Goal: Task Accomplishment & Management: Use online tool/utility

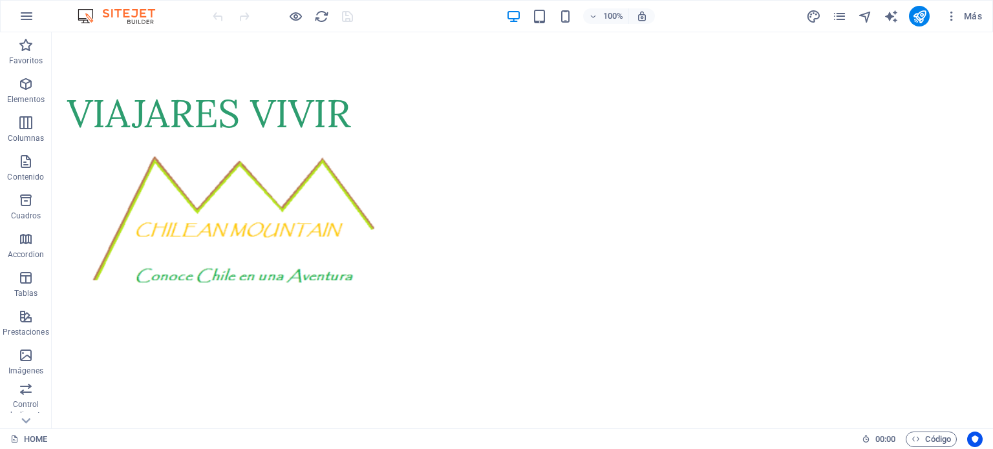
click at [841, 7] on div "Más" at bounding box center [896, 16] width 182 height 21
click at [839, 15] on icon "pages" at bounding box center [839, 16] width 15 height 15
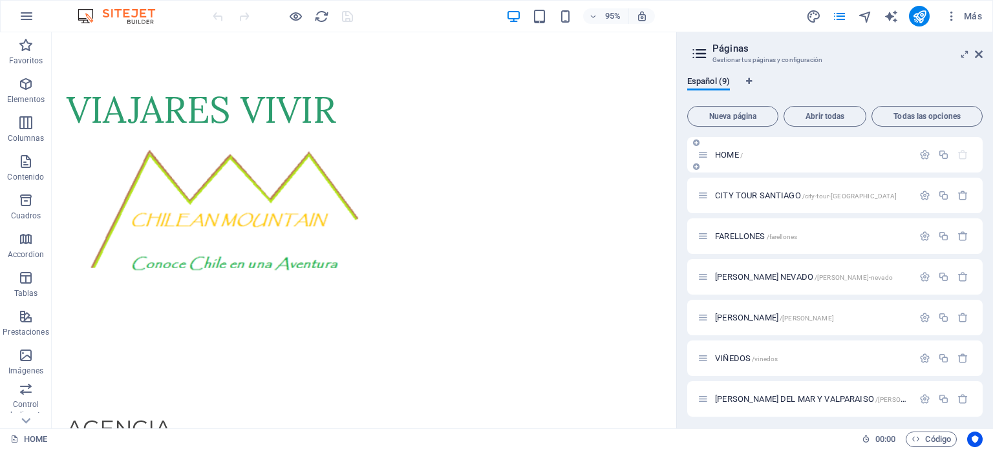
click at [765, 154] on p "HOME /" at bounding box center [812, 155] width 194 height 8
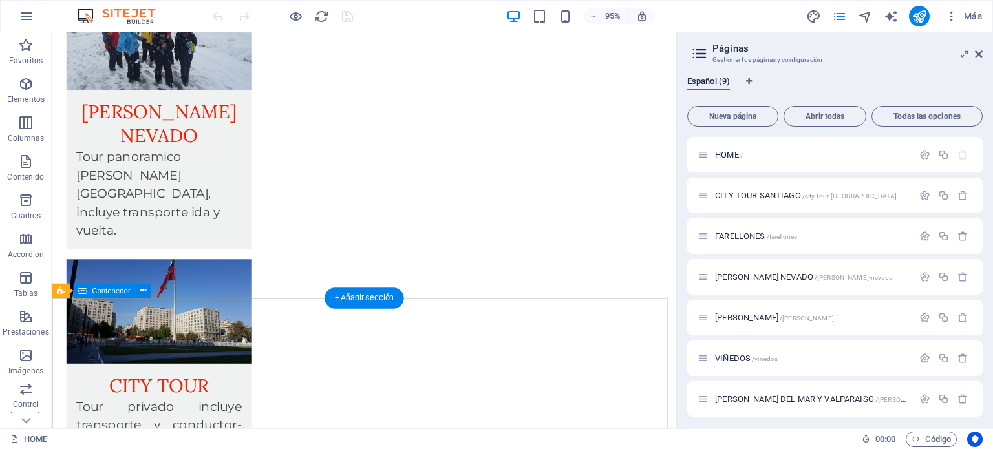
scroll to position [1745, 0]
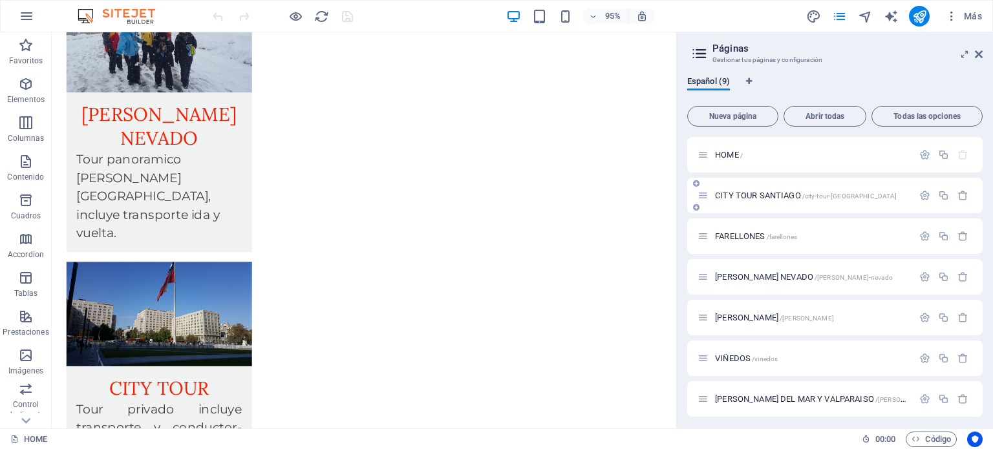
click at [775, 194] on span "CITY TOUR SANTIAGO /city-tour-santiago" at bounding box center [806, 196] width 182 height 10
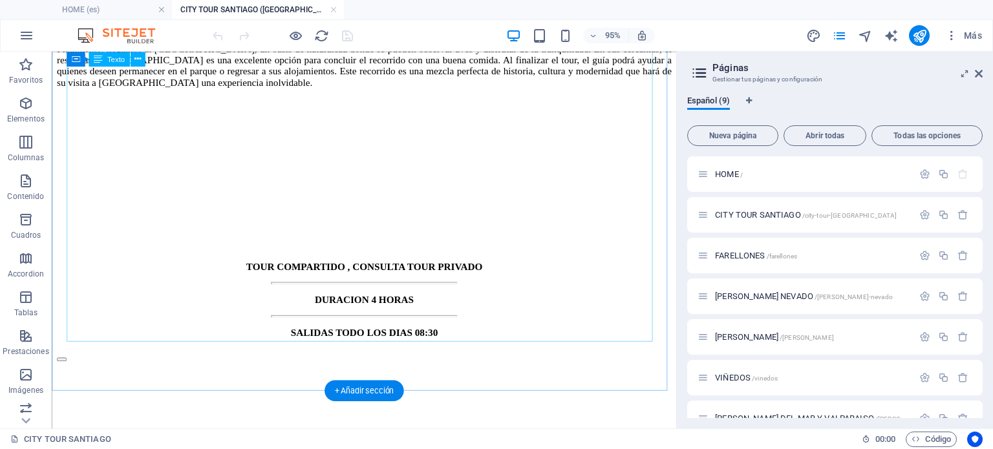
scroll to position [969, 0]
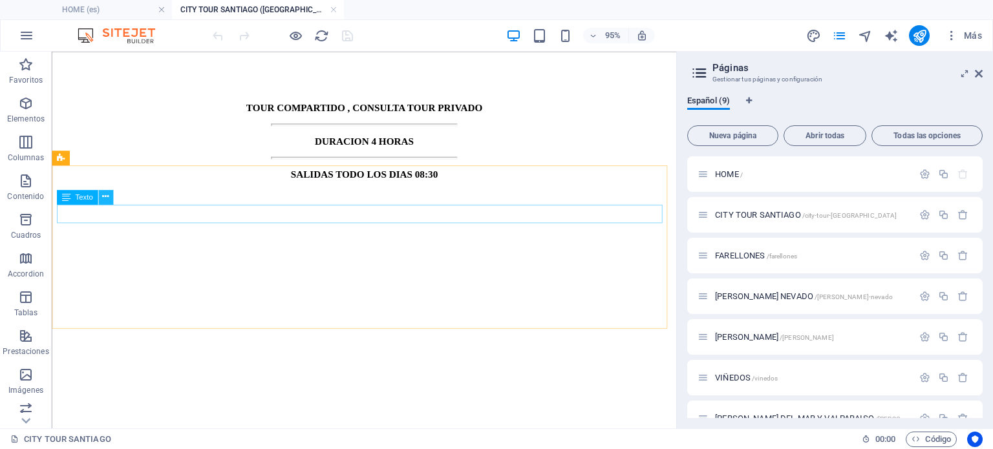
click at [104, 200] on icon at bounding box center [105, 197] width 6 height 13
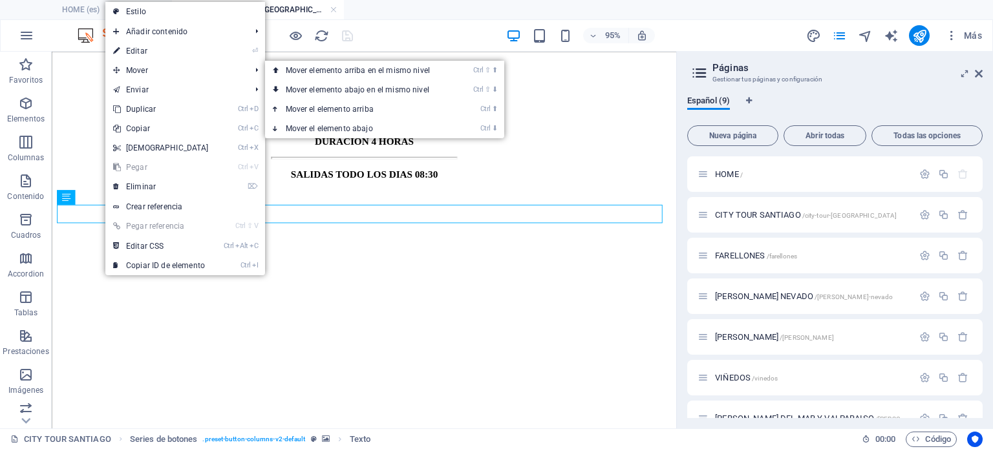
drag, startPoint x: 144, startPoint y: 48, endPoint x: 215, endPoint y: 85, distance: 79.5
click at [145, 48] on link "⏎ Editar" at bounding box center [160, 50] width 111 height 19
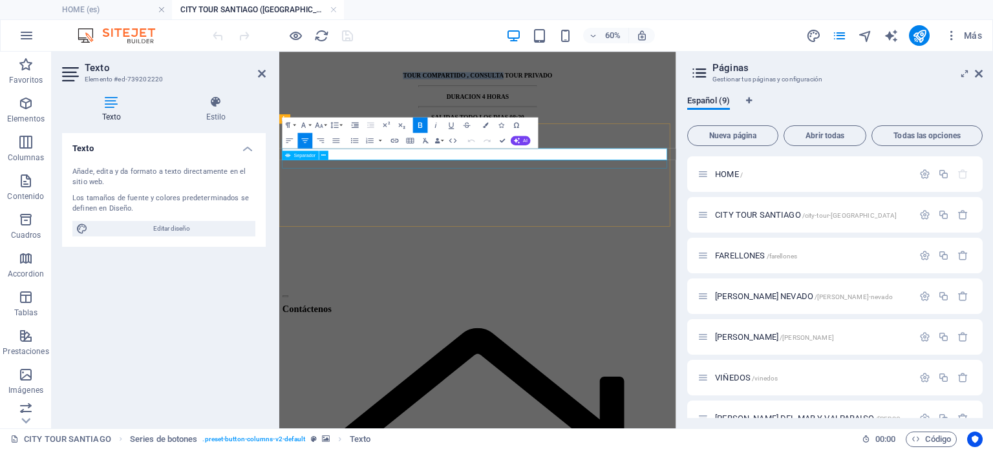
drag, startPoint x: 661, startPoint y: 224, endPoint x: 427, endPoint y: 240, distance: 234.5
click at [427, 180] on div "TOUR COMPARTIDO , CONSULTA TOUR PRIVADO DURACION 4 HORAS SALIDAS TODO LOS DIAS …" at bounding box center [609, 127] width 651 height 105
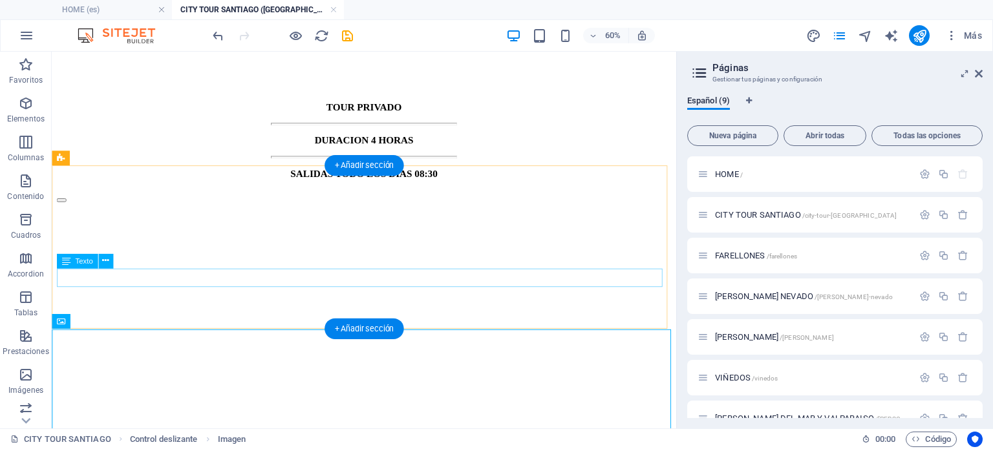
scroll to position [969, 0]
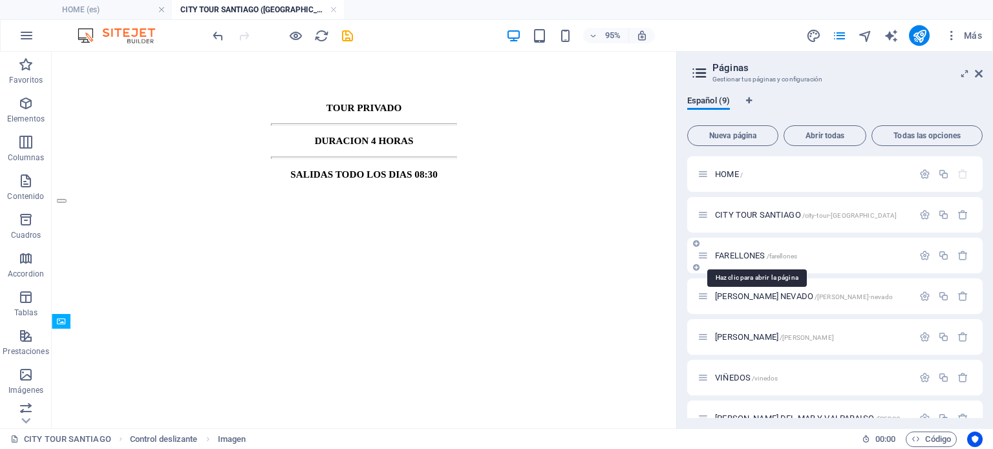
click at [758, 256] on span "FARELLONES /farellones" at bounding box center [756, 256] width 82 height 10
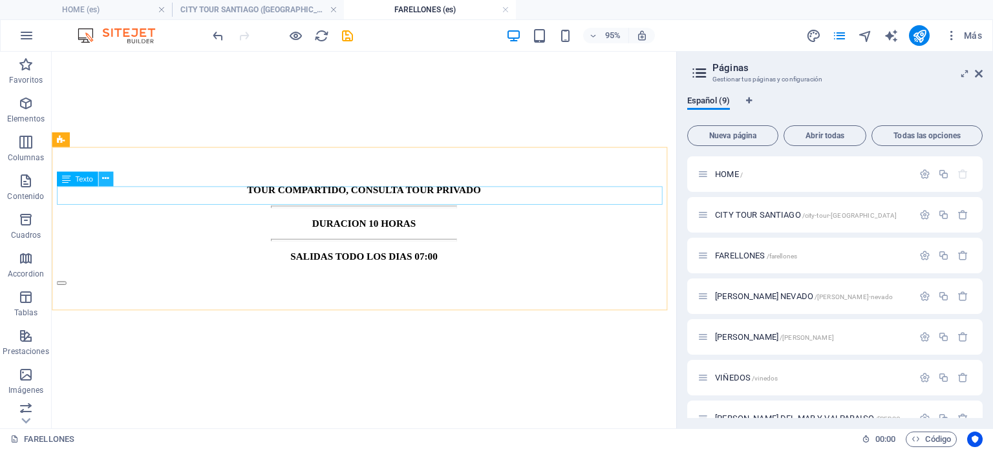
click at [104, 178] on icon at bounding box center [105, 178] width 6 height 13
click at [103, 177] on icon at bounding box center [105, 178] width 6 height 13
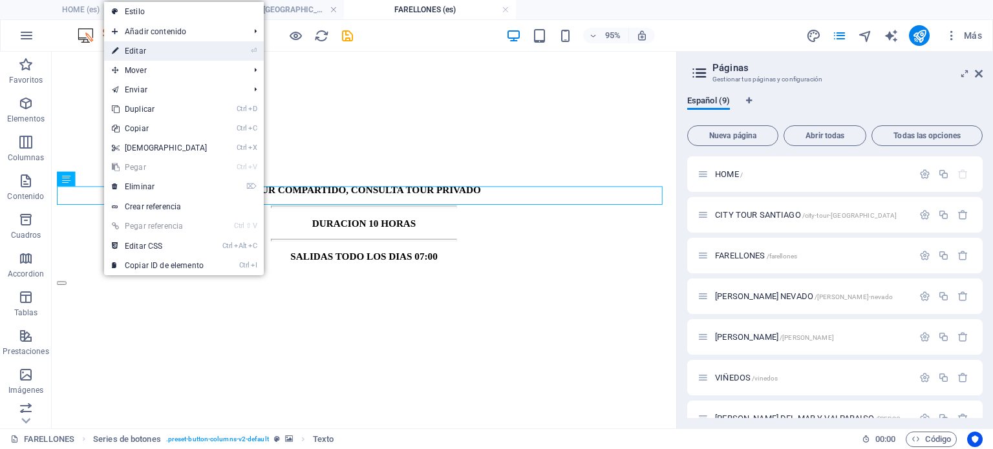
click at [145, 47] on link "⏎ Editar" at bounding box center [159, 50] width 111 height 19
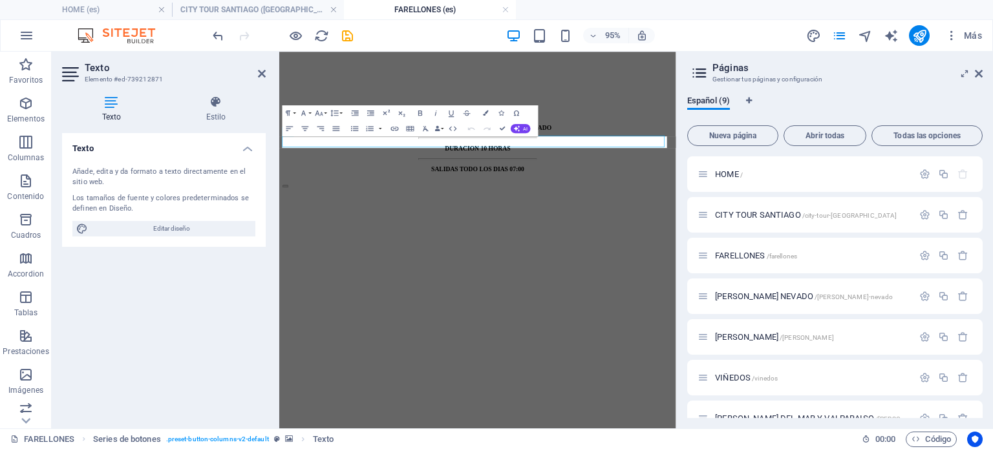
scroll to position [971, 0]
drag, startPoint x: 660, startPoint y: 201, endPoint x: 532, endPoint y: 209, distance: 128.2
click at [532, 182] on strong "TOUR COMPARTIDO, CONSULTA TOUR PRIVADO" at bounding box center [610, 176] width 246 height 11
click at [558, 182] on strong "TOUR COMPARTIDO, CONSULTA TOUR PRIVADO" at bounding box center [610, 176] width 246 height 11
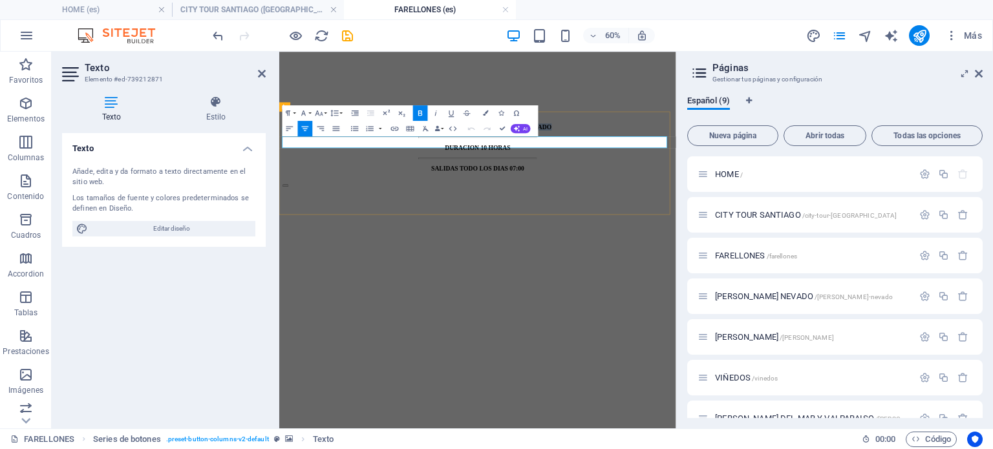
click at [558, 182] on strong "TOUR COMPARTIDO, CONSULTA TOUR PRIVADO" at bounding box center [610, 176] width 246 height 11
click at [704, 182] on strong "TOUR COMPARTIDO, CONSULTA TOUR PRIVADO" at bounding box center [610, 176] width 246 height 11
drag, startPoint x: 658, startPoint y: 200, endPoint x: 635, endPoint y: 180, distance: 29.8
click at [428, 185] on div "TOUR COMPARTIDO, CONSULTA TOUR PRIVADO DURACION 10 HORAS SALIDAS TODO LOS DIAS …" at bounding box center [609, 136] width 651 height 257
click at [412, 8] on div at bounding box center [609, 8] width 651 height 0
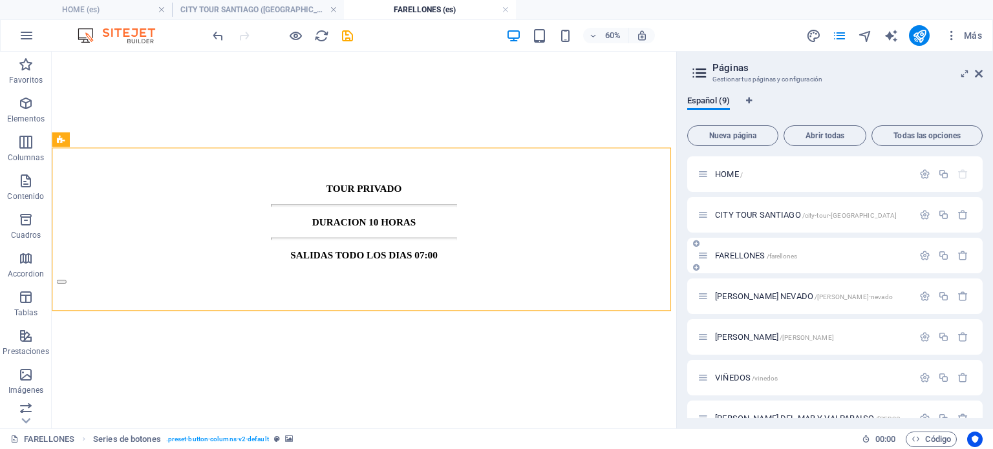
scroll to position [969, 0]
click at [757, 297] on span "VALLE NEVADO /valle-nevado" at bounding box center [804, 296] width 178 height 10
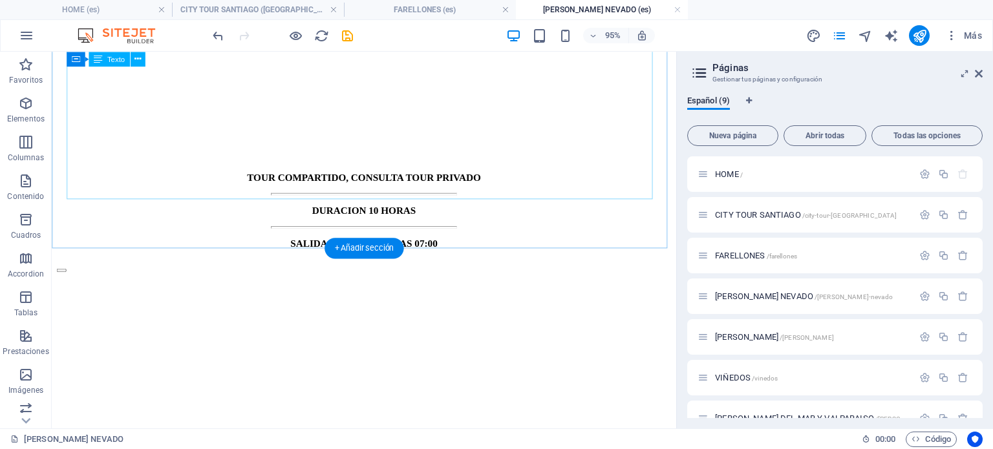
scroll to position [840, 0]
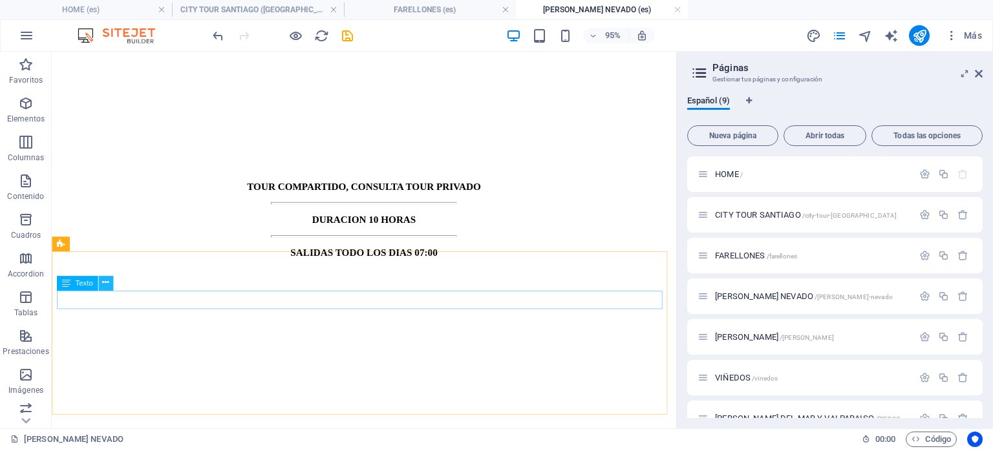
click at [102, 279] on icon at bounding box center [105, 283] width 6 height 13
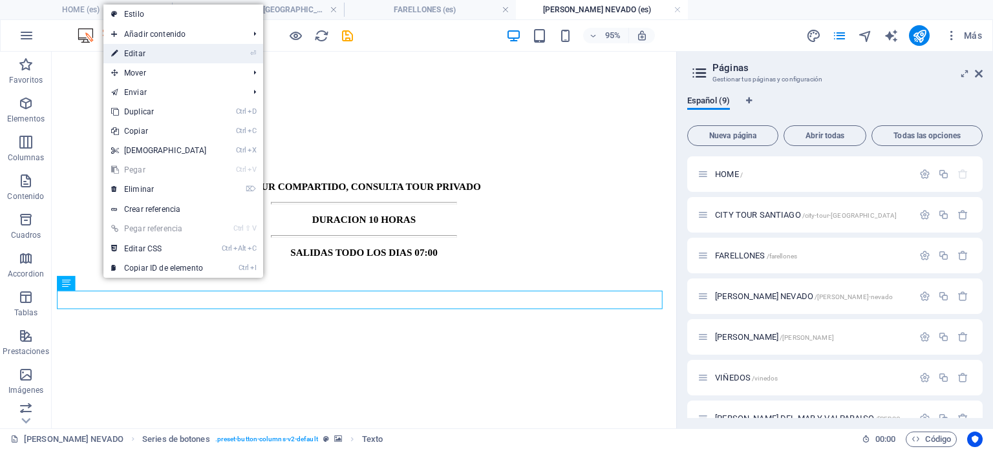
click at [147, 47] on link "⏎ Editar" at bounding box center [158, 53] width 111 height 19
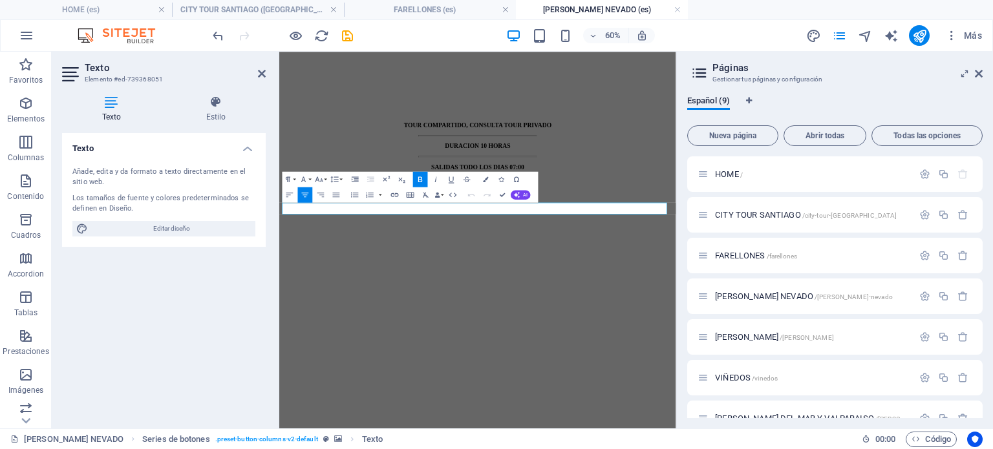
scroll to position [841, 0]
drag, startPoint x: 660, startPoint y: 307, endPoint x: 580, endPoint y: 317, distance: 80.1
click at [580, 179] on strong "TOUR COMPARTIDO, CONSULTA TOUR PRIVADO" at bounding box center [610, 173] width 246 height 11
drag, startPoint x: 661, startPoint y: 314, endPoint x: 396, endPoint y: 319, distance: 265.0
click at [397, 180] on p "TOUR COMPARTIDO, CONSULTA TOUR PRIVADO" at bounding box center [609, 174] width 651 height 12
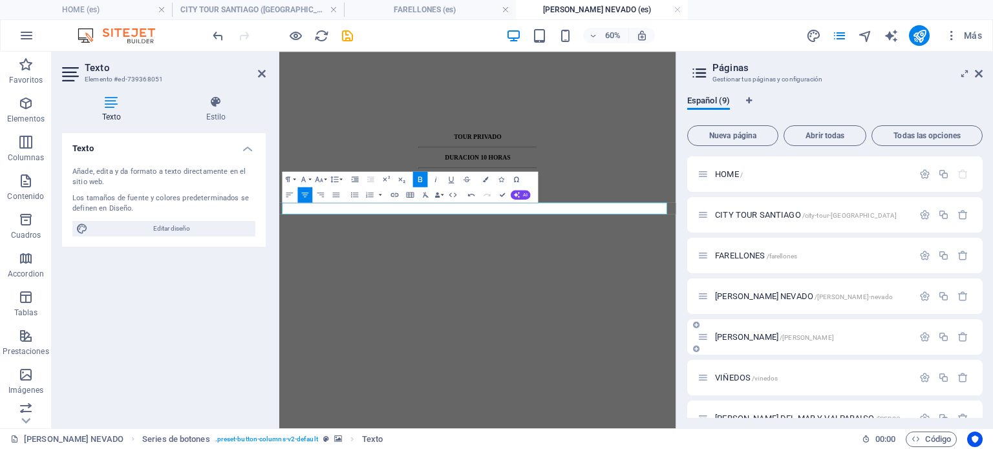
click at [735, 338] on span "PORTILLO /portillo" at bounding box center [774, 337] width 119 height 10
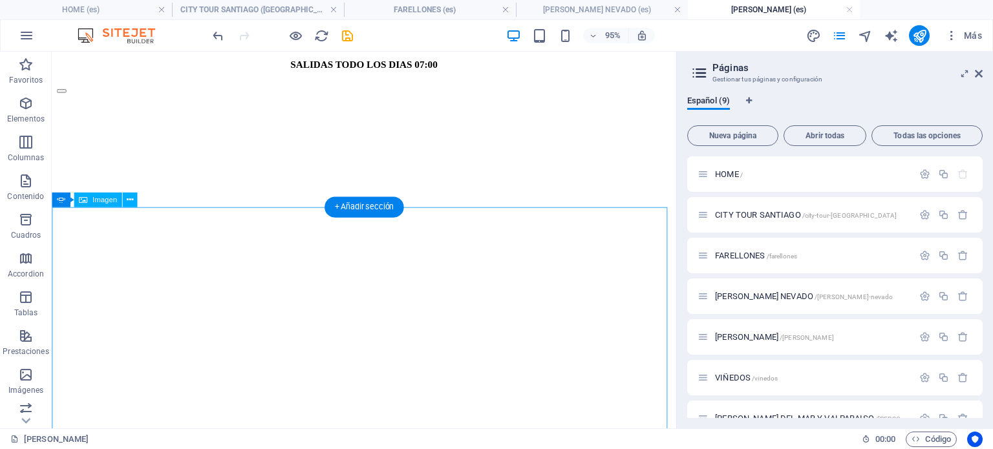
scroll to position [905, 0]
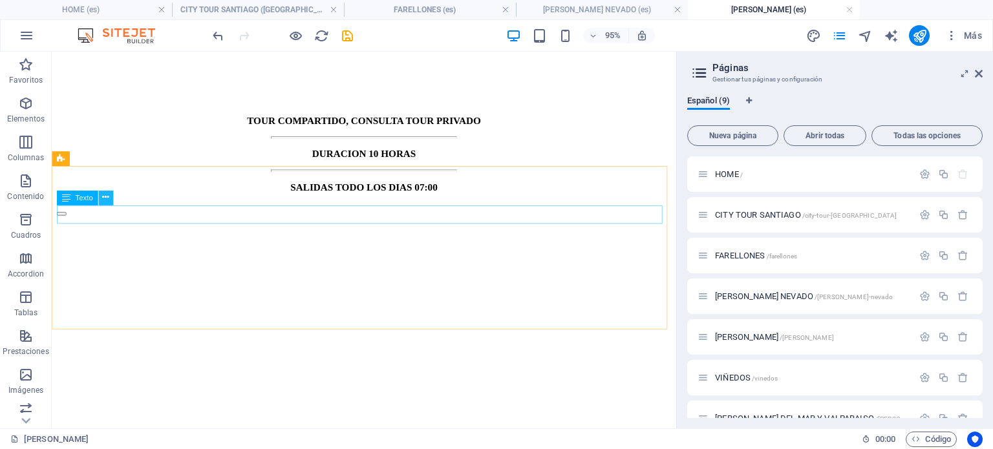
click at [107, 197] on icon at bounding box center [105, 197] width 6 height 13
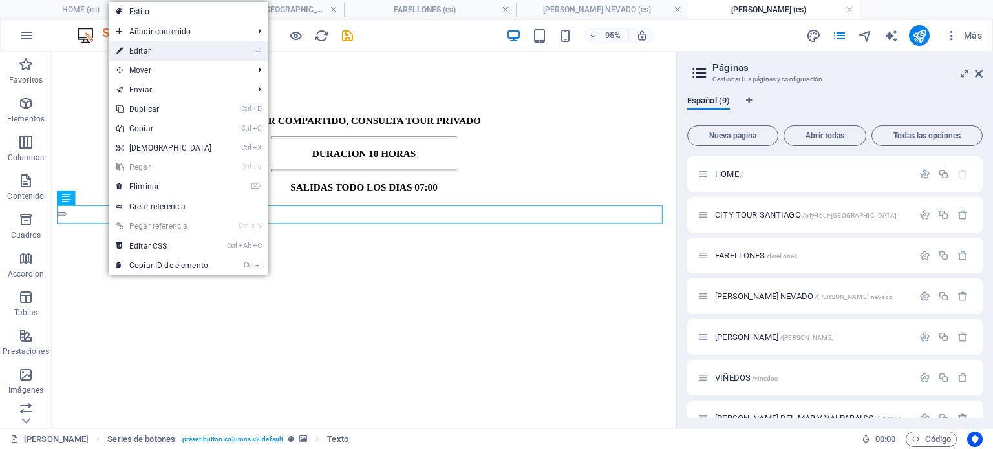
click at [153, 48] on link "⏎ Editar" at bounding box center [164, 50] width 111 height 19
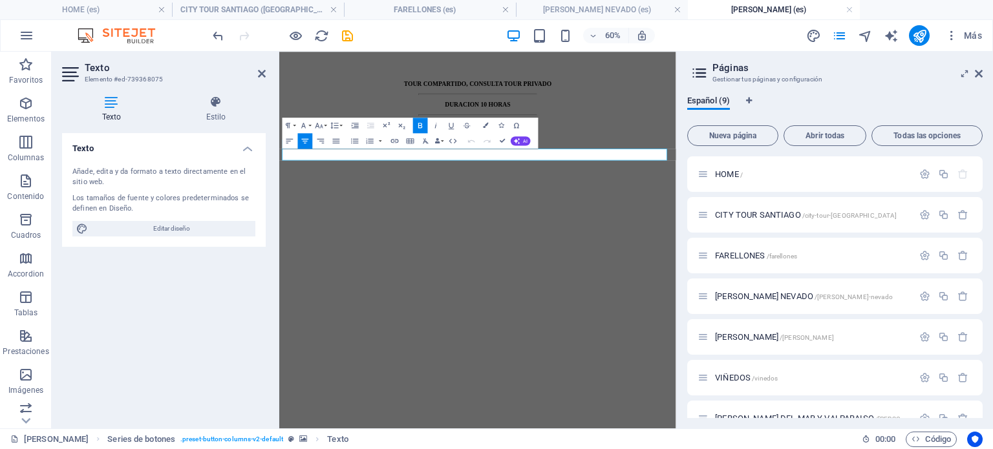
scroll to position [905, 0]
drag, startPoint x: 658, startPoint y: 223, endPoint x: 606, endPoint y: 234, distance: 53.5
click at [513, 193] on div "TOUR COMPARTIDO, CONSULTA TOUR PRIVADO DURACION 10 HORAS SALIDAS TODO LOS DIAS …" at bounding box center [609, 141] width 651 height 105
drag, startPoint x: 663, startPoint y: 224, endPoint x: 379, endPoint y: 235, distance: 284.5
click at [379, 193] on div "TOUR COMPARTIDO, CONSULTA TOUR PRIVADO DURACION 10 HORAS SALIDAS TODO LOS DIAS …" at bounding box center [609, 141] width 651 height 105
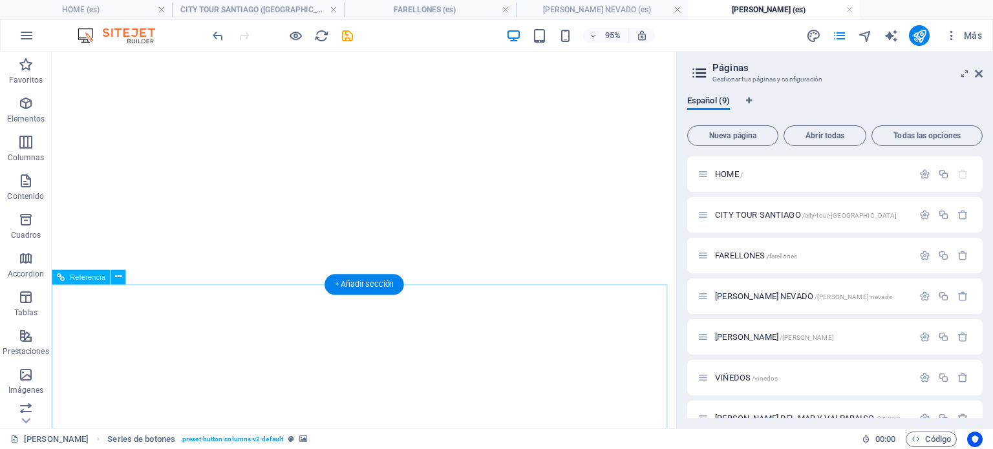
scroll to position [1228, 0]
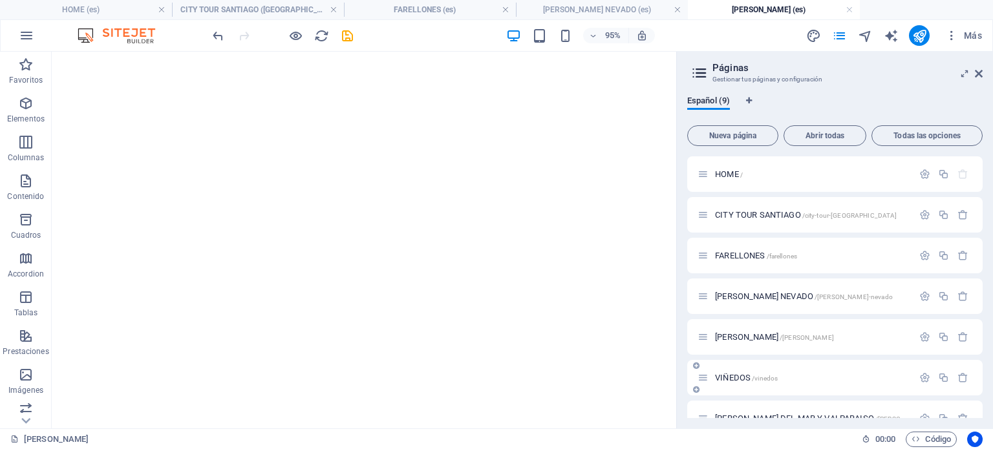
click at [746, 376] on span "VIÑEDOS /vinedos" at bounding box center [746, 378] width 63 height 10
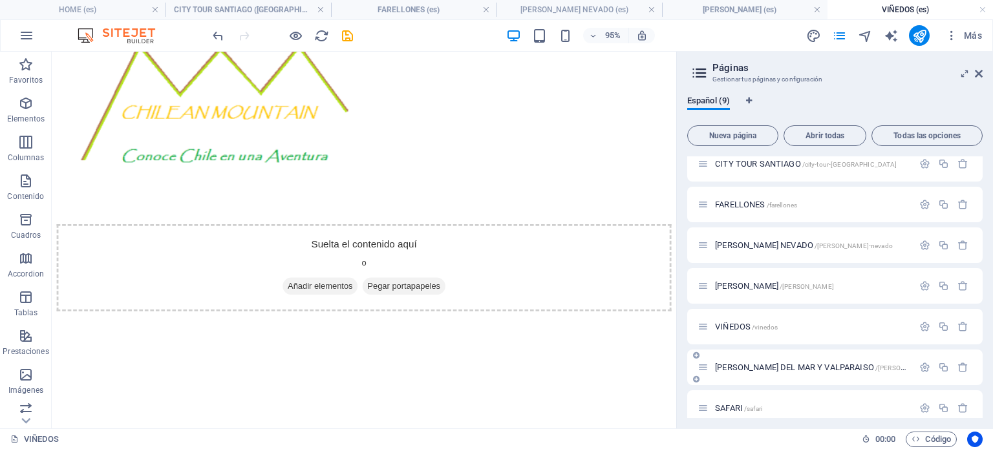
scroll to position [39, 0]
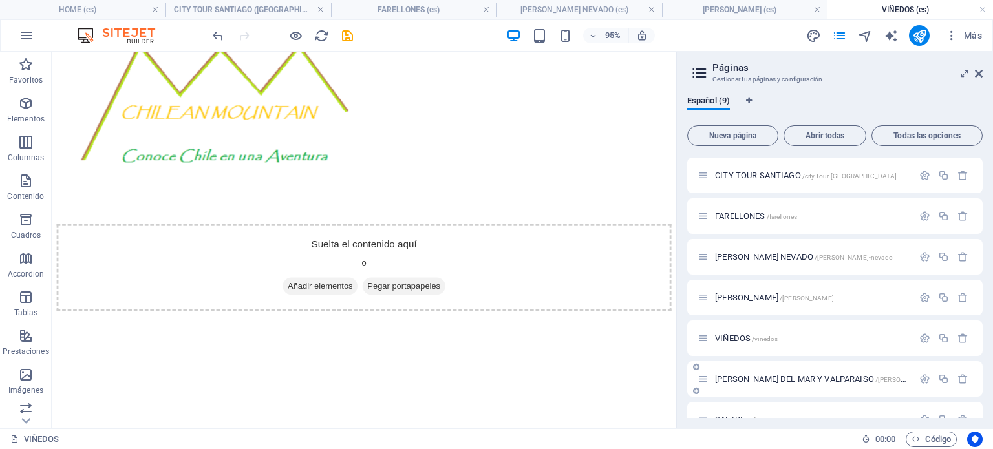
click at [769, 379] on span "VIÑA DEL MAR Y VALPARAISO /vina-del-mar-y-valparaiso" at bounding box center [852, 379] width 275 height 10
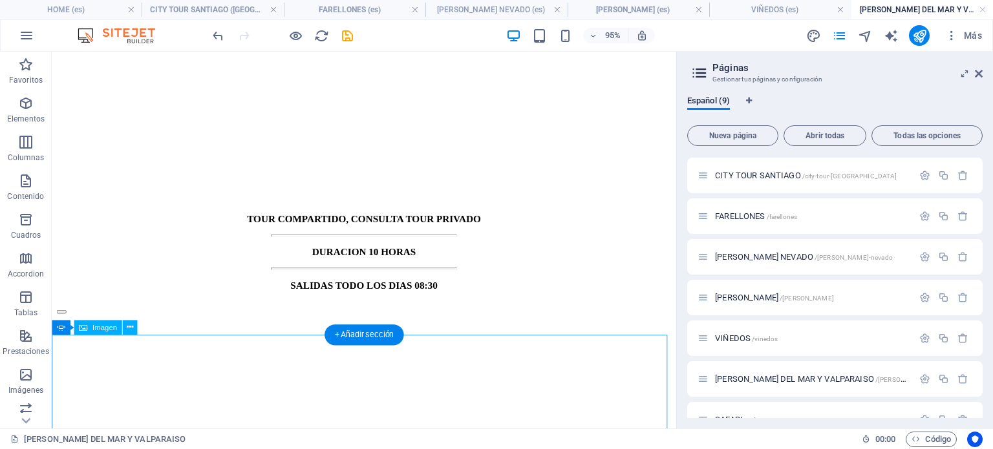
scroll to position [905, 0]
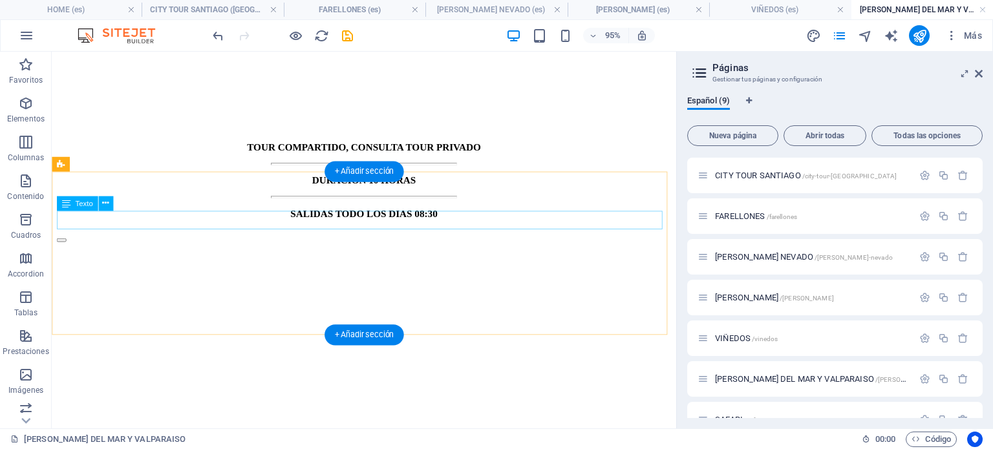
click at [430, 158] on div "TOUR COMPARTIDO, CONSULTA TOUR PRIVADO" at bounding box center [380, 153] width 647 height 12
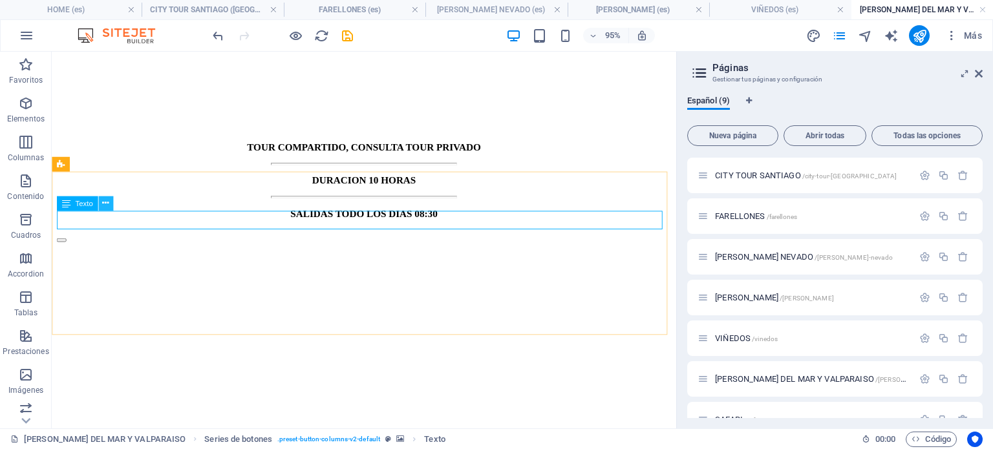
click at [105, 204] on icon at bounding box center [105, 202] width 6 height 13
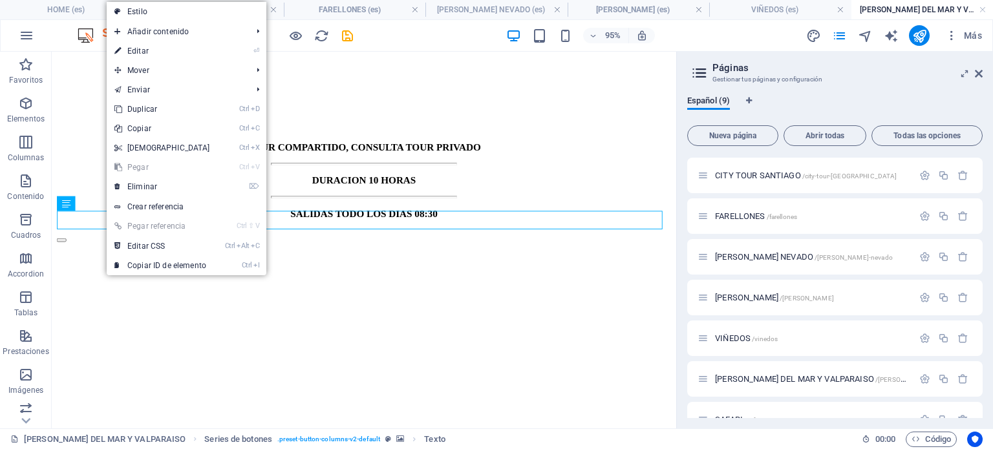
drag, startPoint x: 142, startPoint y: 50, endPoint x: 160, endPoint y: 52, distance: 17.6
click at [142, 50] on link "⏎ Editar" at bounding box center [162, 50] width 111 height 19
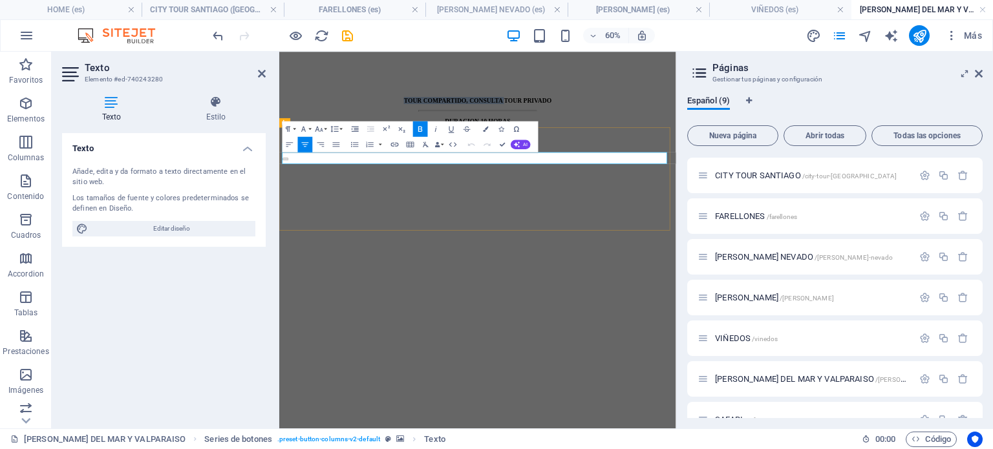
drag, startPoint x: 663, startPoint y: 229, endPoint x: 314, endPoint y: 229, distance: 349.0
click at [316, 138] on p "TOUR COMPARTIDO, CONSULTA TOUR PRIVADO" at bounding box center [609, 133] width 651 height 12
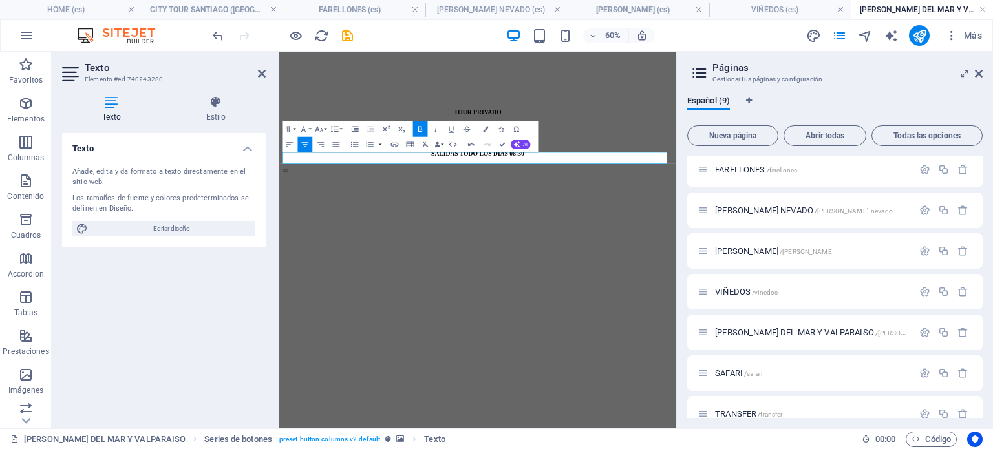
scroll to position [104, 0]
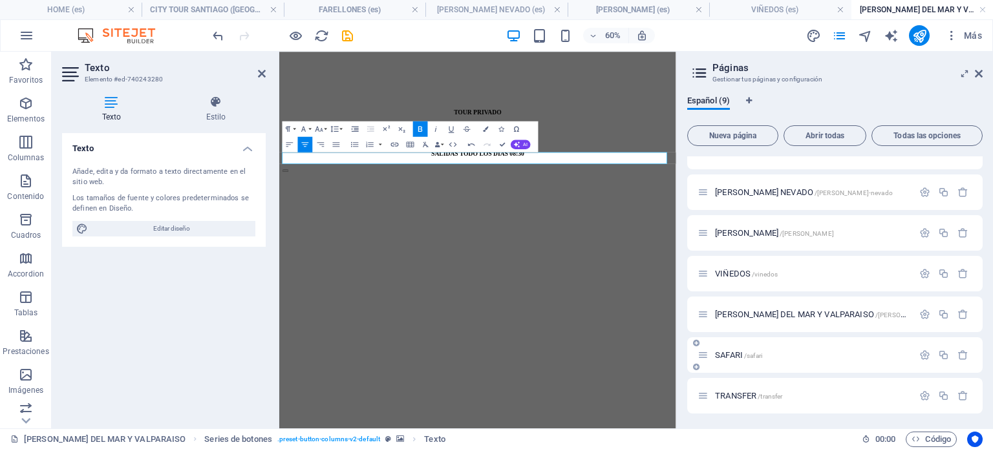
click at [748, 355] on span "/safari" at bounding box center [753, 355] width 18 height 7
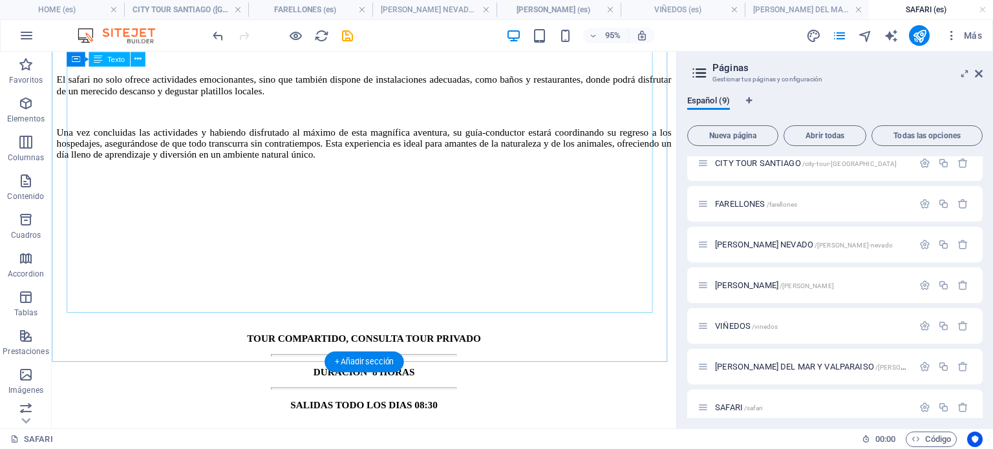
scroll to position [969, 0]
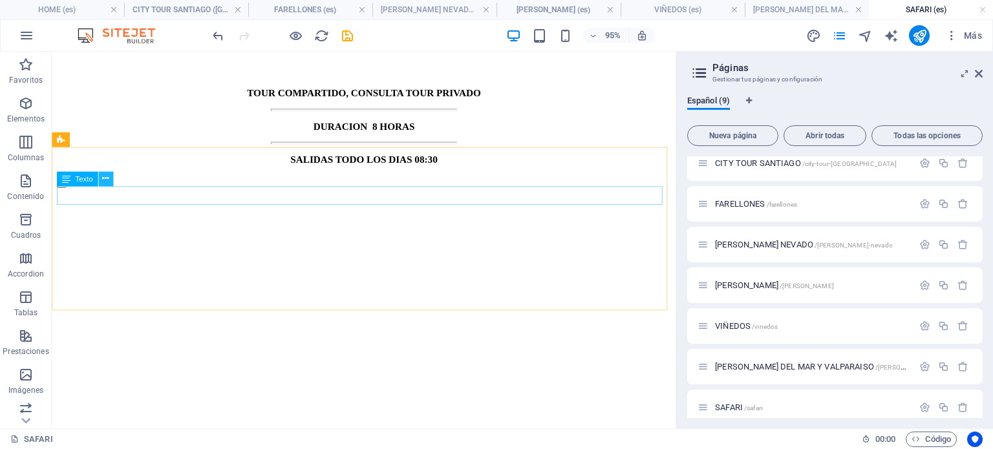
click at [102, 180] on icon at bounding box center [105, 178] width 6 height 13
click at [101, 175] on button at bounding box center [105, 178] width 15 height 15
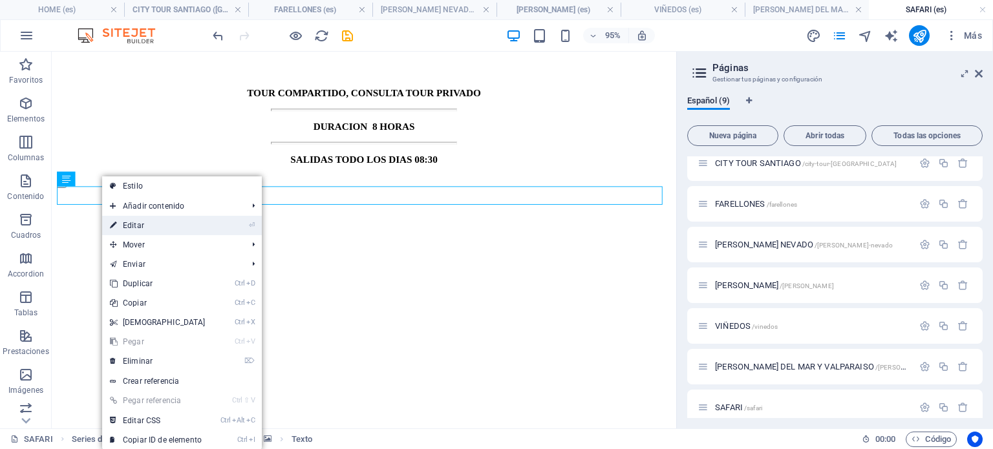
click at [147, 224] on link "⏎ Editar" at bounding box center [157, 225] width 111 height 19
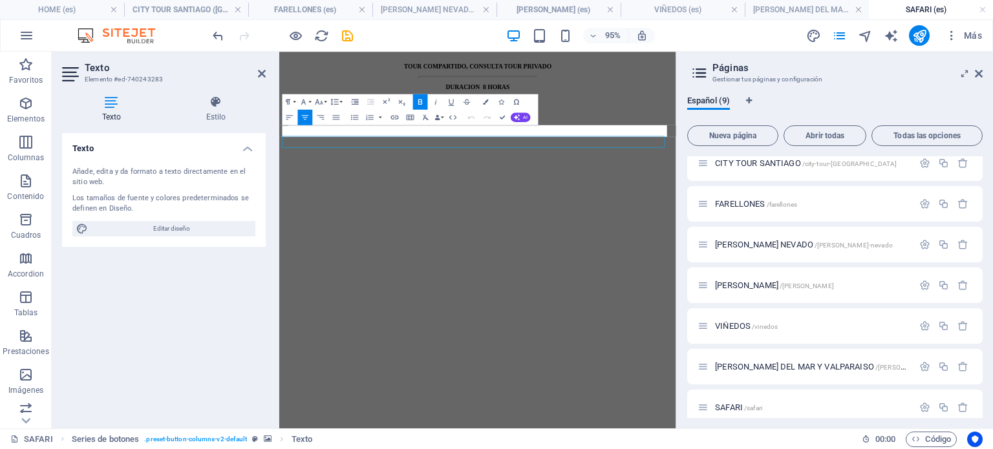
scroll to position [970, 0]
drag, startPoint x: 660, startPoint y: 185, endPoint x: 381, endPoint y: 192, distance: 279.9
click at [381, 81] on p "TOUR COMPARTIDO, CONSULTA TOUR PRIVADO" at bounding box center [609, 76] width 651 height 12
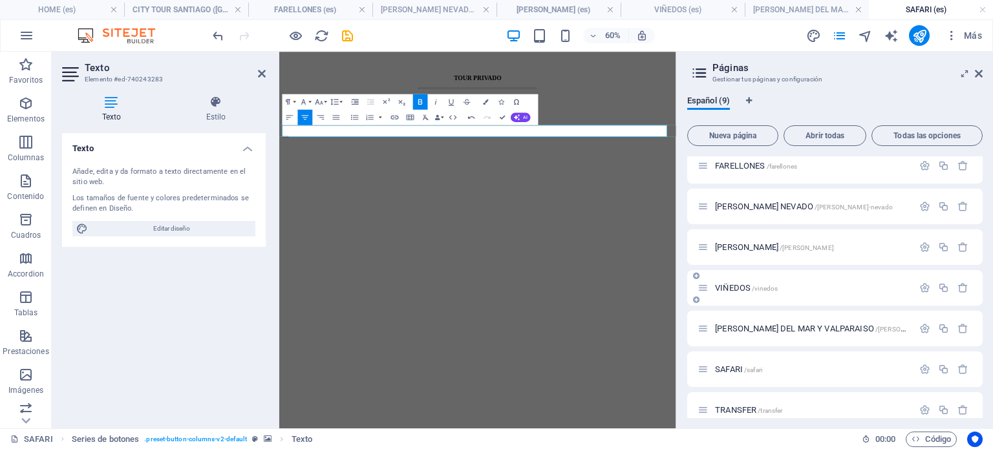
scroll to position [104, 0]
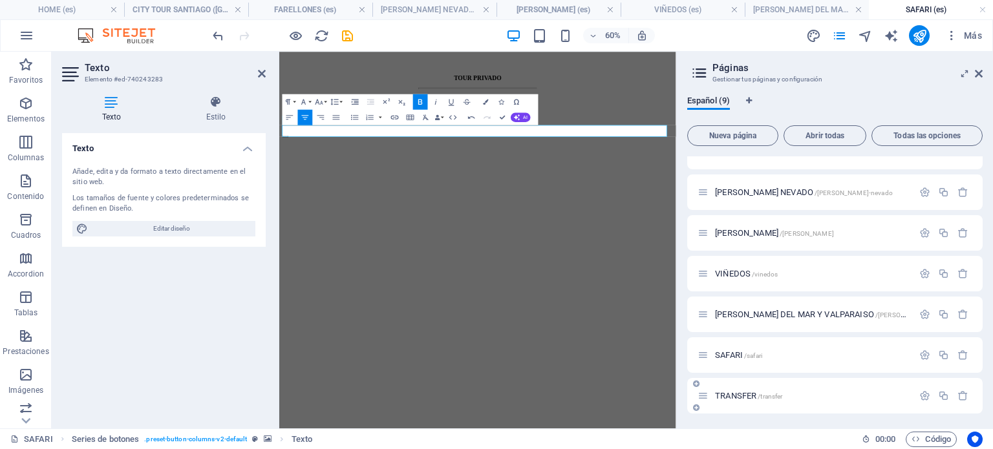
click at [782, 393] on span "/transfer" at bounding box center [769, 396] width 25 height 7
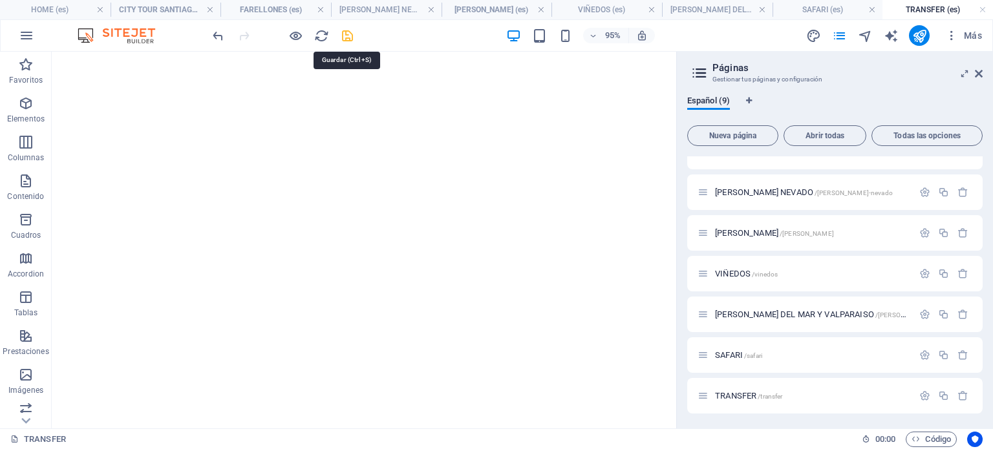
drag, startPoint x: 346, startPoint y: 34, endPoint x: 666, endPoint y: 150, distance: 339.6
click at [346, 34] on icon "save" at bounding box center [347, 35] width 15 height 15
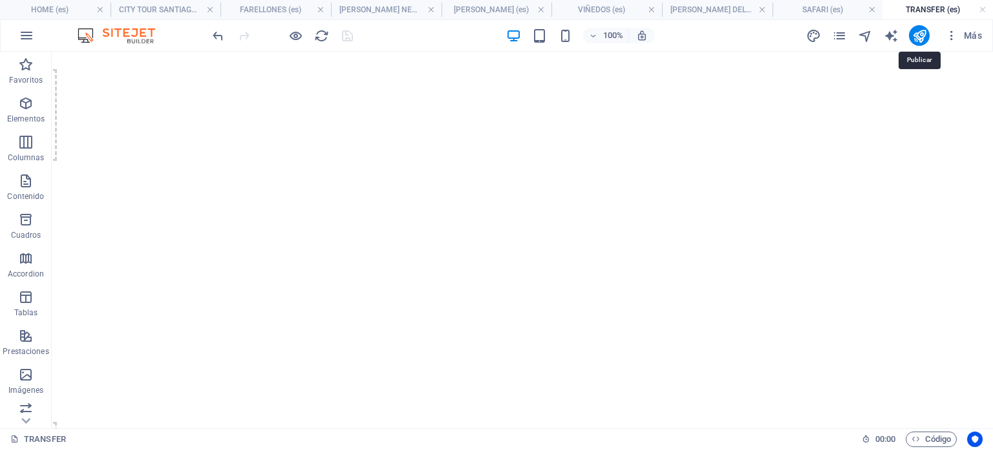
drag, startPoint x: 923, startPoint y: 37, endPoint x: 896, endPoint y: 48, distance: 29.5
click at [923, 37] on icon "publish" at bounding box center [919, 35] width 15 height 15
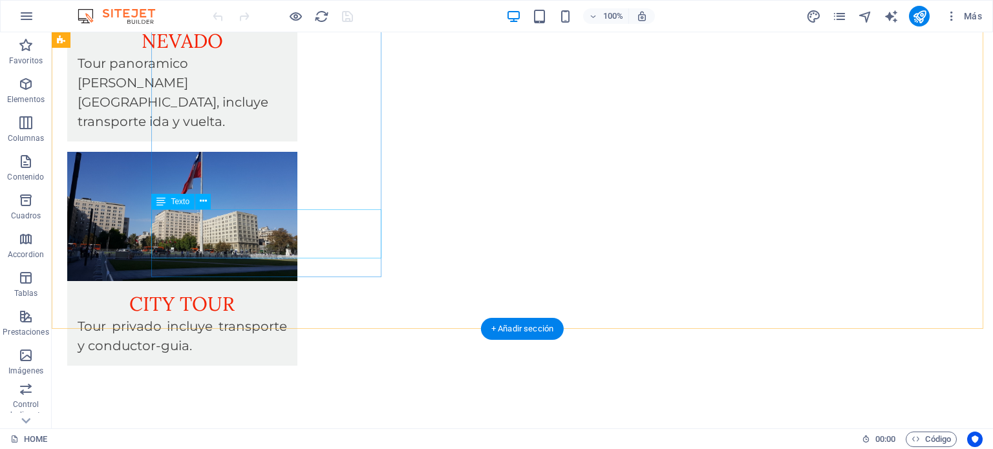
scroll to position [2003, 0]
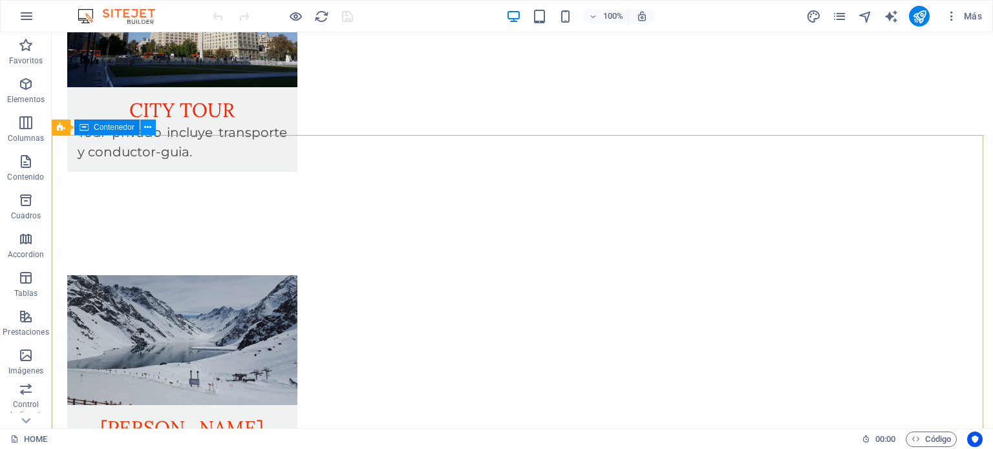
click at [149, 127] on icon at bounding box center [147, 128] width 7 height 14
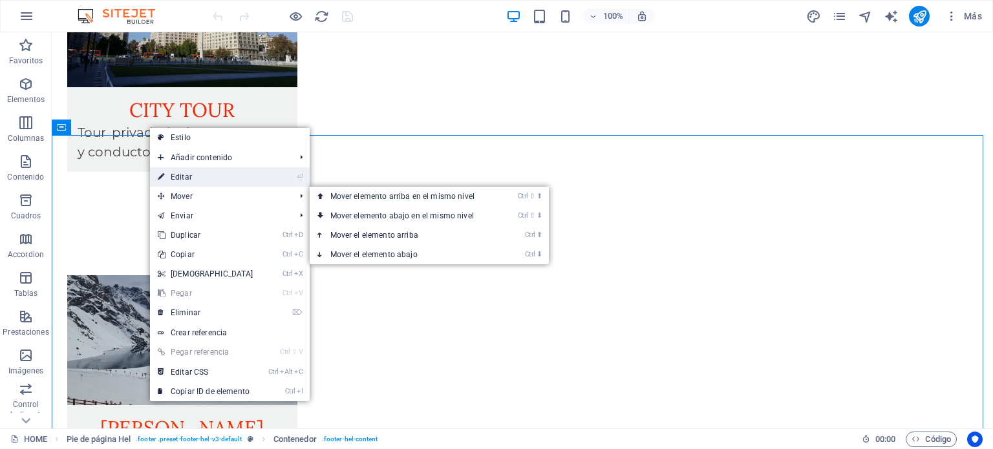
click at [186, 177] on link "⏎ Editar" at bounding box center [205, 176] width 111 height 19
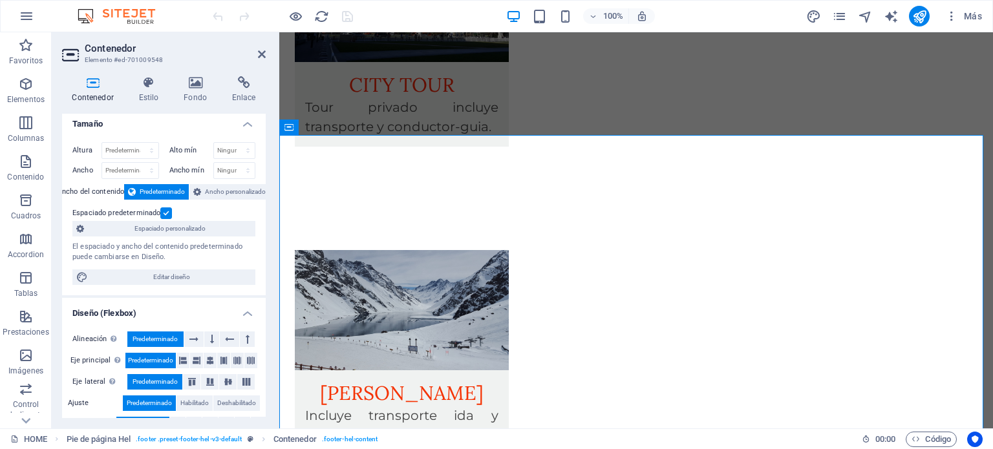
scroll to position [0, 0]
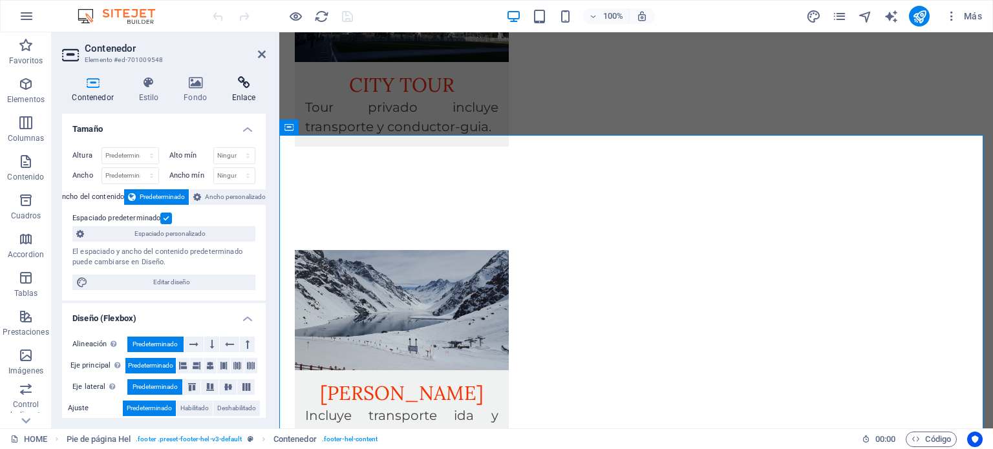
click at [245, 82] on icon at bounding box center [244, 82] width 44 height 13
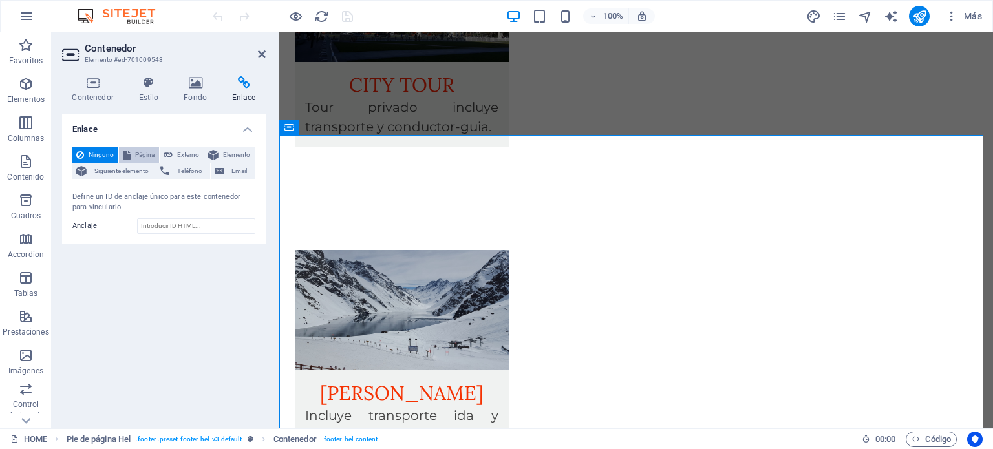
click at [147, 157] on span "Página" at bounding box center [144, 155] width 21 height 16
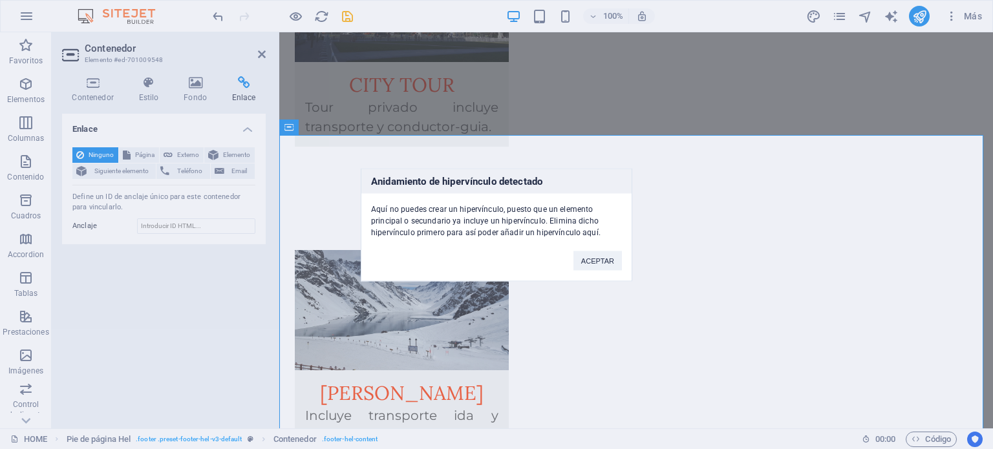
click at [178, 152] on div "Anidamiento de hipervínculo detectado Aquí no puedes crear un hipervínculo, pue…" at bounding box center [496, 224] width 993 height 449
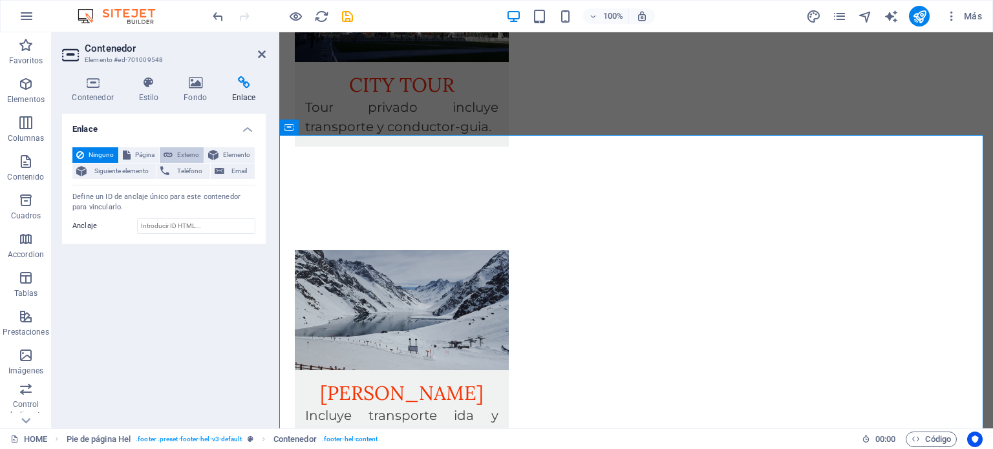
click at [186, 149] on span "Externo" at bounding box center [187, 155] width 23 height 16
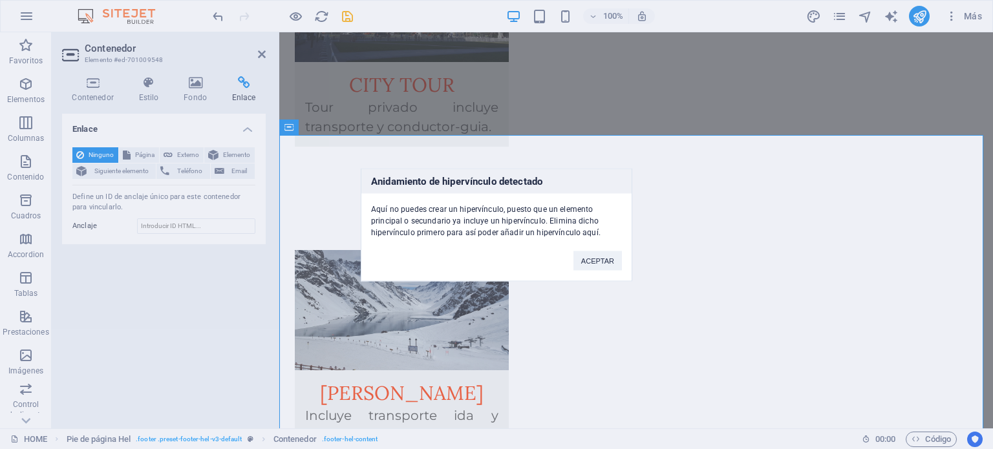
click at [216, 154] on div "Anidamiento de hipervínculo detectado Aquí no puedes crear un hipervínculo, pue…" at bounding box center [496, 224] width 993 height 449
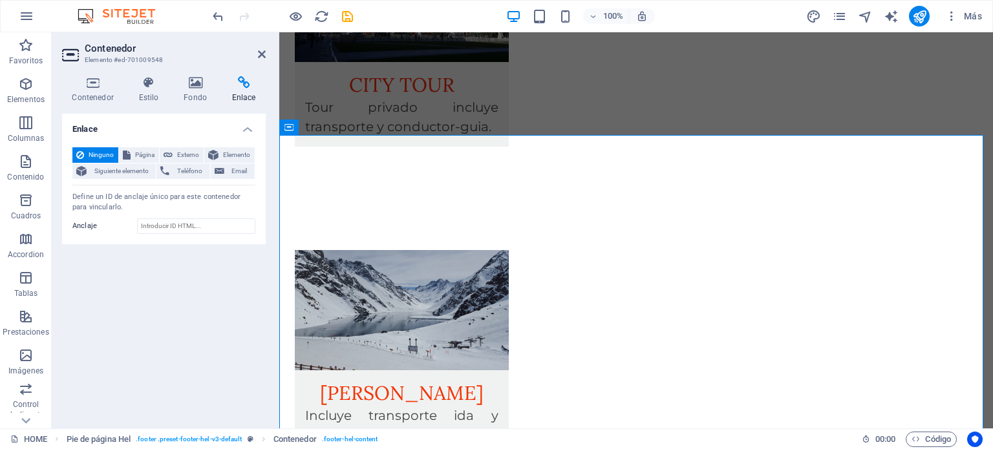
click at [216, 154] on icon at bounding box center [213, 155] width 10 height 16
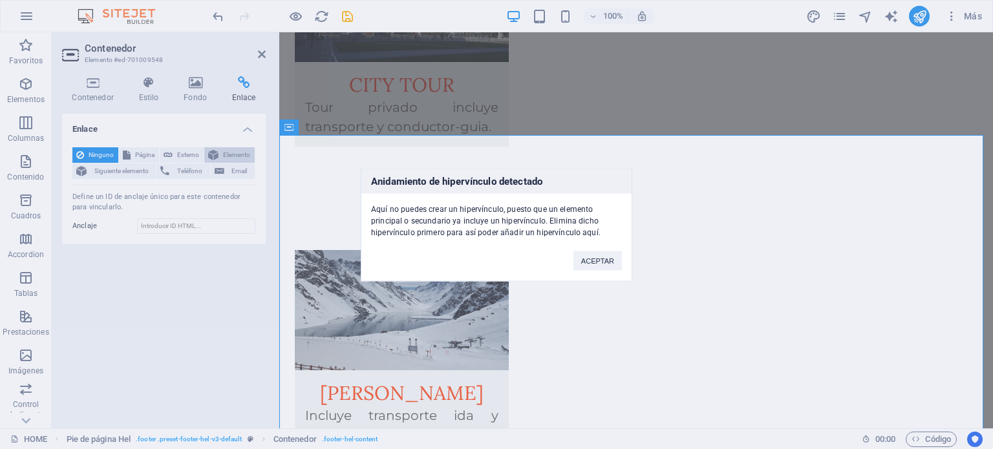
click at [216, 154] on div "Anidamiento de hipervínculo detectado Aquí no puedes crear un hipervínculo, pue…" at bounding box center [496, 224] width 993 height 449
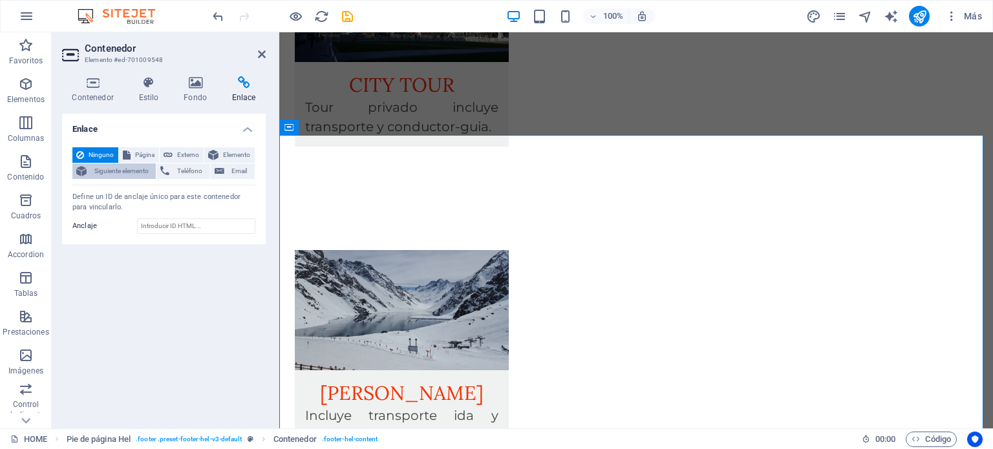
click at [127, 168] on span "Siguiente elemento" at bounding box center [120, 171] width 61 height 16
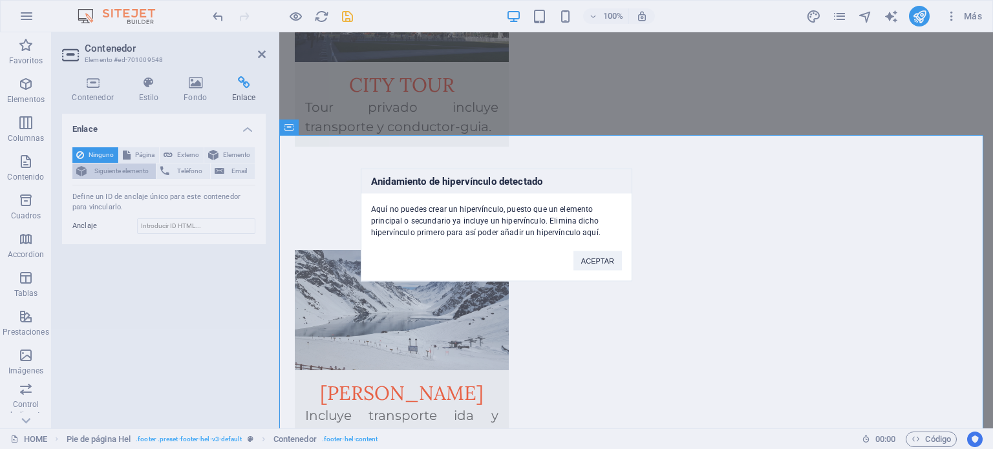
click at [127, 168] on div "Anidamiento de hipervínculo detectado Aquí no puedes crear un hipervínculo, pue…" at bounding box center [496, 224] width 993 height 449
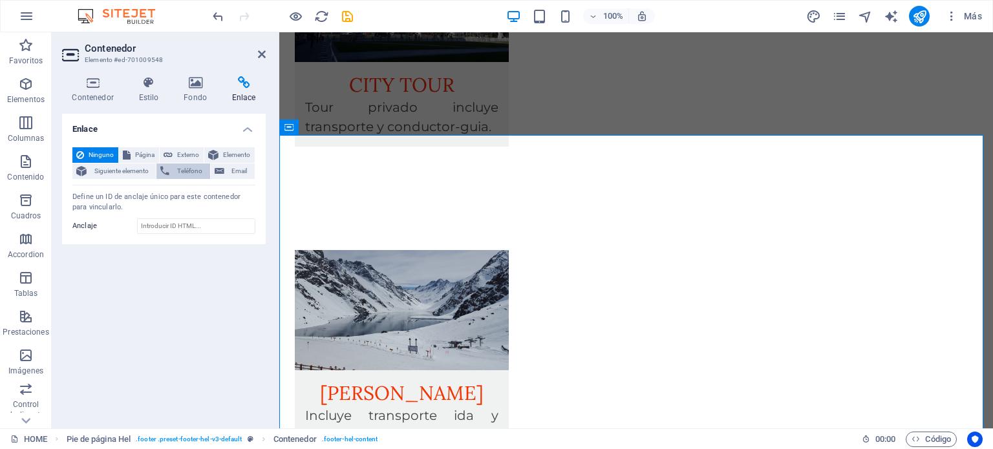
click at [169, 165] on icon at bounding box center [164, 171] width 9 height 16
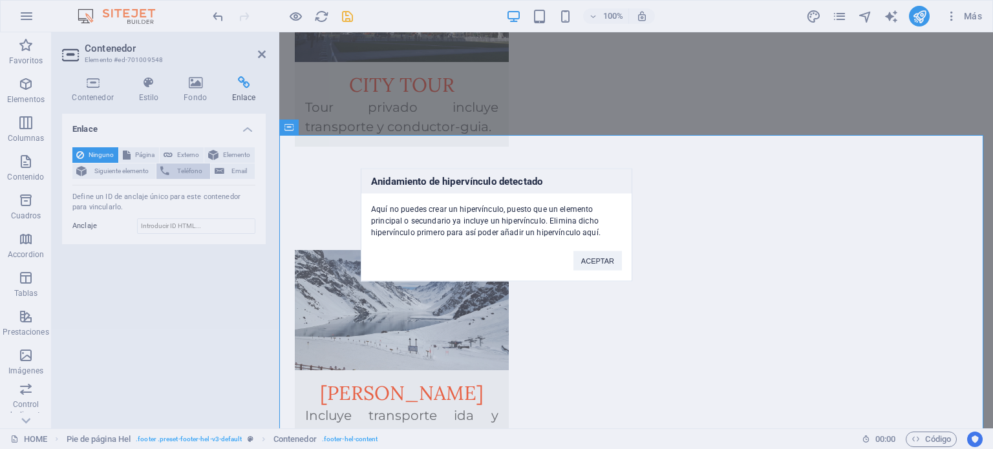
click at [169, 165] on div "Anidamiento de hipervínculo detectado Aquí no puedes crear un hipervínculo, pue…" at bounding box center [496, 224] width 993 height 449
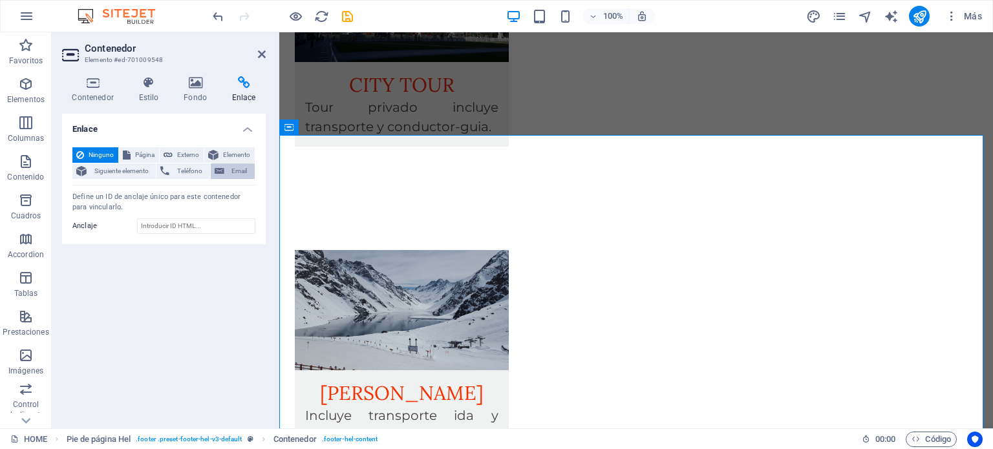
click at [228, 165] on span "Email" at bounding box center [239, 171] width 23 height 16
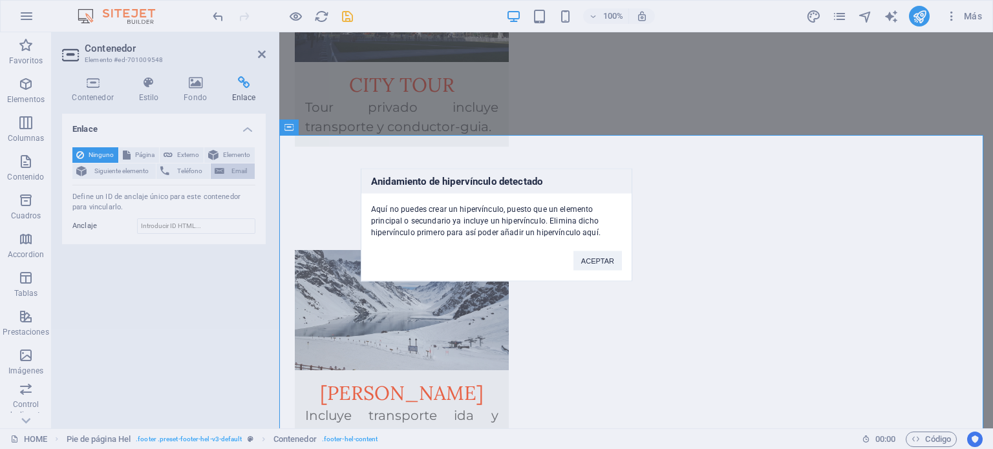
click at [228, 165] on div "Anidamiento de hipervínculo detectado Aquí no puedes crear un hipervínculo, pue…" at bounding box center [496, 224] width 993 height 449
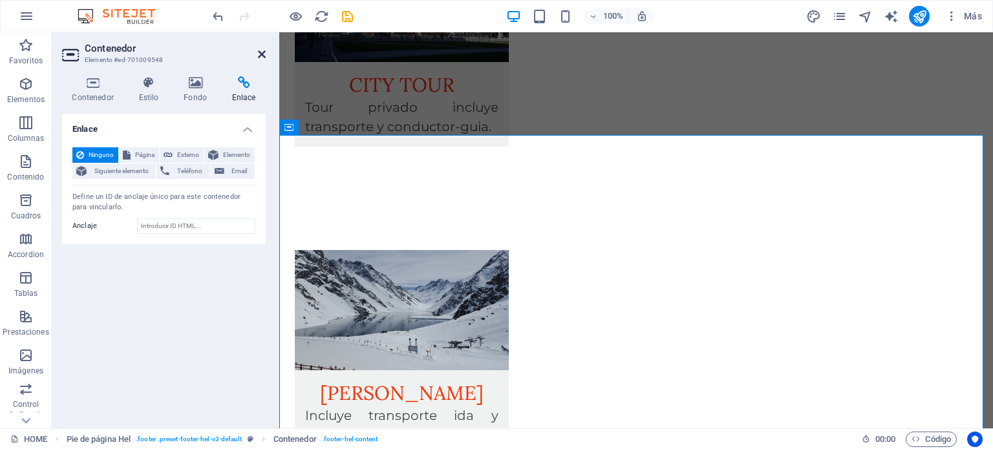
click at [260, 51] on icon at bounding box center [262, 54] width 8 height 10
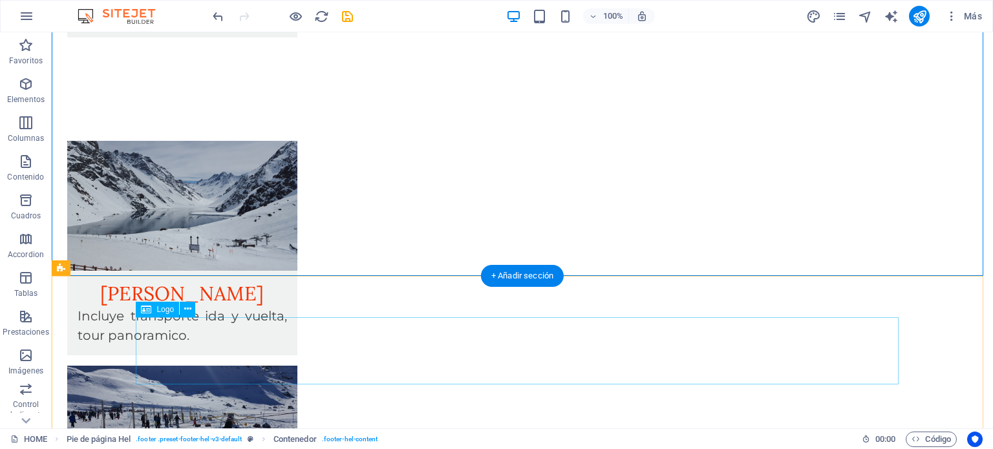
scroll to position [2068, 0]
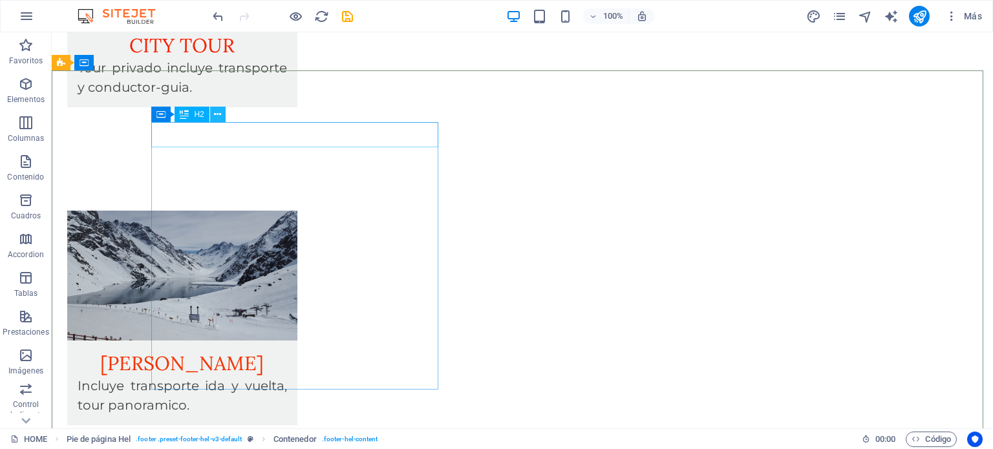
click at [215, 112] on icon at bounding box center [217, 115] width 7 height 14
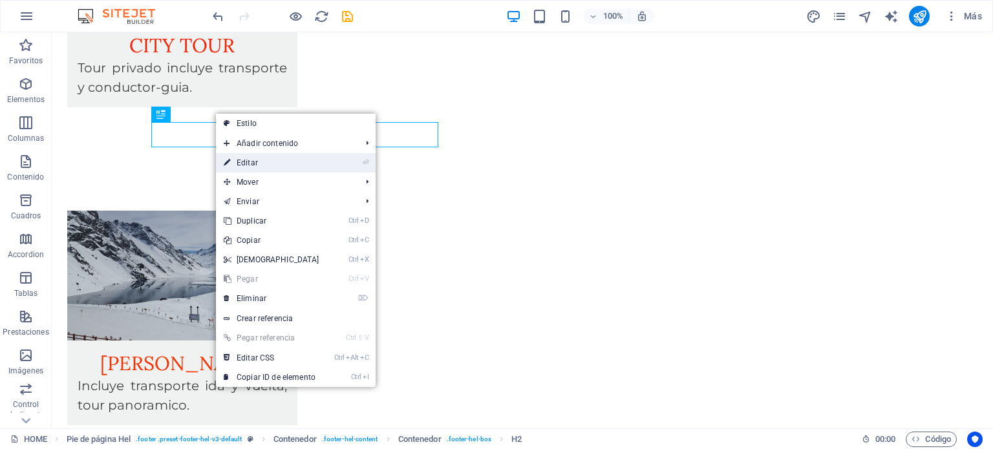
click at [253, 164] on link "⏎ Editar" at bounding box center [271, 162] width 111 height 19
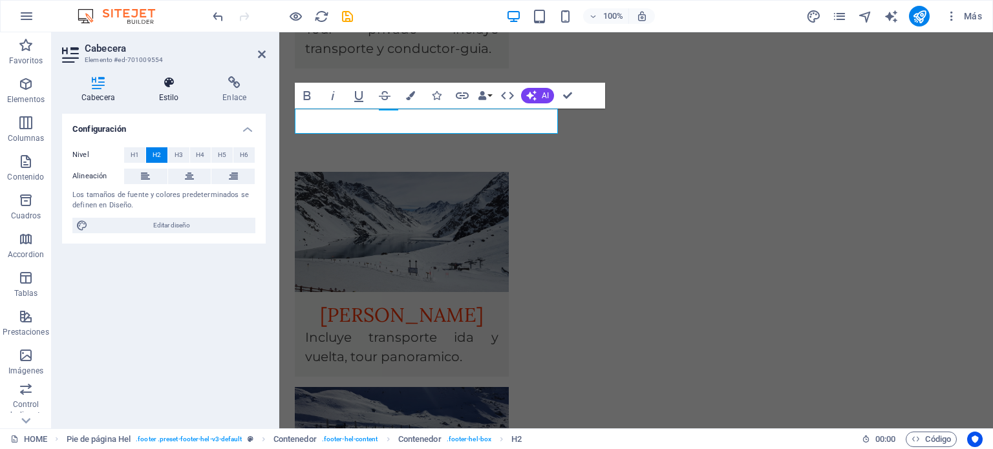
click at [164, 89] on icon at bounding box center [169, 82] width 59 height 13
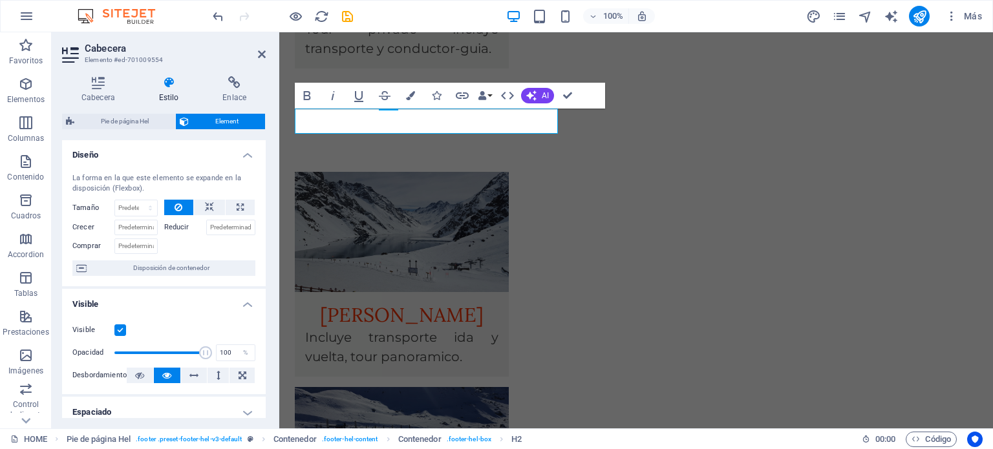
scroll to position [0, 0]
click at [237, 94] on h4 "Enlace" at bounding box center [234, 89] width 63 height 27
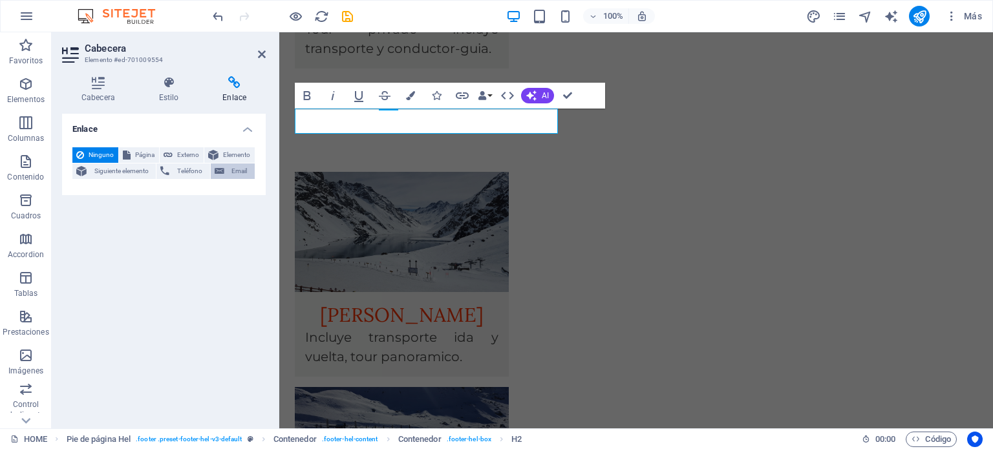
click at [239, 169] on span "Email" at bounding box center [239, 171] width 23 height 16
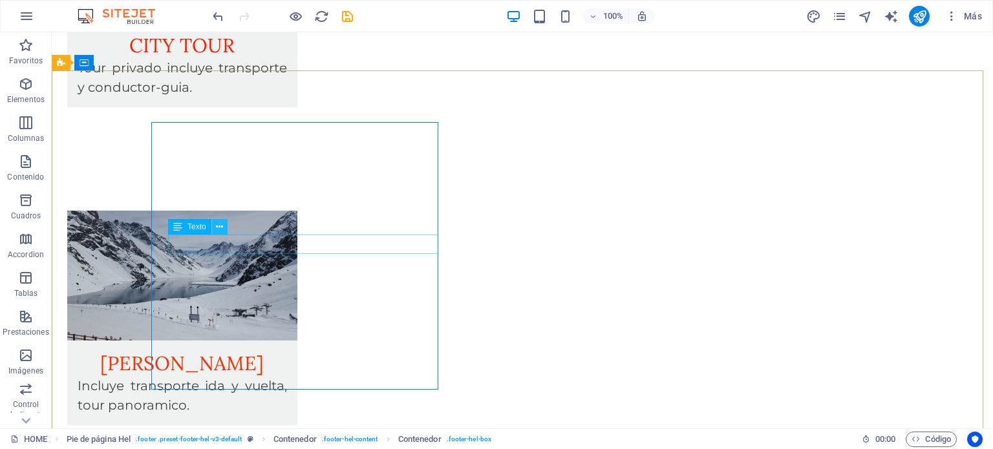
click at [226, 227] on button at bounding box center [220, 227] width 16 height 16
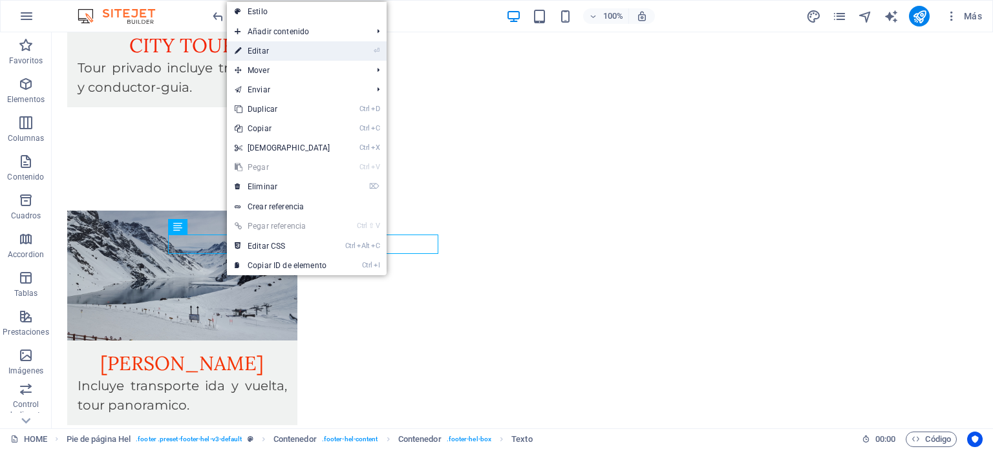
click at [267, 46] on link "⏎ Editar" at bounding box center [282, 50] width 111 height 19
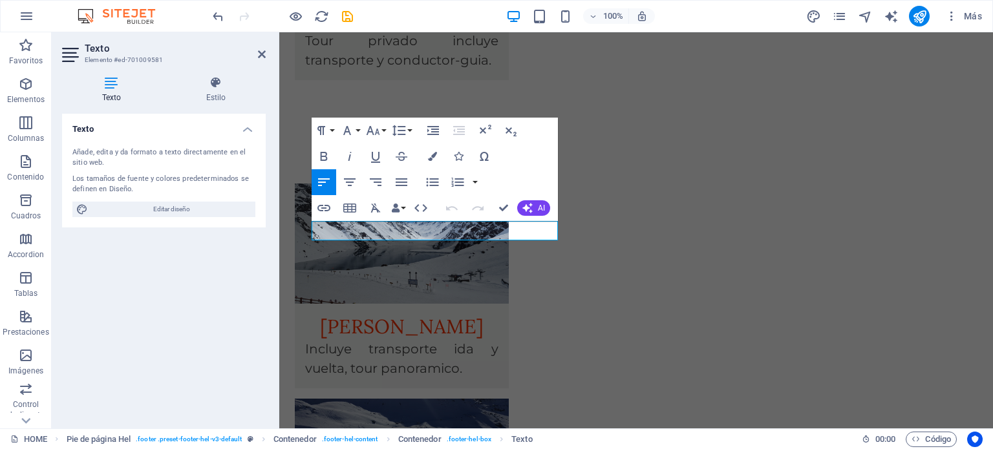
scroll to position [2080, 0]
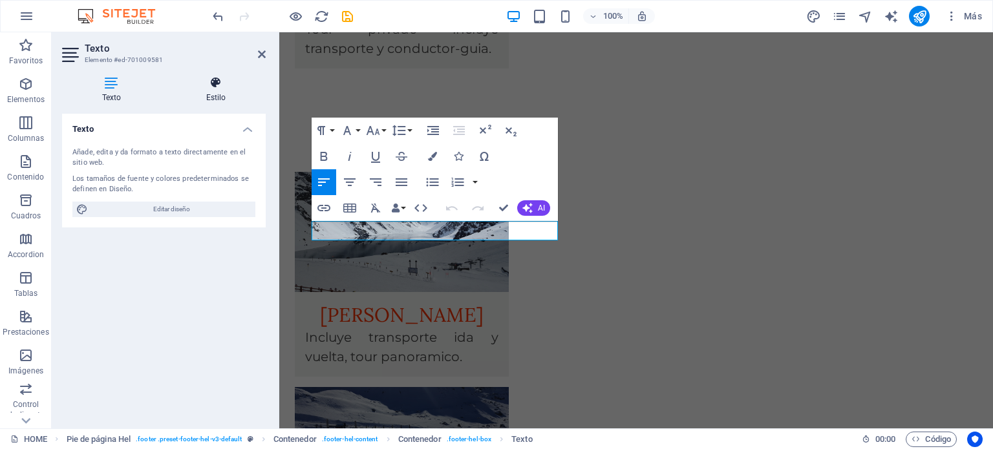
click at [222, 91] on h4 "Estilo" at bounding box center [216, 89] width 100 height 27
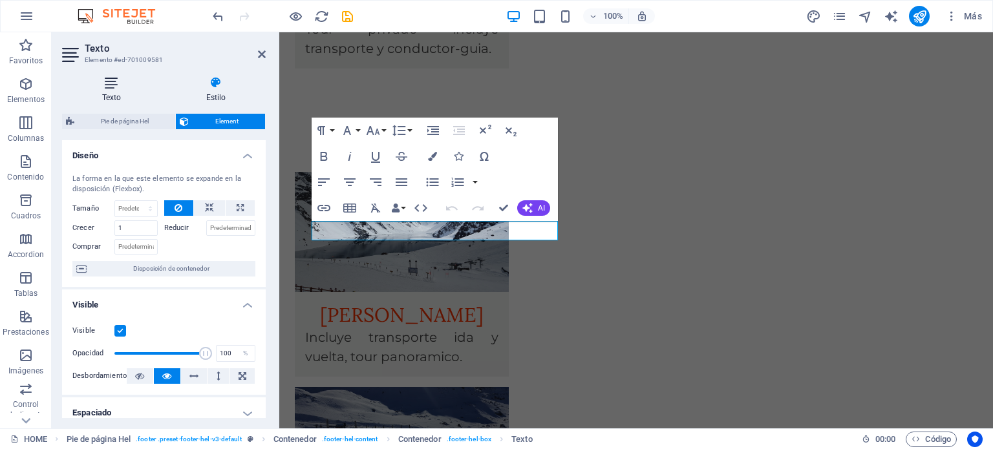
click at [111, 89] on icon at bounding box center [111, 82] width 99 height 13
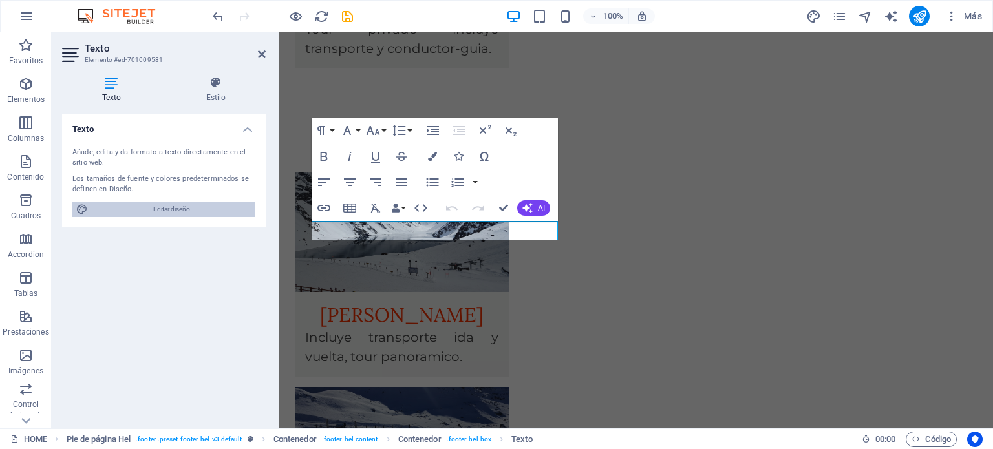
click at [136, 209] on span "Editar diseño" at bounding box center [172, 210] width 160 height 16
select select "ease-in-out"
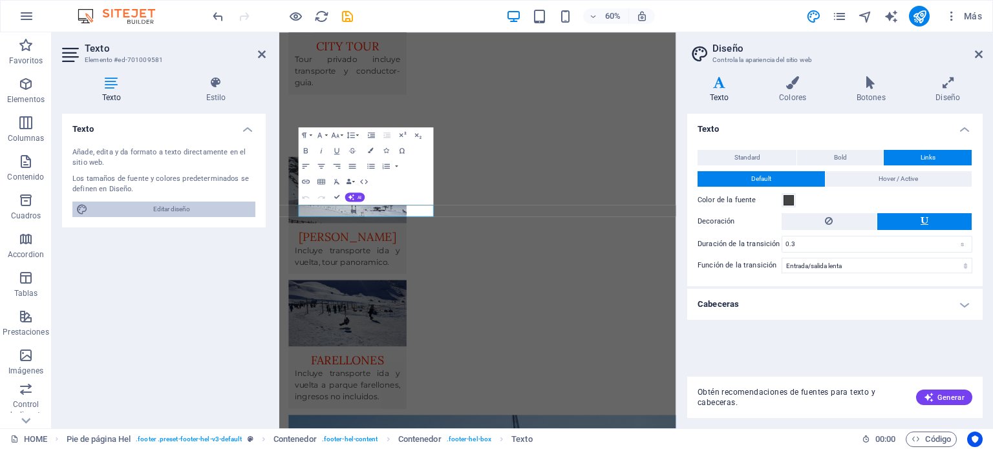
scroll to position [2014, 0]
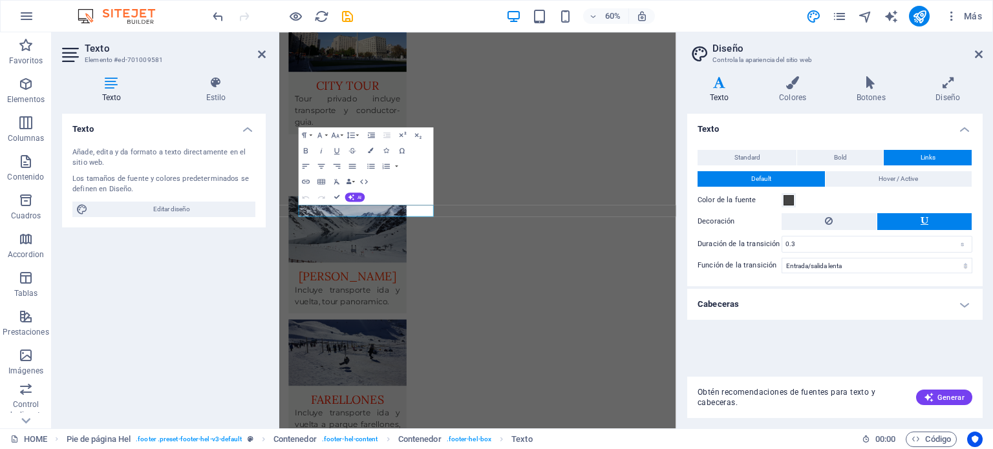
click at [132, 289] on div "Texto Añade, edita y da formato a texto directamente en el sitio web. Los tamañ…" at bounding box center [164, 266] width 204 height 304
drag, startPoint x: 324, startPoint y: 498, endPoint x: 549, endPoint y: 326, distance: 282.2
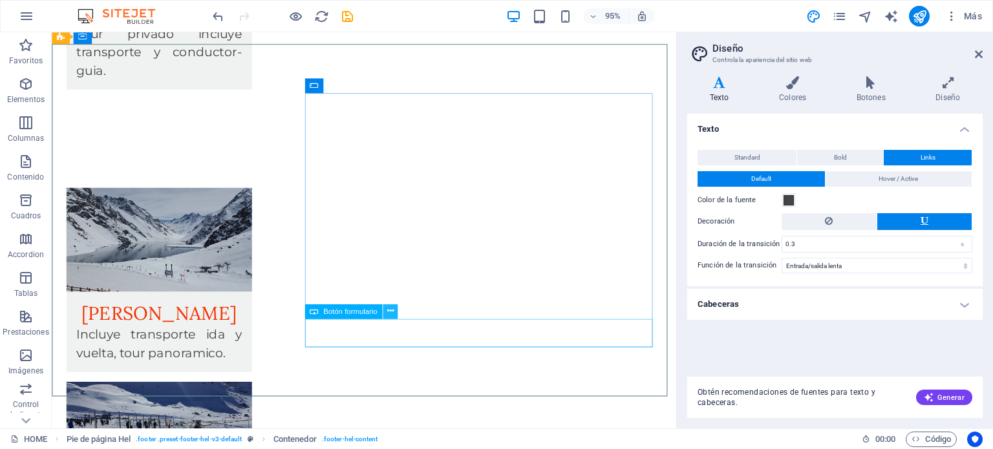
click at [391, 308] on icon at bounding box center [389, 311] width 6 height 13
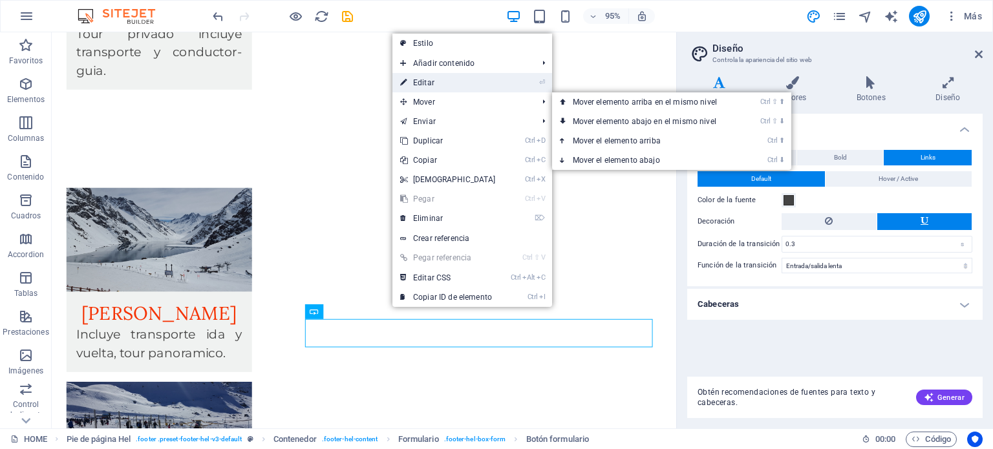
click at [451, 82] on link "⏎ Editar" at bounding box center [447, 82] width 111 height 19
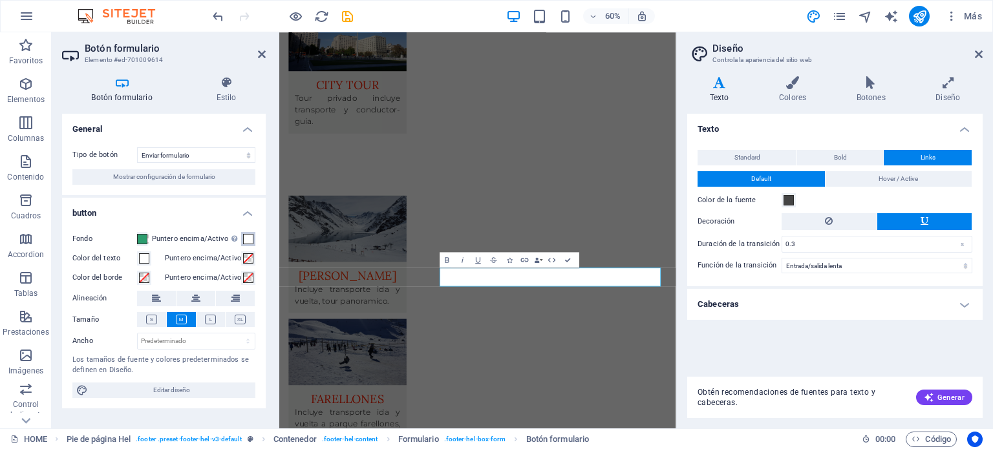
click at [252, 237] on span at bounding box center [248, 239] width 10 height 10
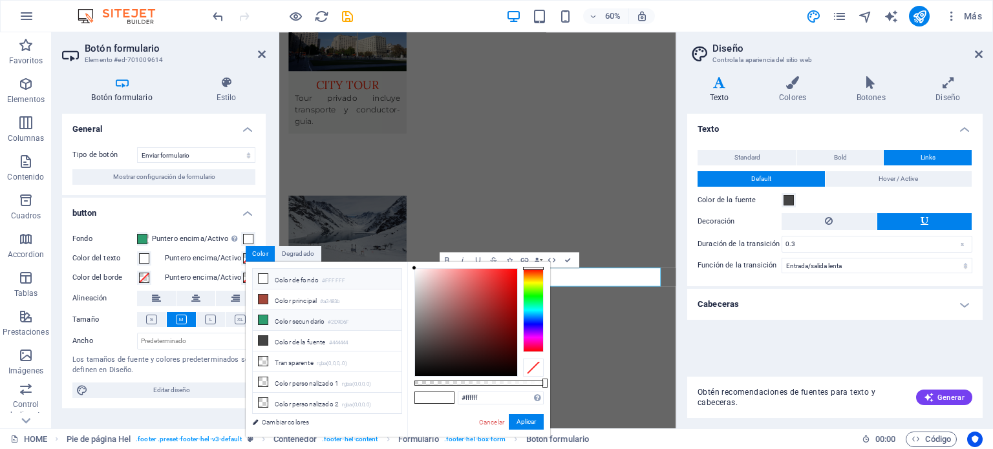
click at [264, 317] on icon at bounding box center [262, 319] width 9 height 9
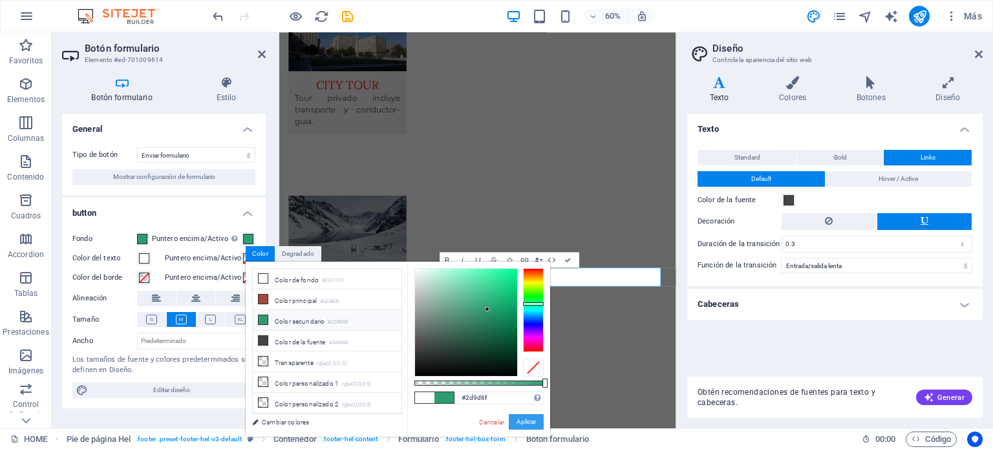
click at [519, 424] on button "Aplicar" at bounding box center [526, 422] width 35 height 16
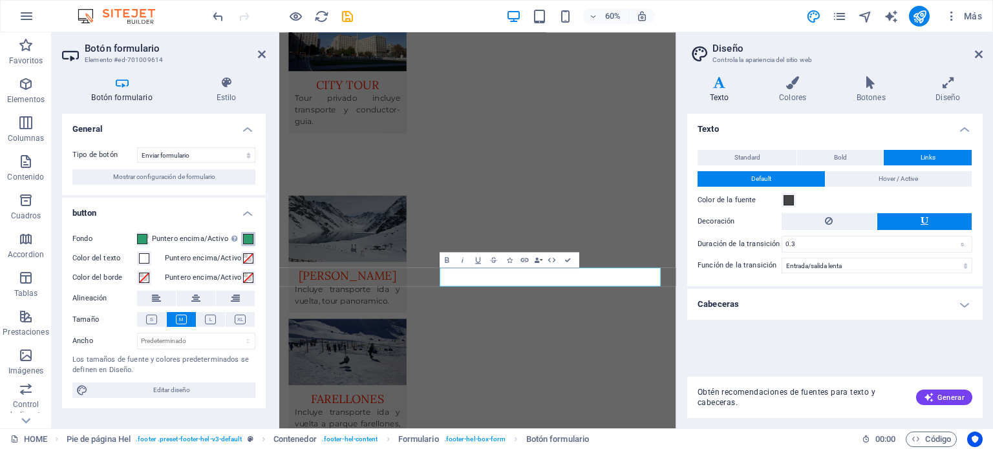
click at [248, 240] on span at bounding box center [248, 239] width 10 height 10
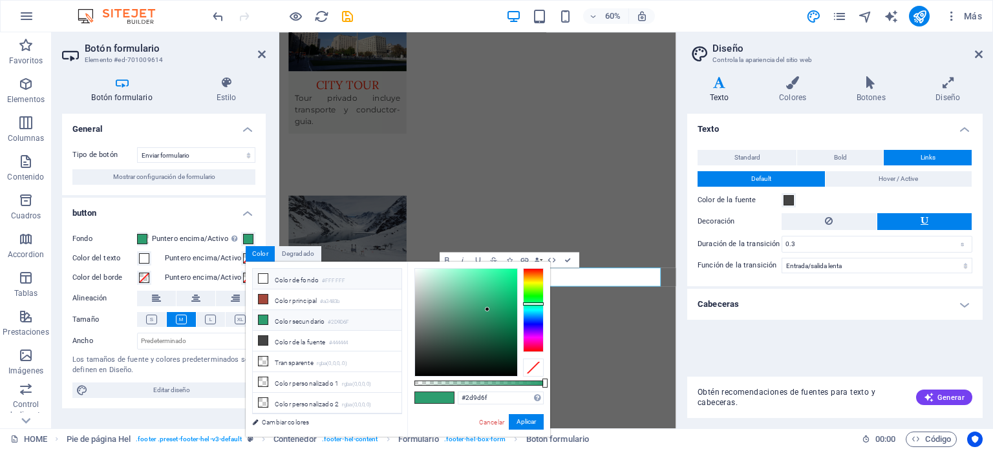
click at [268, 275] on li "Color de fondo #FFFFFF" at bounding box center [327, 279] width 149 height 21
type input "#ffffff"
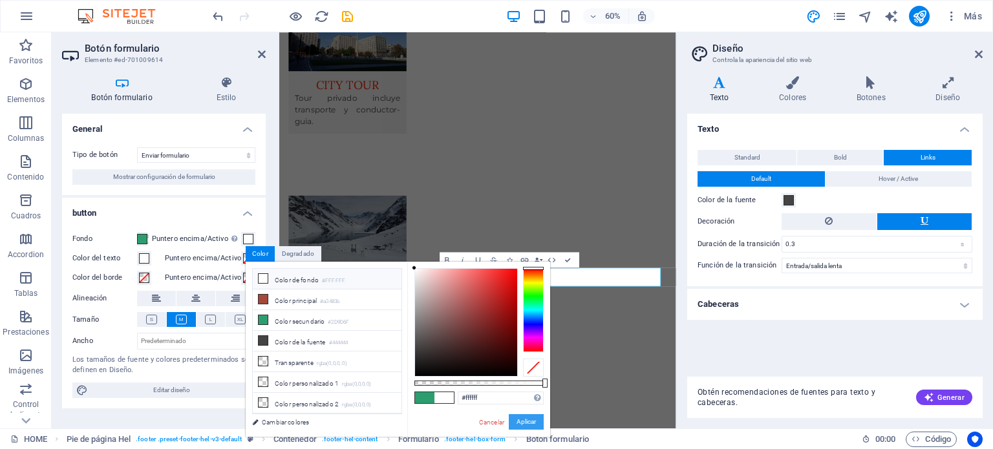
click at [541, 425] on button "Aplicar" at bounding box center [526, 422] width 35 height 16
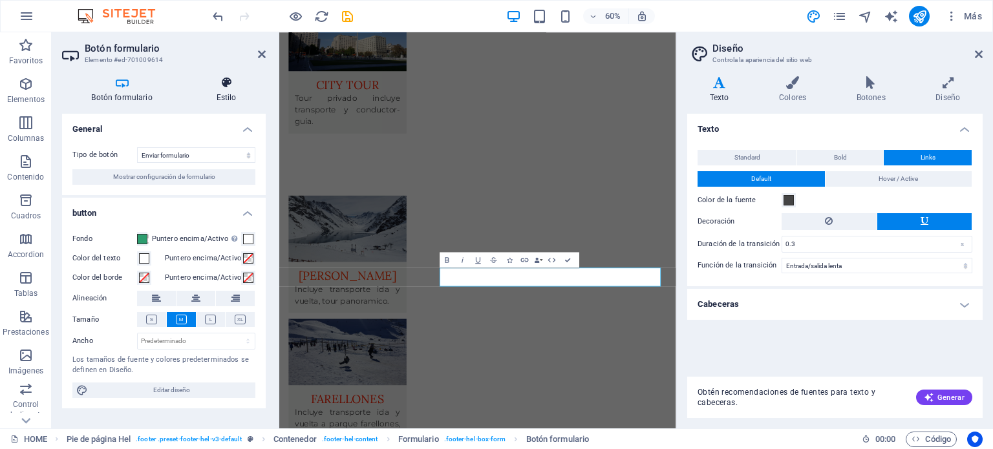
click at [227, 83] on icon at bounding box center [226, 82] width 79 height 13
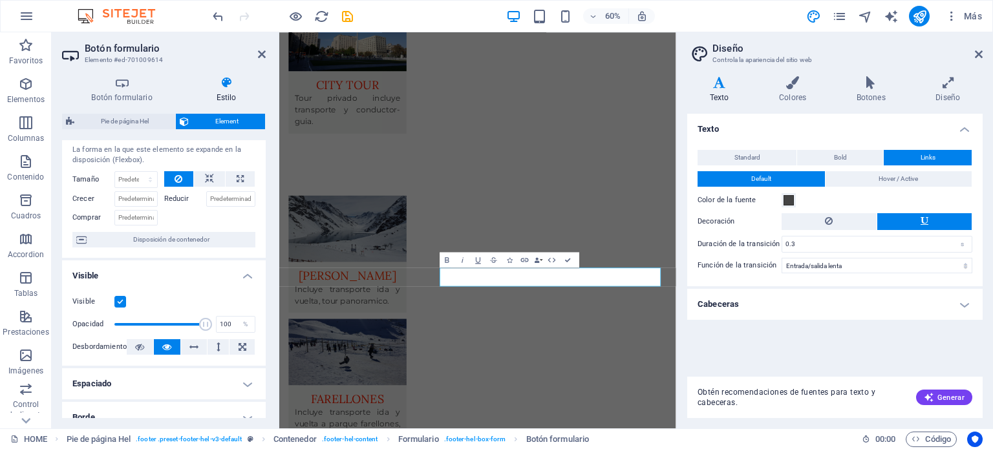
scroll to position [20, 0]
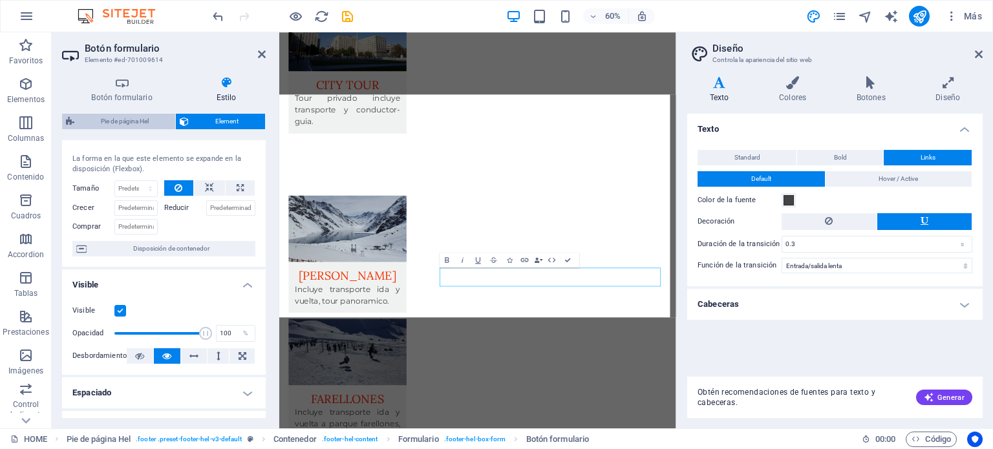
click at [121, 121] on span "Pie de página Hel" at bounding box center [124, 122] width 93 height 16
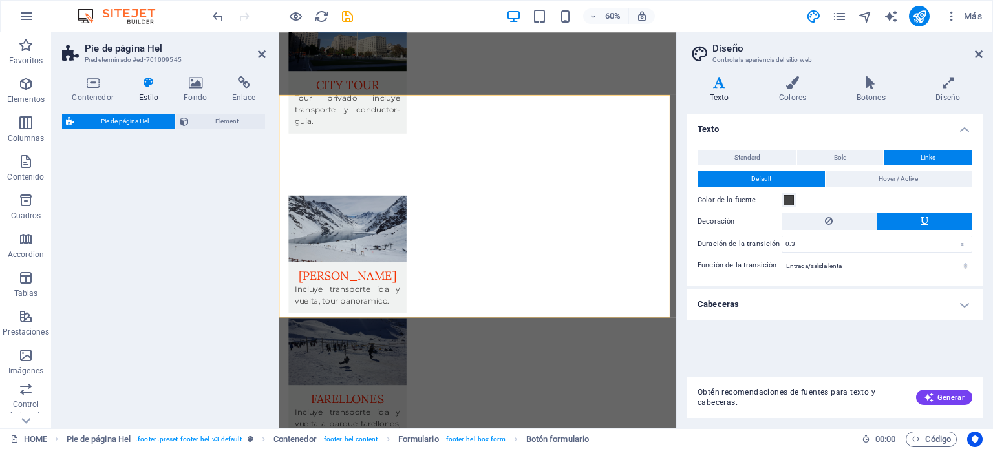
scroll to position [2014, 0]
select select "%"
select select "rem"
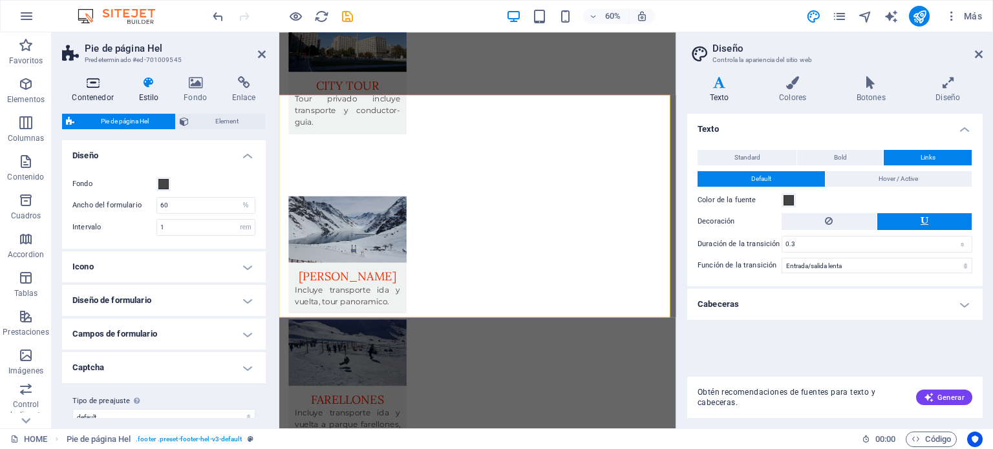
click at [89, 80] on icon at bounding box center [92, 82] width 61 height 13
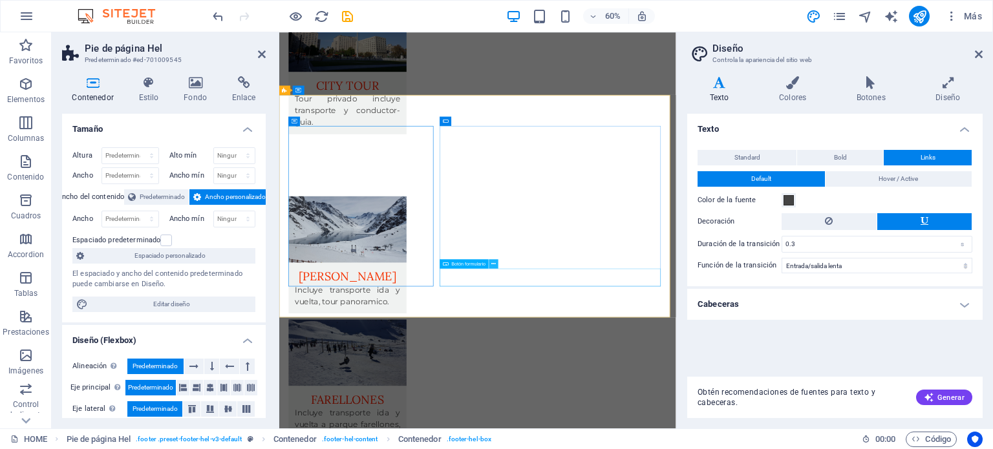
click at [494, 260] on icon at bounding box center [494, 264] width 5 height 8
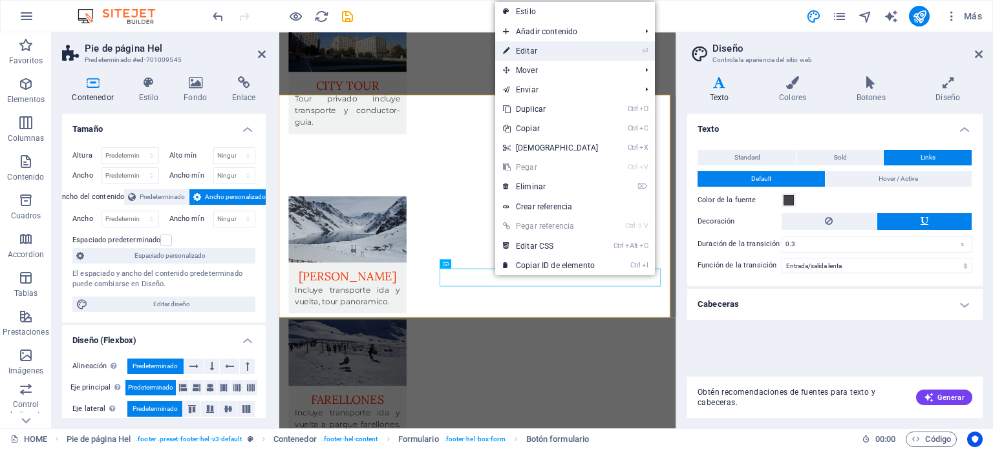
click at [533, 56] on link "⏎ Editar" at bounding box center [550, 50] width 111 height 19
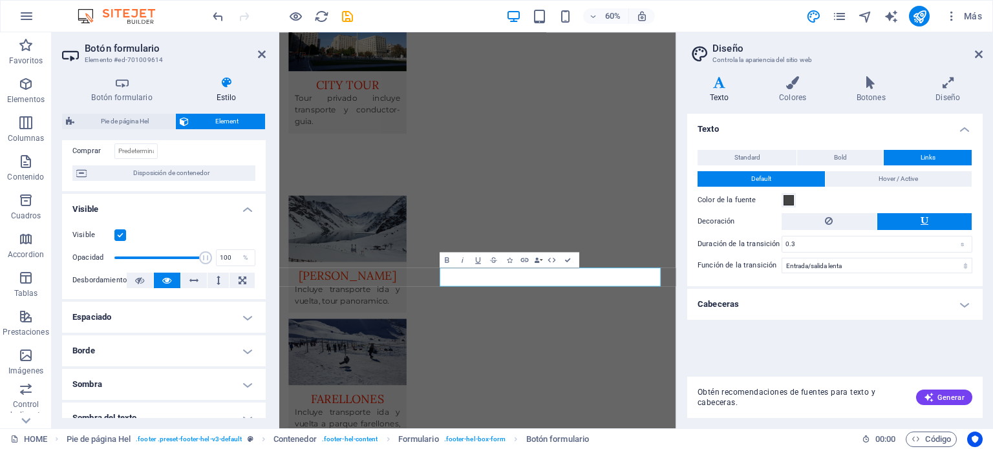
scroll to position [194, 0]
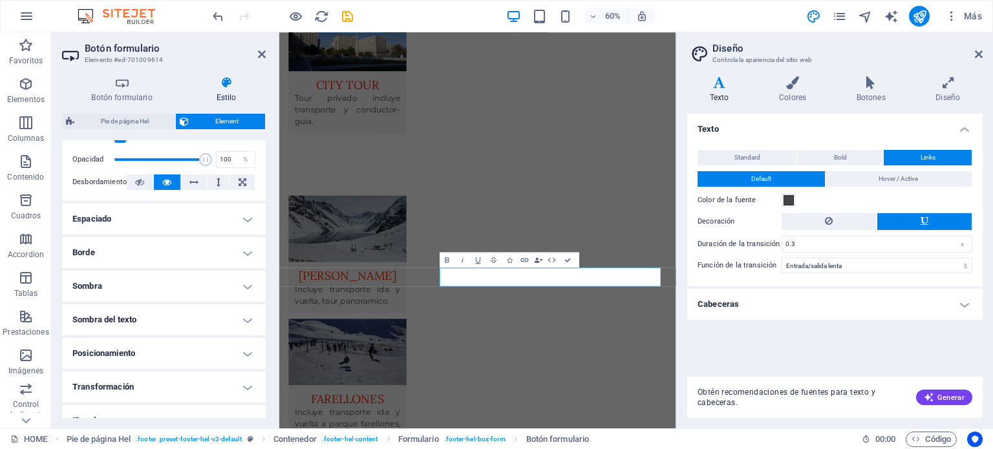
click at [239, 215] on h4 "Espaciado" at bounding box center [164, 219] width 204 height 31
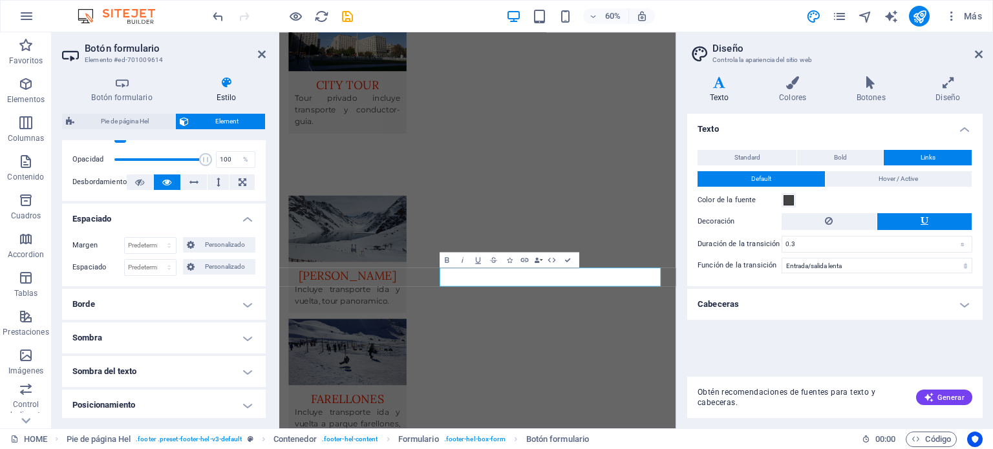
click at [239, 215] on h4 "Espaciado" at bounding box center [164, 215] width 204 height 23
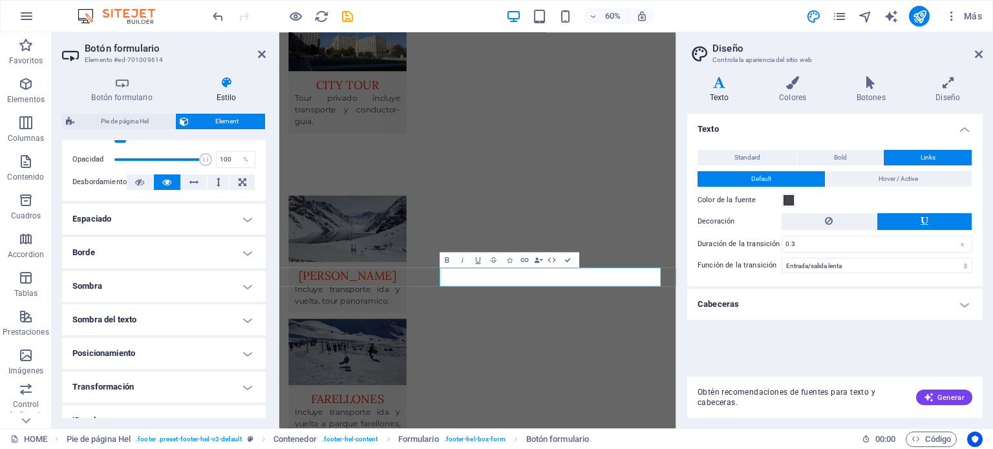
click at [245, 248] on h4 "Borde" at bounding box center [164, 252] width 204 height 31
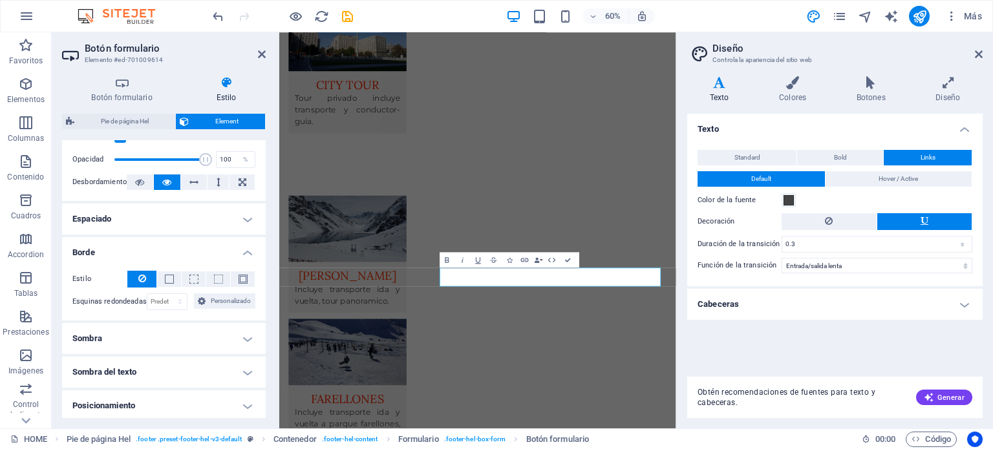
click at [246, 248] on h4 "Borde" at bounding box center [164, 248] width 204 height 23
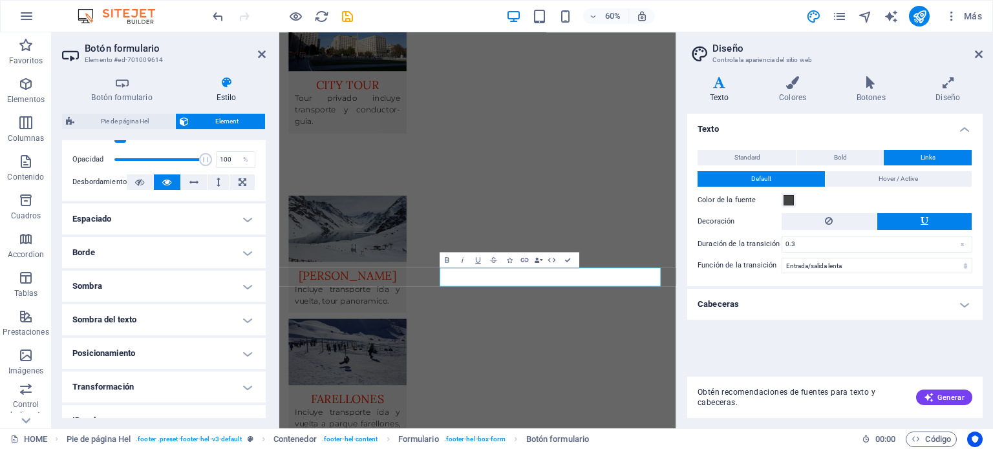
click at [244, 286] on h4 "Sombra" at bounding box center [164, 286] width 204 height 31
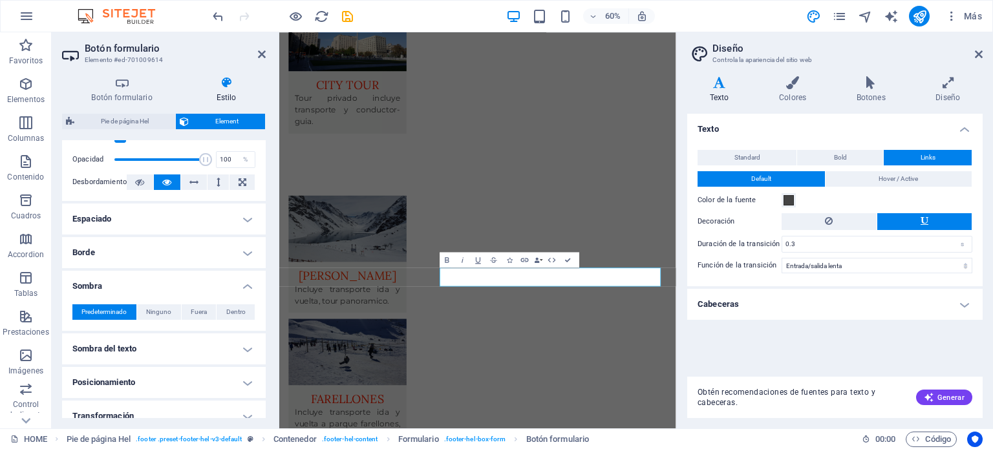
click at [244, 286] on h4 "Sombra" at bounding box center [164, 282] width 204 height 23
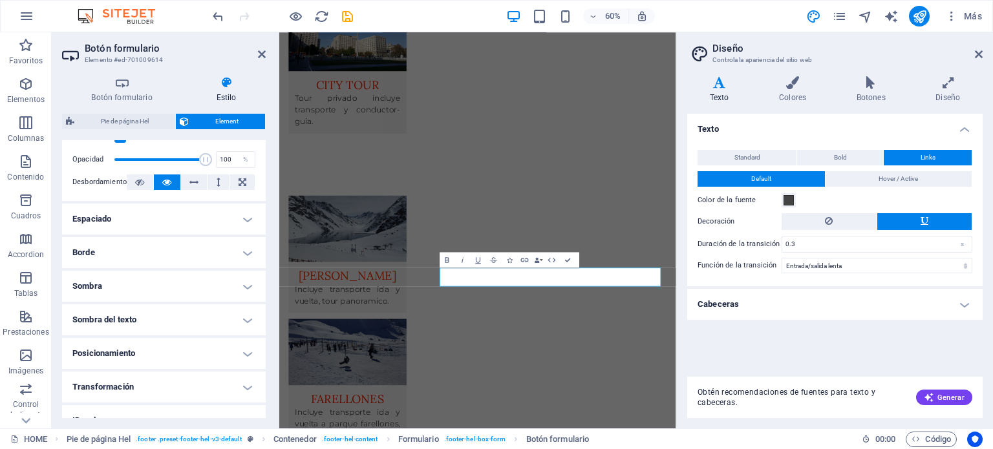
click at [244, 316] on h4 "Sombra del texto" at bounding box center [164, 319] width 204 height 31
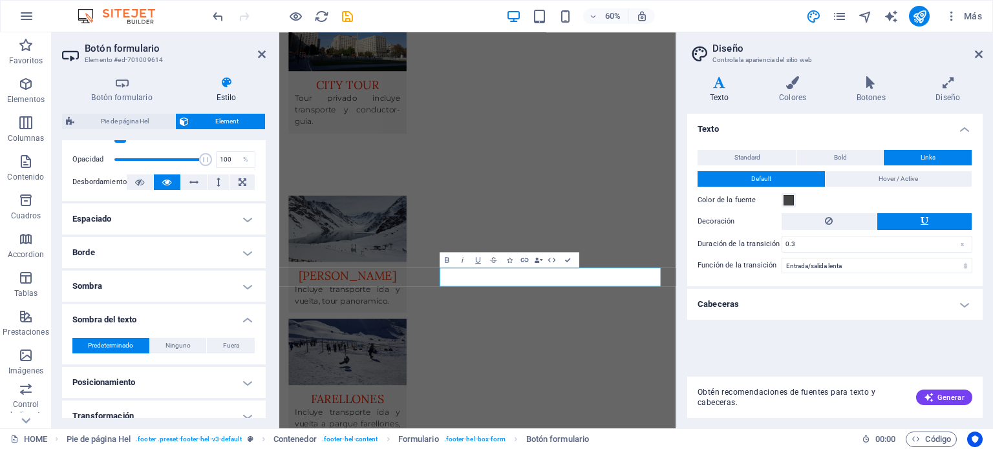
click at [244, 316] on h4 "Sombra del texto" at bounding box center [164, 315] width 204 height 23
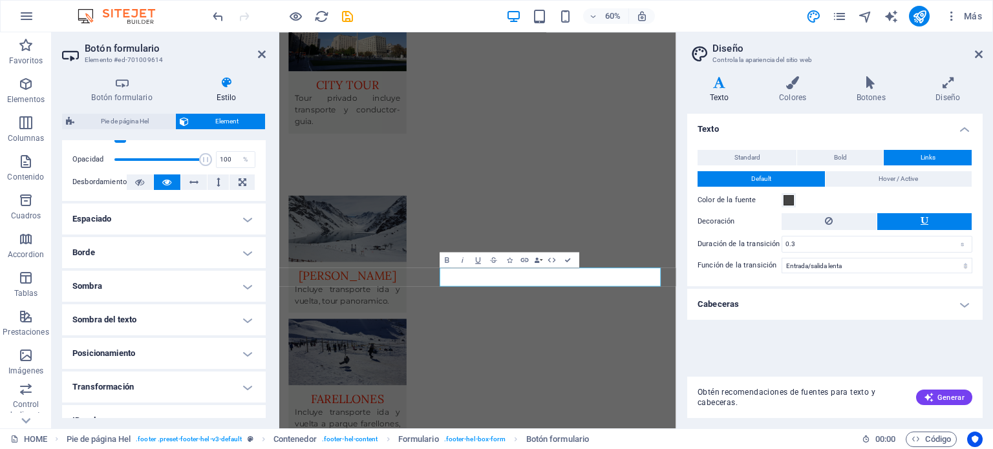
click at [235, 351] on h4 "Posicionamiento" at bounding box center [164, 353] width 204 height 31
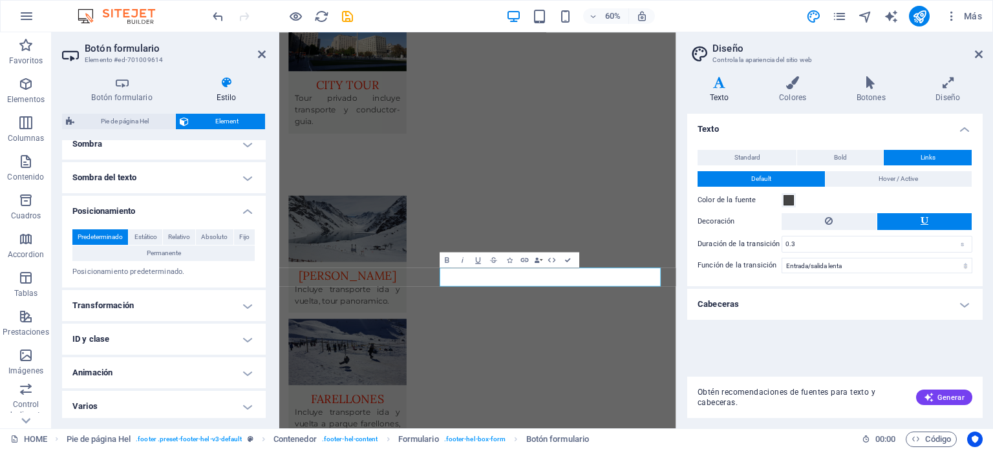
scroll to position [339, 0]
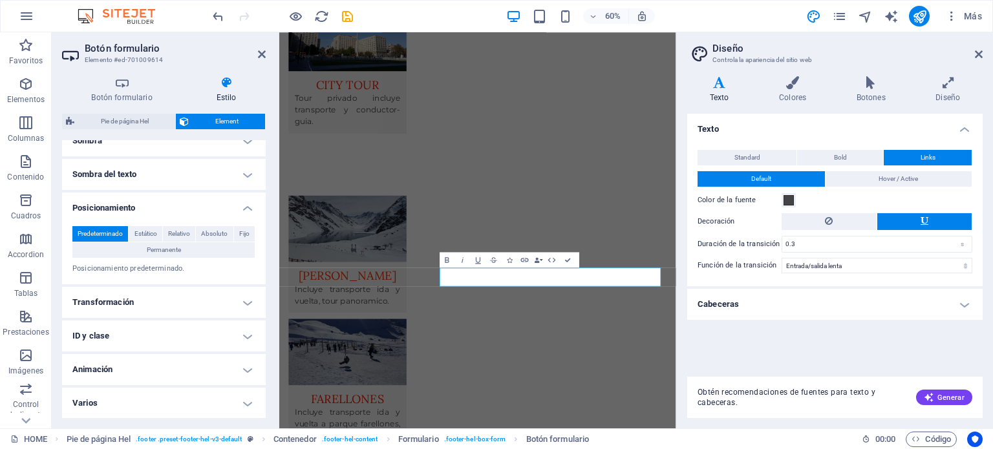
click at [246, 206] on h4 "Posicionamiento" at bounding box center [164, 204] width 204 height 23
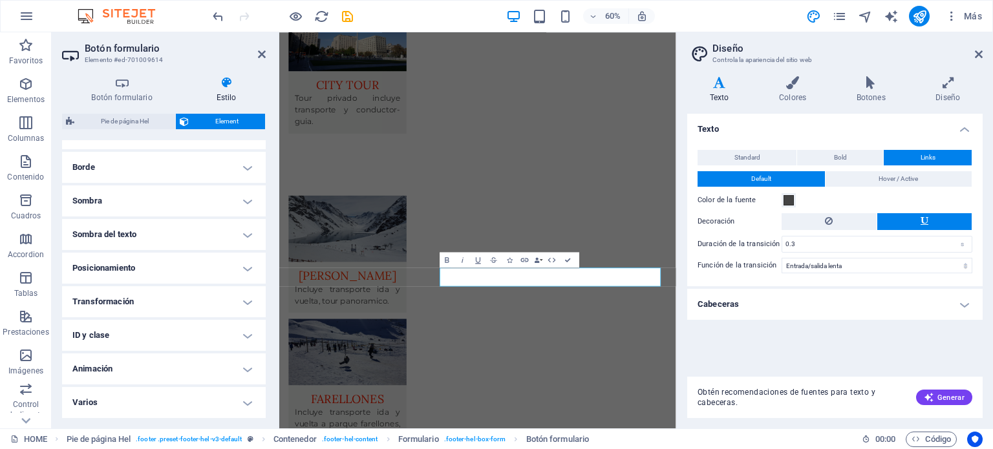
scroll to position [279, 0]
click at [236, 268] on h4 "Posicionamiento" at bounding box center [164, 268] width 204 height 31
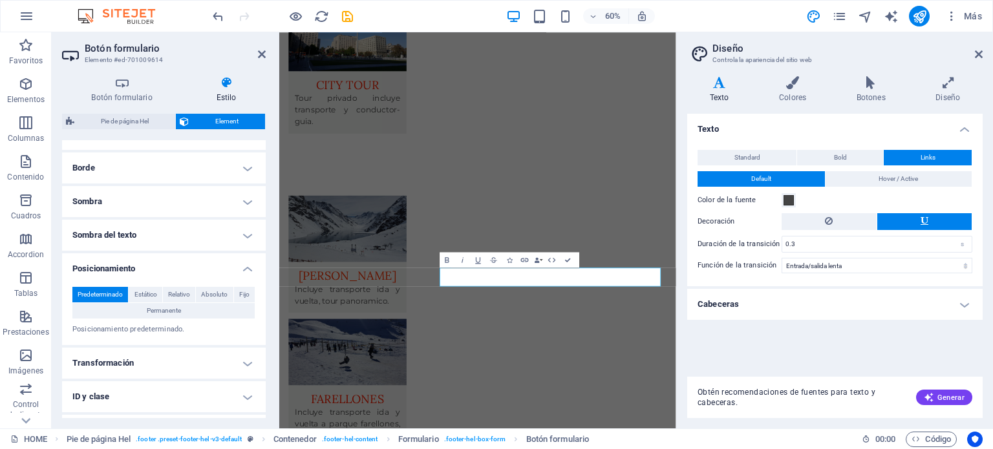
click at [242, 262] on h4 "Posicionamiento" at bounding box center [164, 264] width 204 height 23
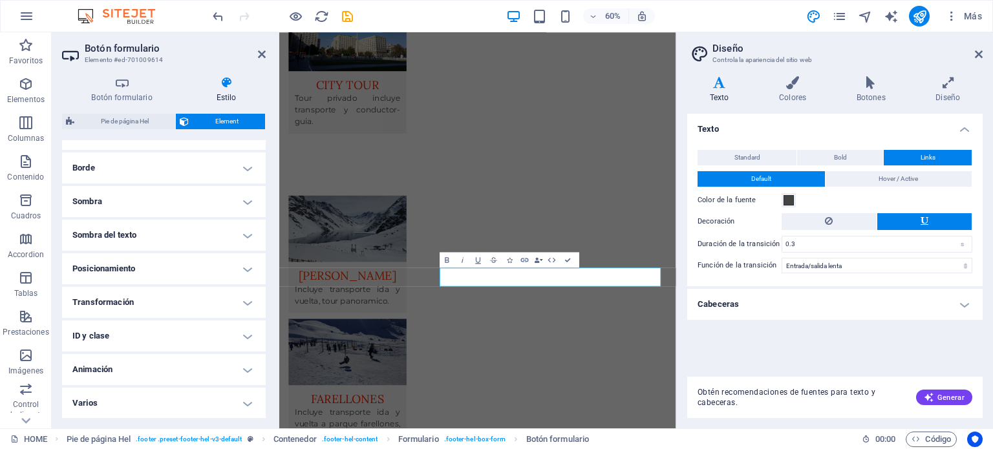
click at [243, 299] on h4 "Transformación" at bounding box center [164, 302] width 204 height 31
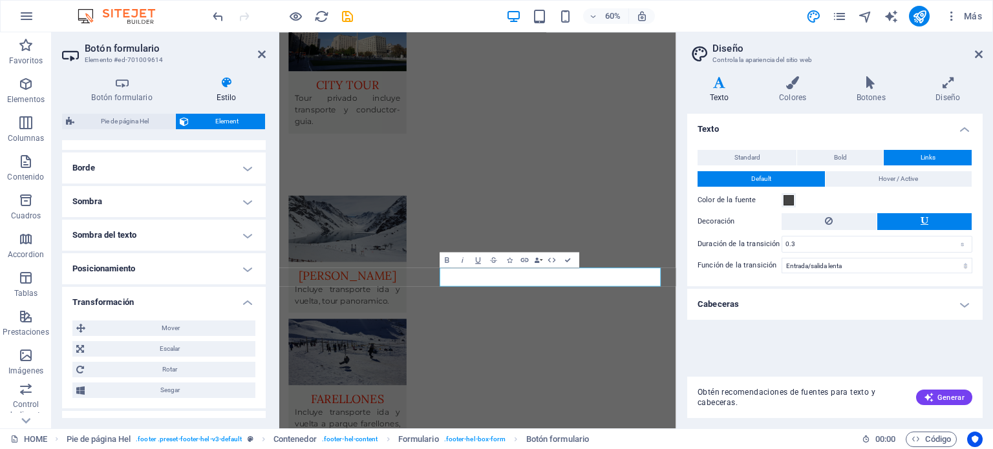
click at [243, 299] on h4 "Transformación" at bounding box center [164, 298] width 204 height 23
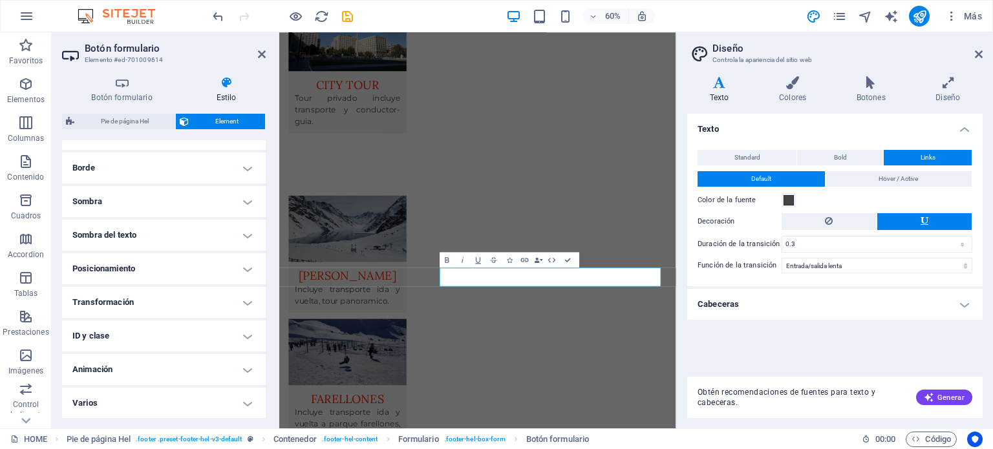
click at [242, 332] on h4 "ID y clase" at bounding box center [164, 336] width 204 height 31
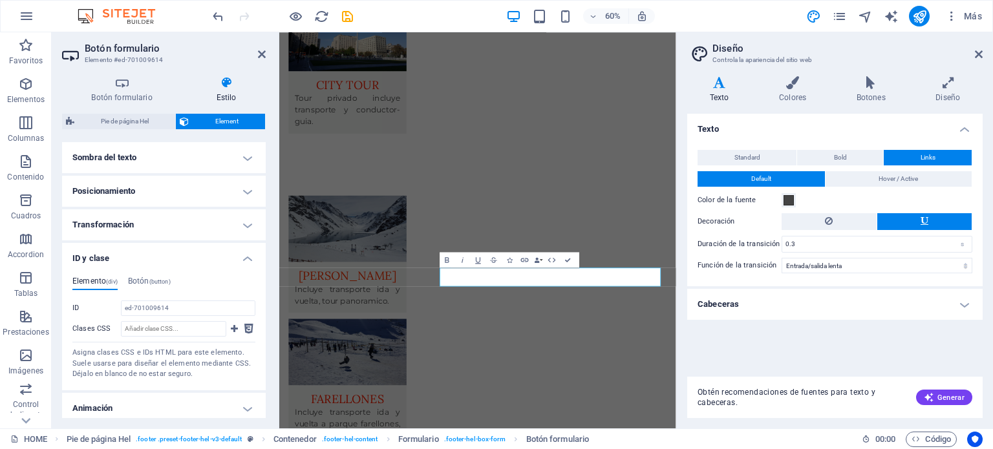
scroll to position [394, 0]
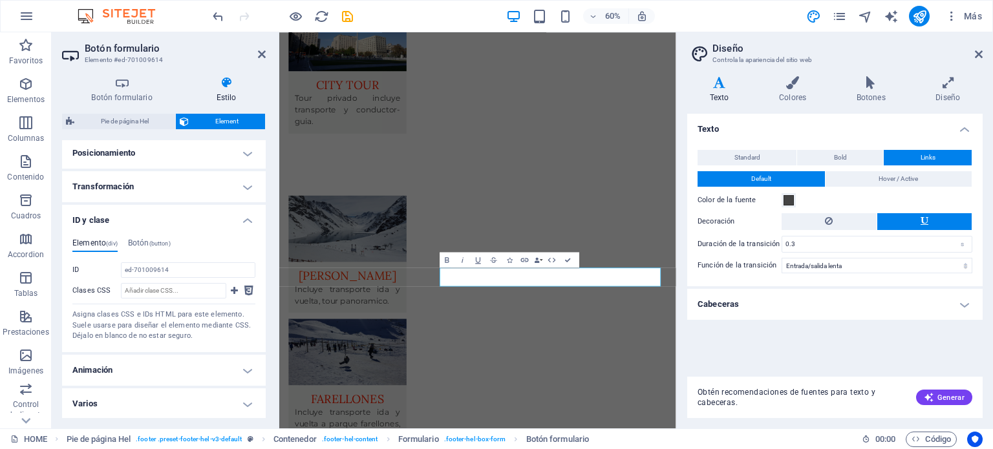
click at [241, 216] on h4 "ID y clase" at bounding box center [164, 216] width 204 height 23
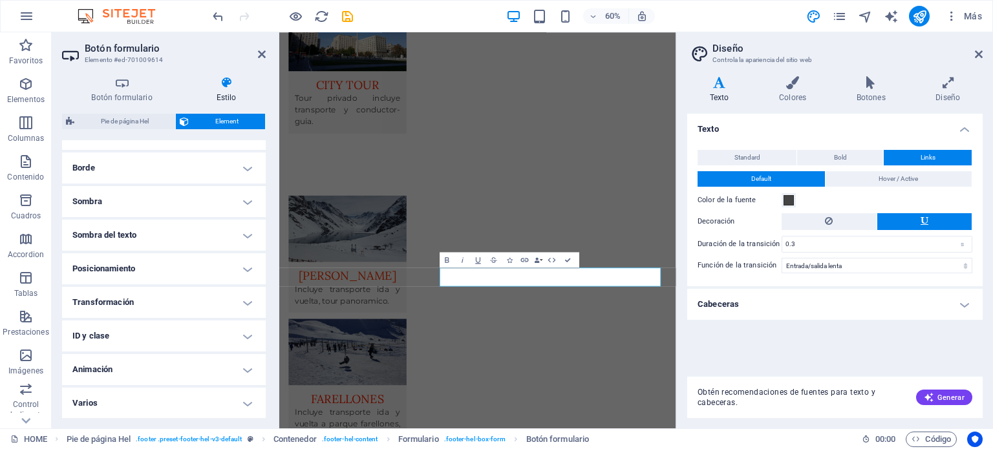
click at [246, 372] on h4 "Animación" at bounding box center [164, 369] width 204 height 31
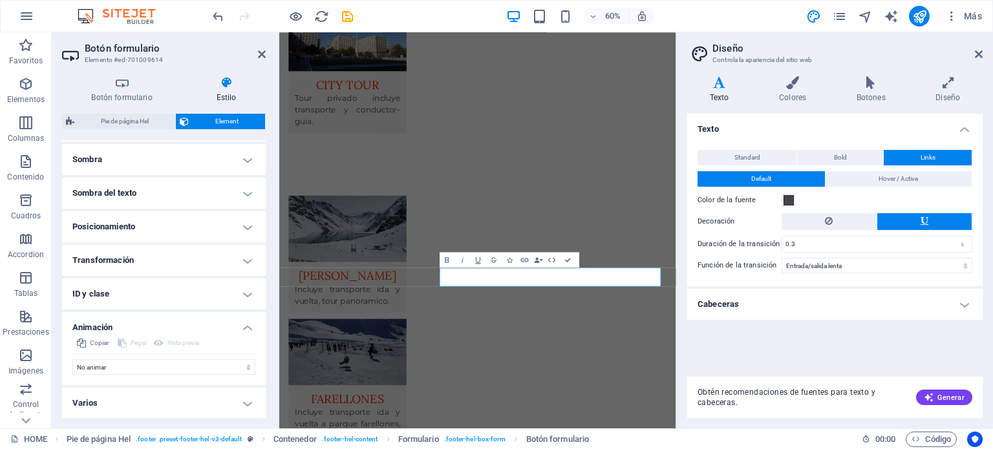
click at [246, 324] on h4 "Animación" at bounding box center [164, 323] width 204 height 23
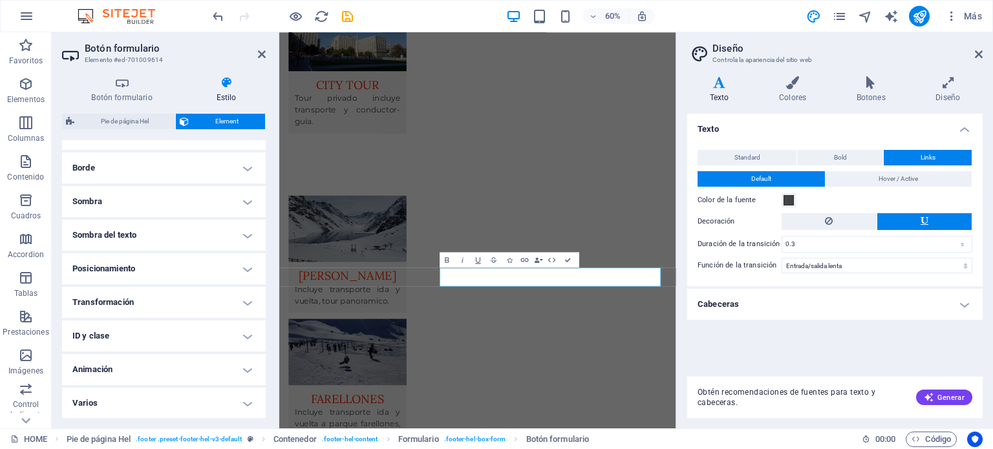
click at [242, 403] on h4 "Varios" at bounding box center [164, 403] width 204 height 31
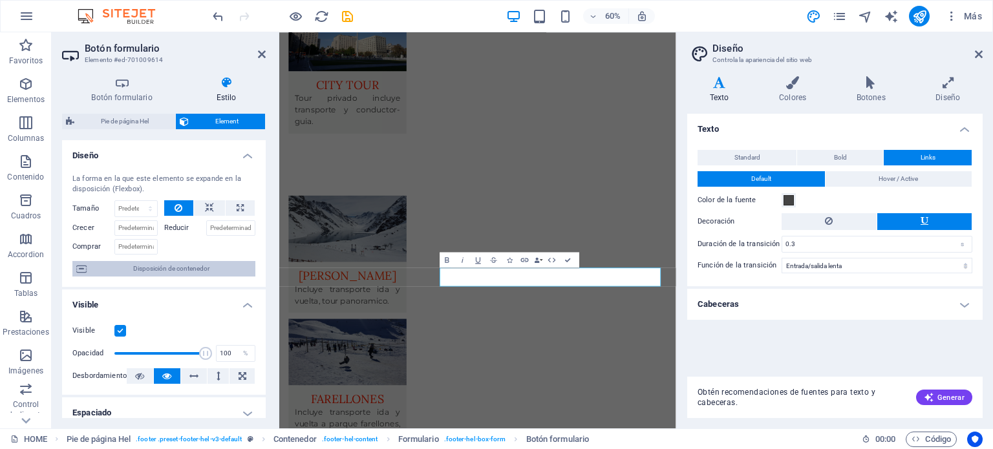
scroll to position [0, 0]
click at [125, 91] on h4 "Botón formulario" at bounding box center [124, 89] width 125 height 27
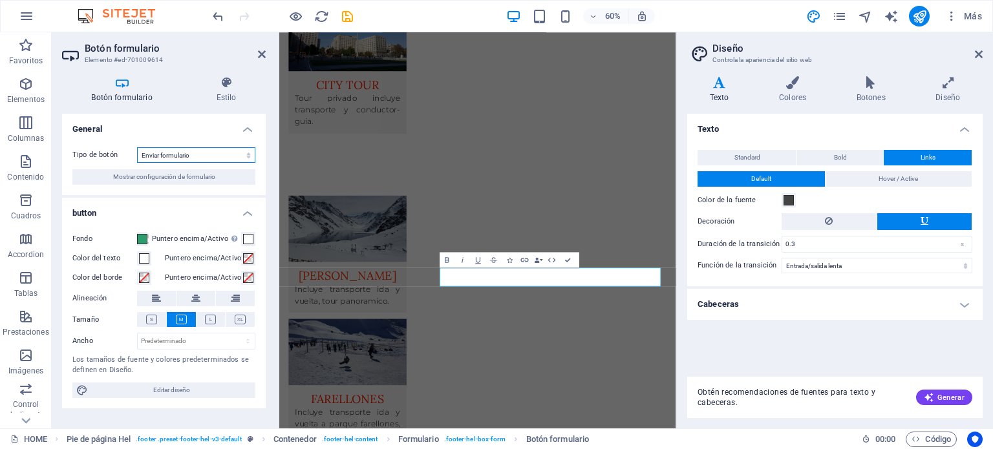
click at [246, 153] on select "Enviar formulario Restablecer formulario Ninguna acción" at bounding box center [196, 155] width 118 height 16
click at [235, 176] on button "Mostrar configuración de formulario" at bounding box center [163, 177] width 183 height 16
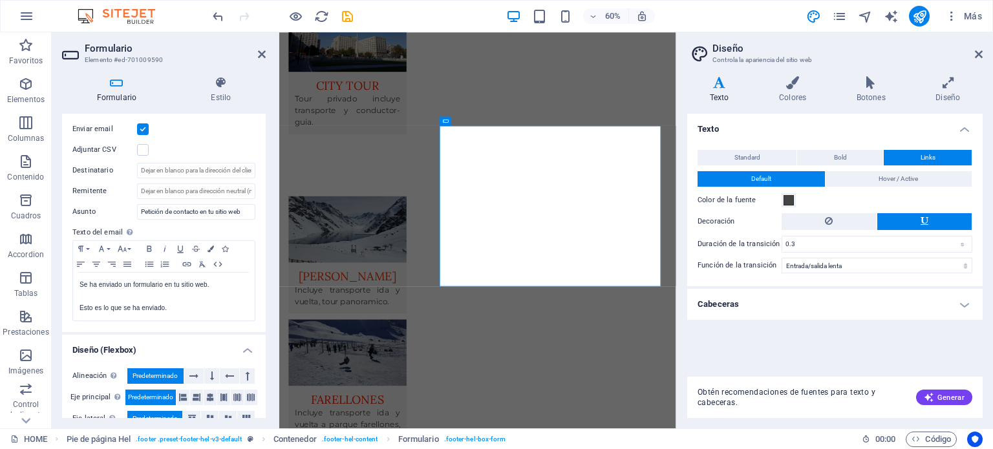
scroll to position [288, 0]
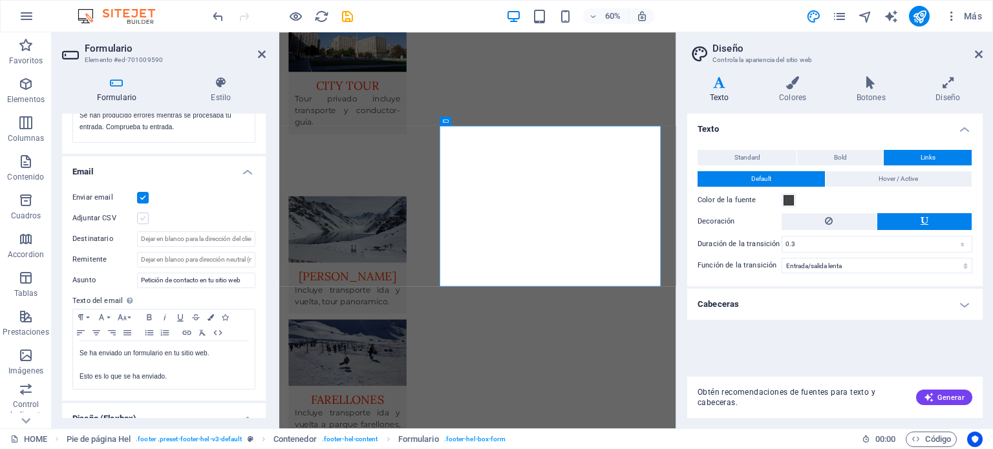
click at [140, 217] on label at bounding box center [143, 219] width 12 height 12
click at [0, 0] on input "Adjuntar CSV" at bounding box center [0, 0] width 0 height 0
click at [140, 217] on label at bounding box center [143, 219] width 12 height 12
click at [0, 0] on input "Adjuntar CSV" at bounding box center [0, 0] width 0 height 0
click at [142, 196] on label at bounding box center [143, 198] width 12 height 12
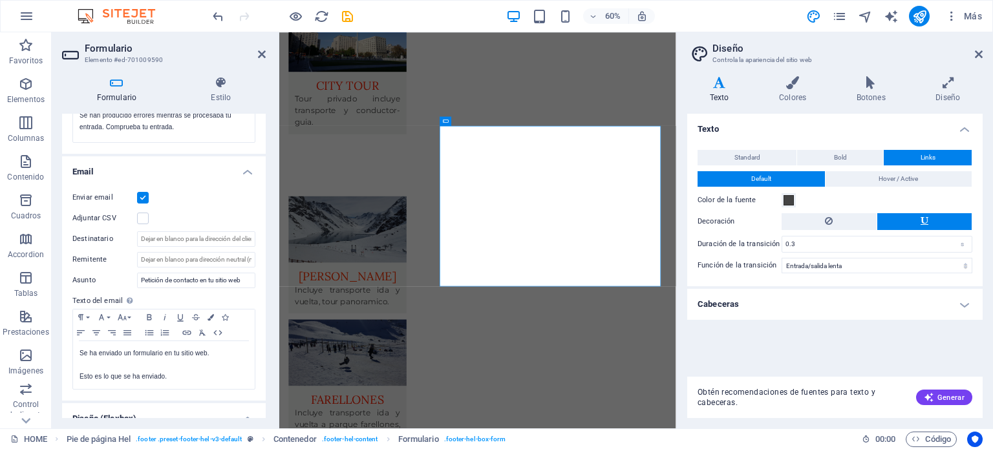
click at [0, 0] on input "Enviar email" at bounding box center [0, 0] width 0 height 0
drag, startPoint x: 142, startPoint y: 196, endPoint x: 140, endPoint y: 206, distance: 9.8
click at [142, 196] on label at bounding box center [143, 198] width 12 height 12
click at [0, 0] on input "Enviar email" at bounding box center [0, 0] width 0 height 0
click at [163, 240] on input "Destinatario" at bounding box center [196, 239] width 118 height 16
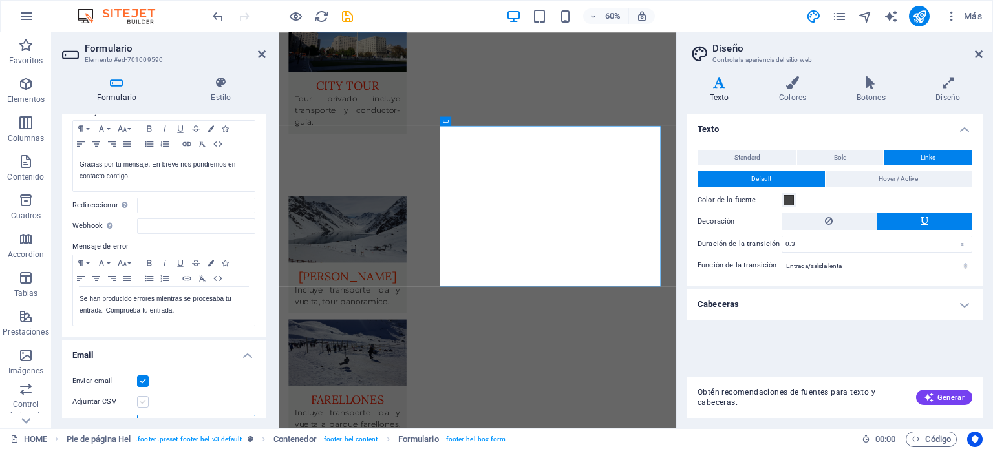
scroll to position [159, 0]
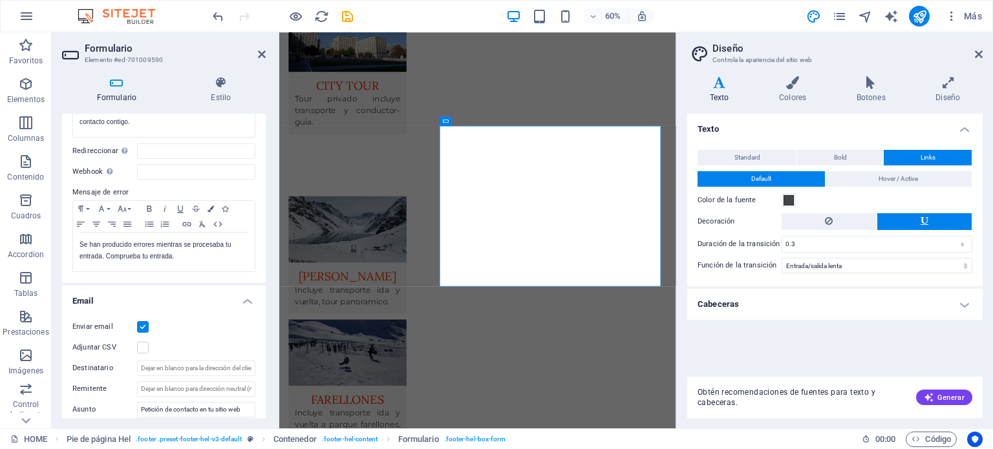
click at [243, 299] on h4 "Email" at bounding box center [164, 297] width 204 height 23
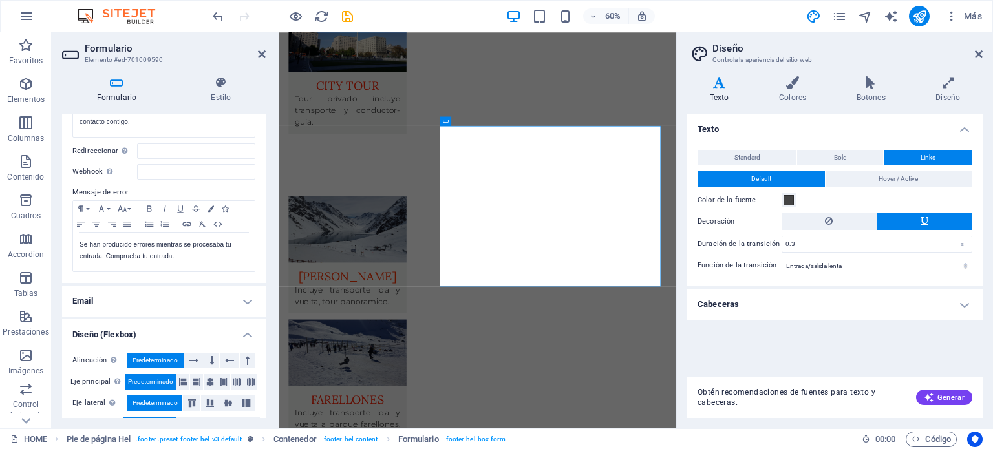
click at [242, 333] on h4 "Diseño (Flexbox)" at bounding box center [164, 330] width 204 height 23
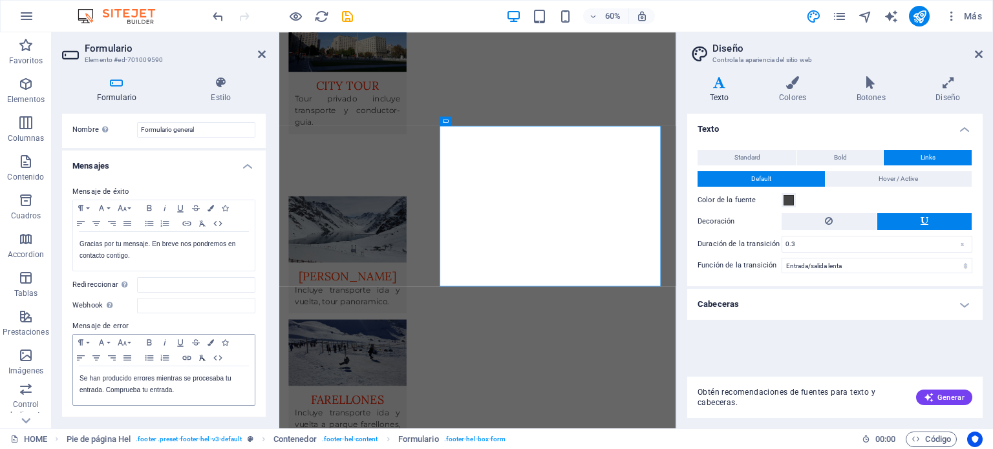
scroll to position [0, 0]
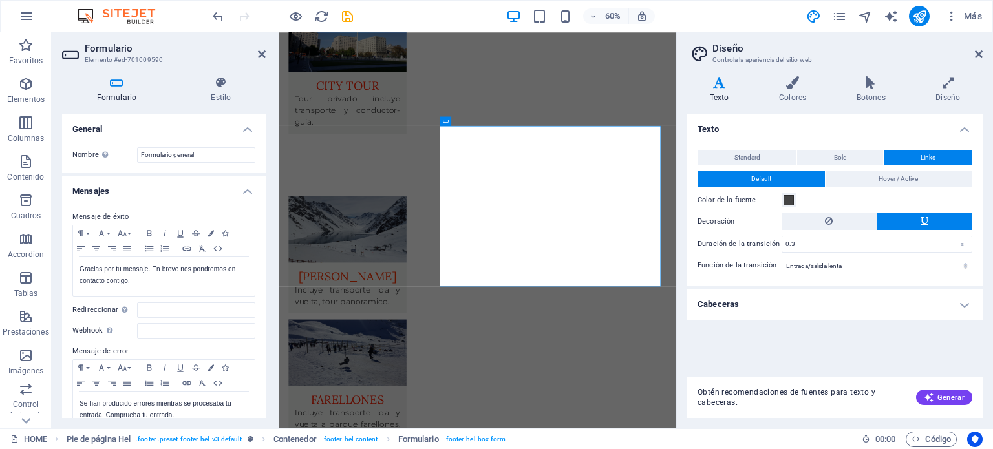
click at [240, 191] on h4 "Mensajes" at bounding box center [164, 187] width 204 height 23
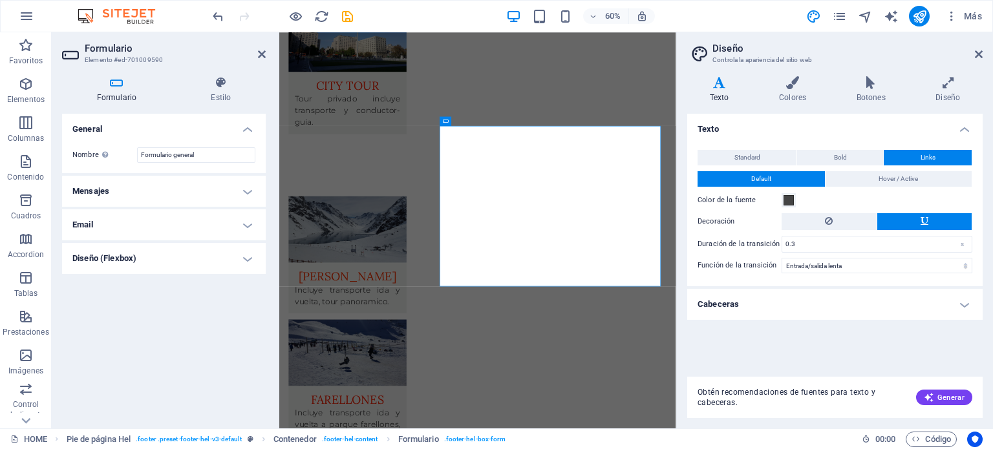
click at [244, 128] on h4 "General" at bounding box center [164, 125] width 204 height 23
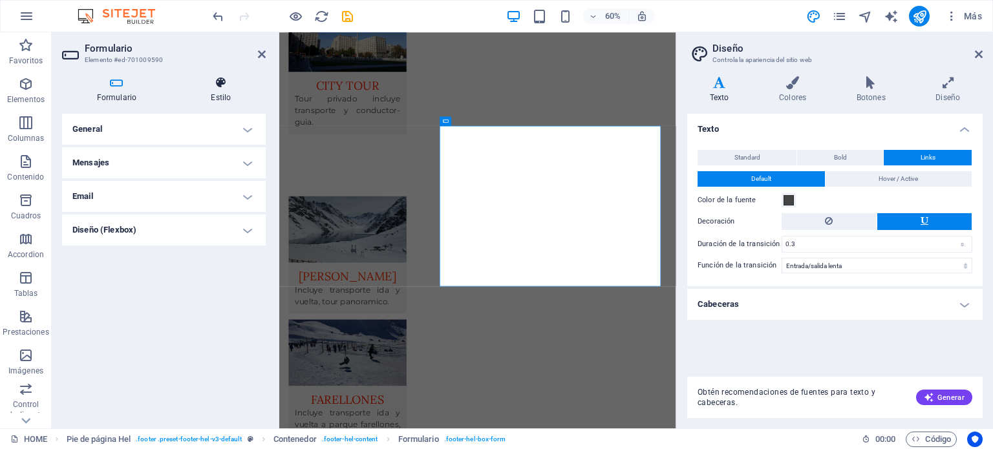
click at [218, 90] on h4 "Estilo" at bounding box center [220, 89] width 89 height 27
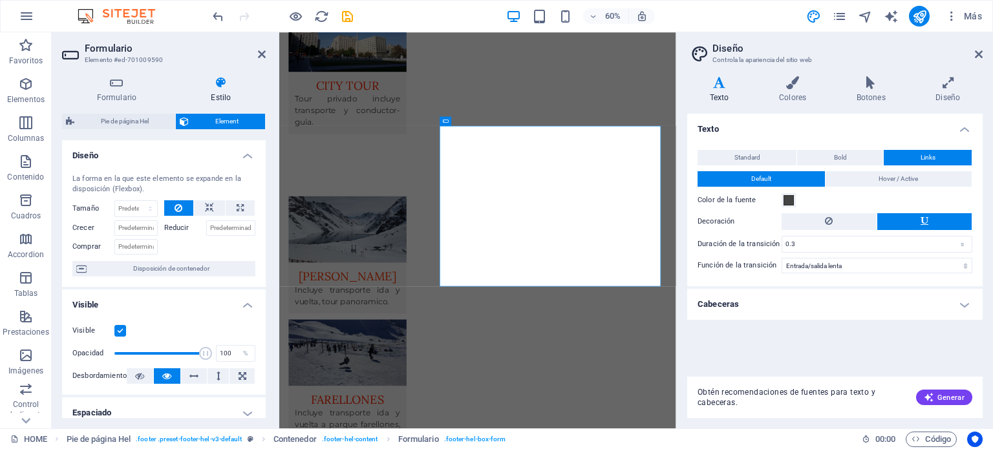
click at [245, 158] on h4 "Diseño" at bounding box center [164, 151] width 204 height 23
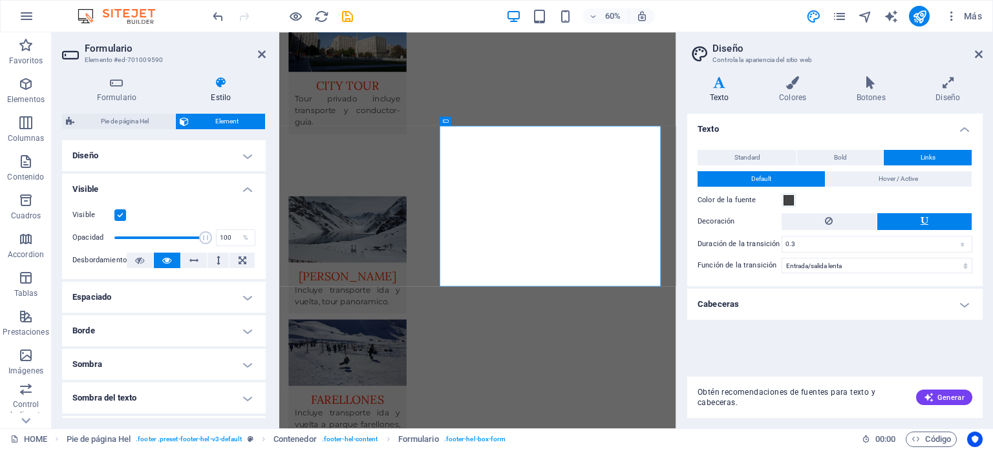
click at [246, 189] on h4 "Visible" at bounding box center [164, 185] width 204 height 23
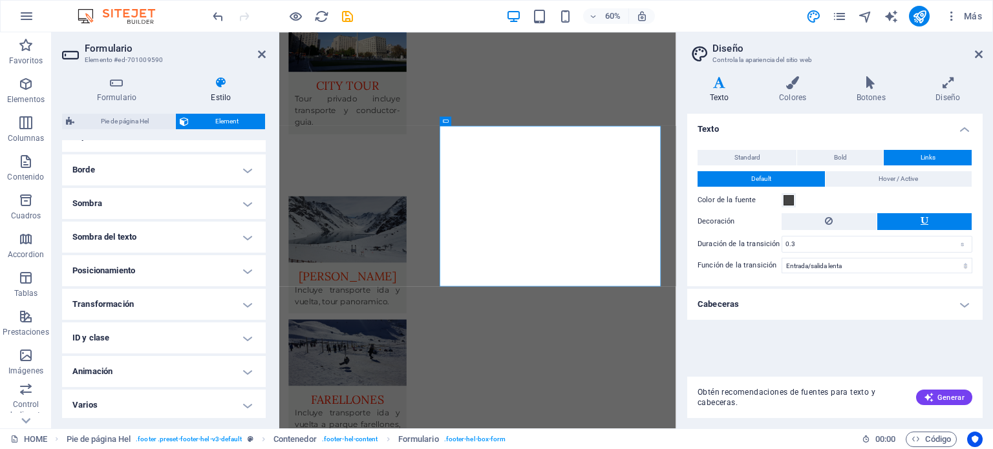
scroll to position [89, 0]
click at [243, 406] on h4 "Varios" at bounding box center [164, 403] width 204 height 31
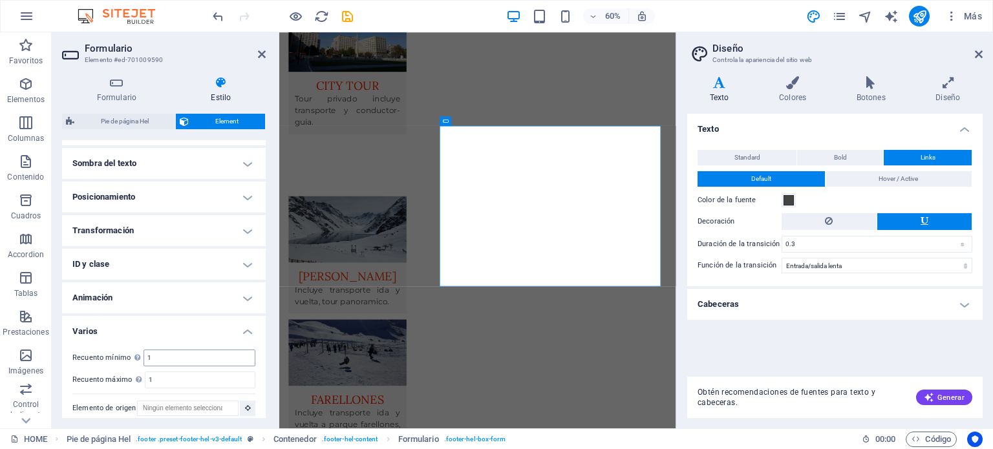
scroll to position [168, 0]
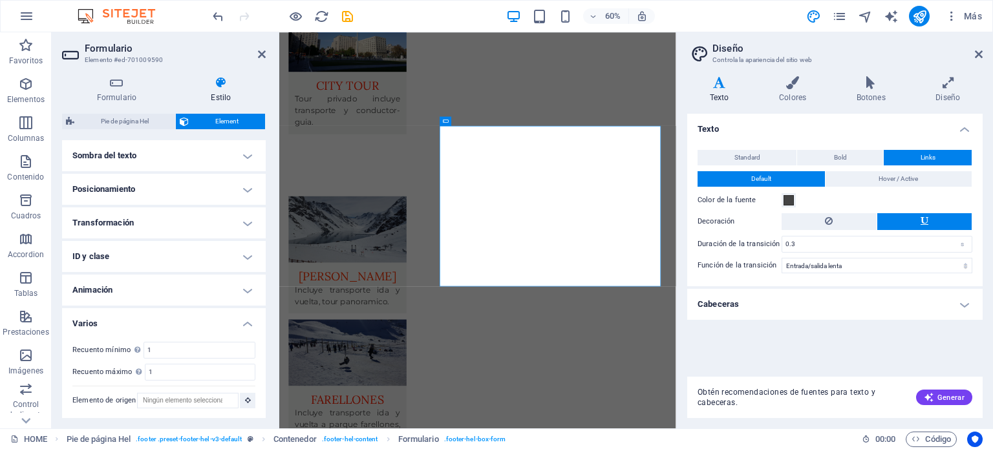
click at [241, 322] on h4 "Varios" at bounding box center [164, 319] width 204 height 23
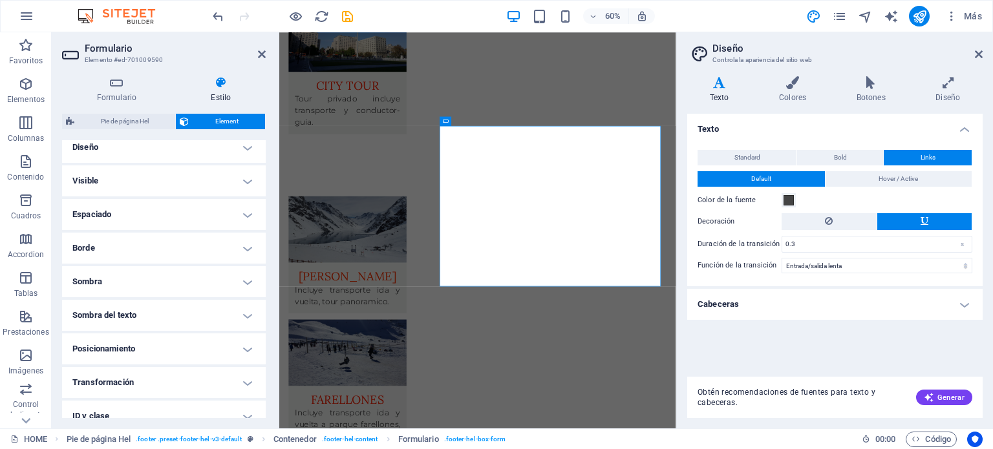
scroll to position [0, 0]
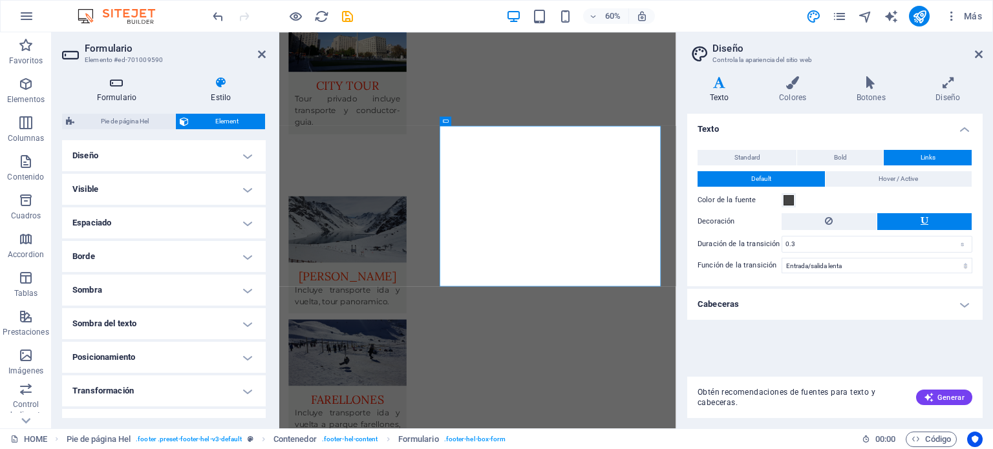
click at [117, 89] on h4 "Formulario" at bounding box center [119, 89] width 114 height 27
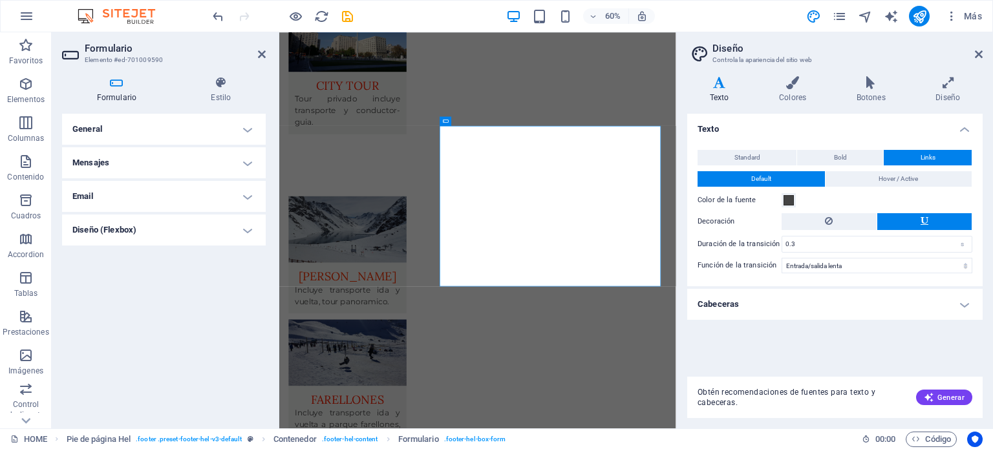
click at [242, 129] on h4 "General" at bounding box center [164, 129] width 204 height 31
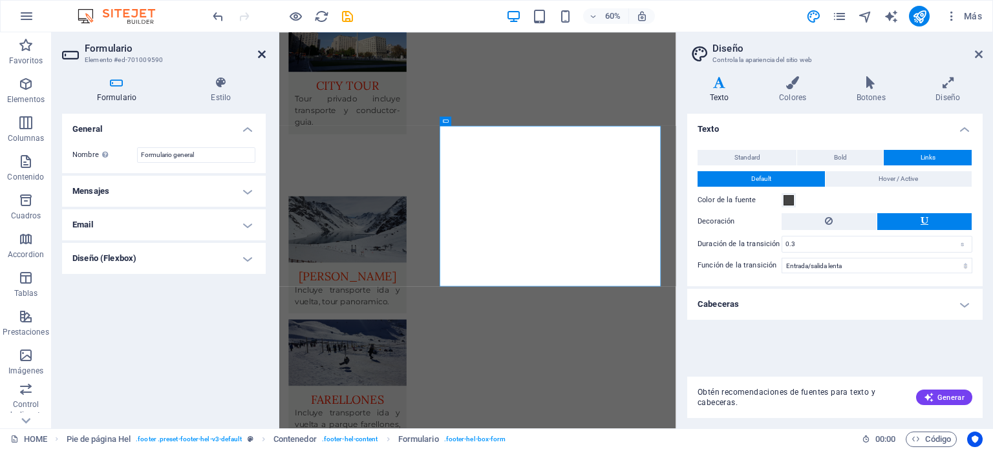
click at [263, 52] on icon at bounding box center [262, 54] width 8 height 10
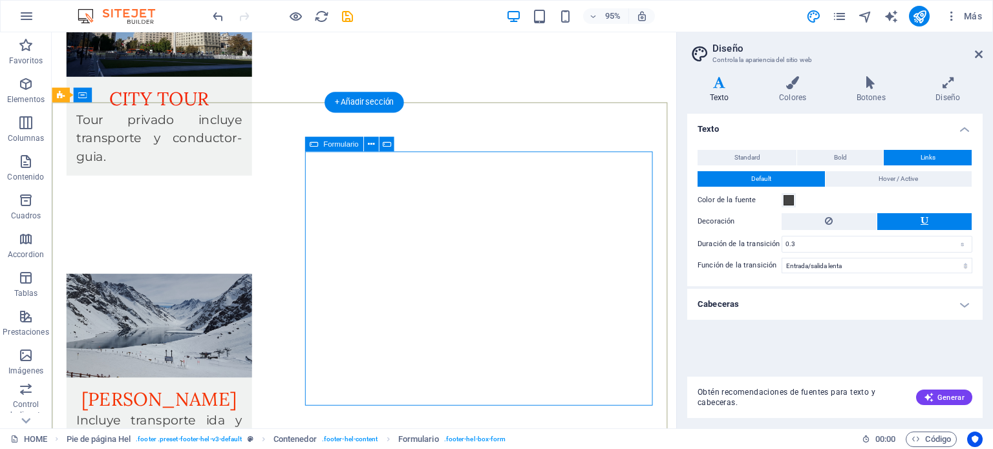
scroll to position [2244, 0]
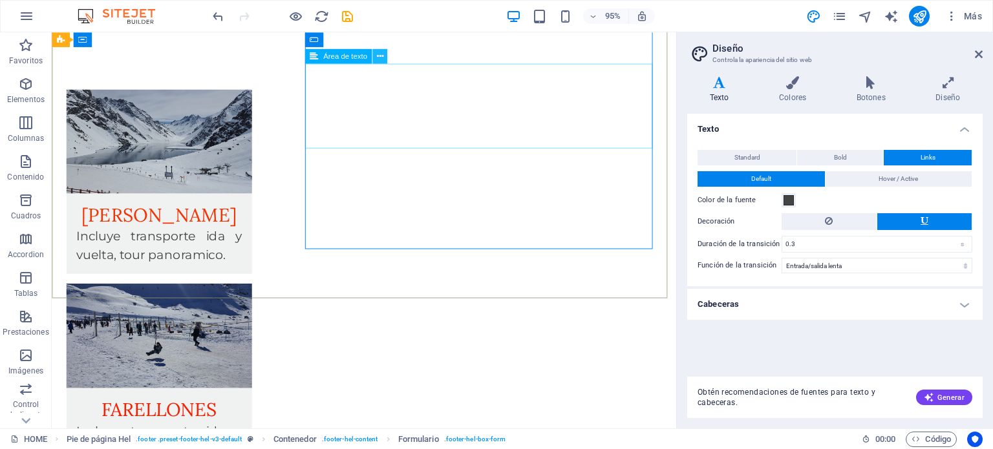
click at [377, 54] on icon at bounding box center [379, 56] width 6 height 13
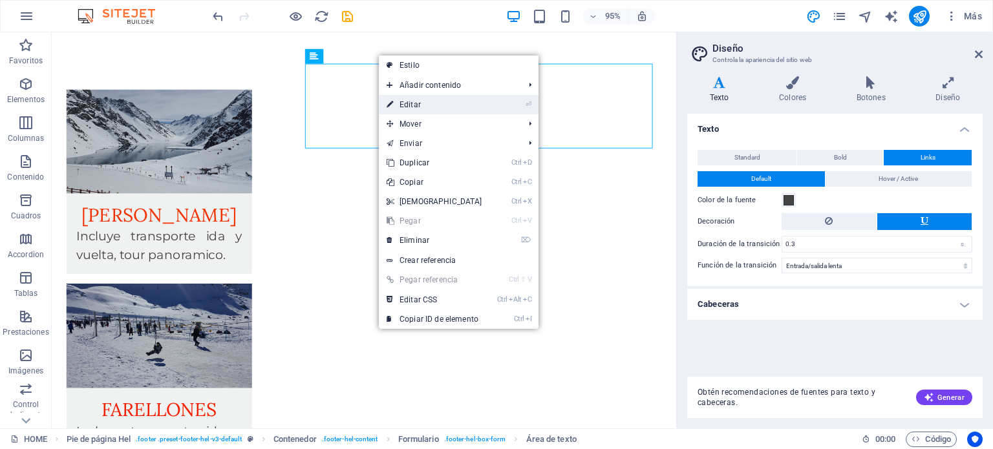
click at [421, 105] on link "⏎ Editar" at bounding box center [434, 104] width 111 height 19
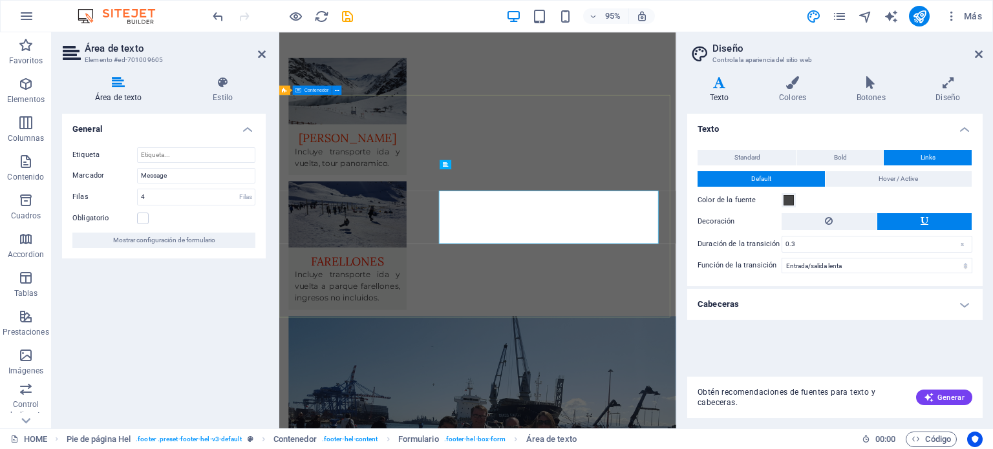
scroll to position [2014, 0]
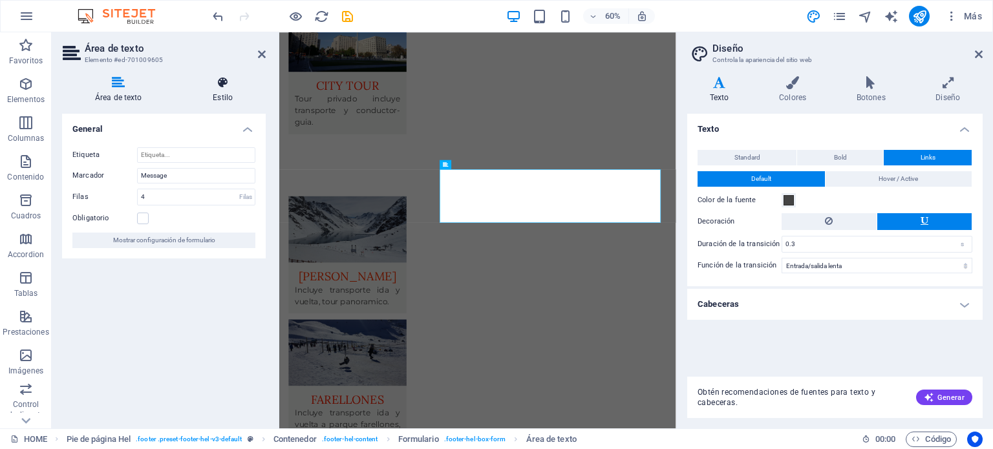
click at [227, 81] on icon at bounding box center [223, 82] width 86 height 13
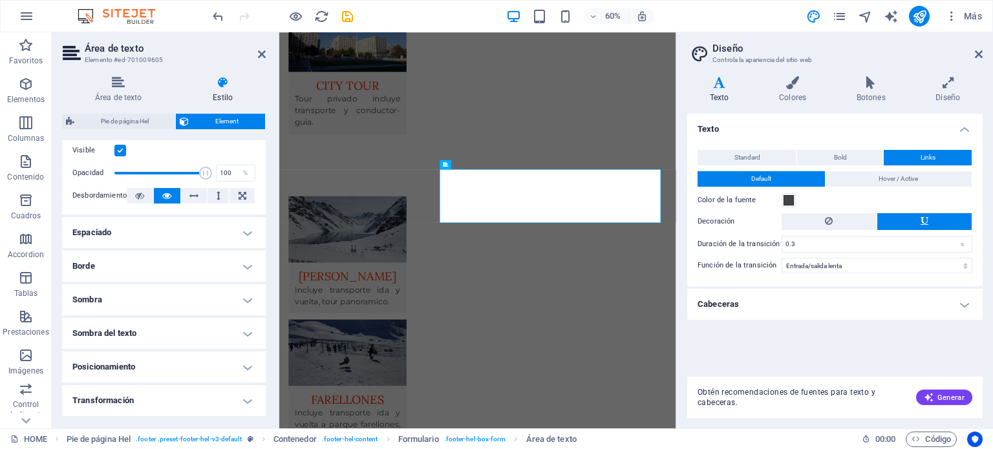
scroll to position [85, 0]
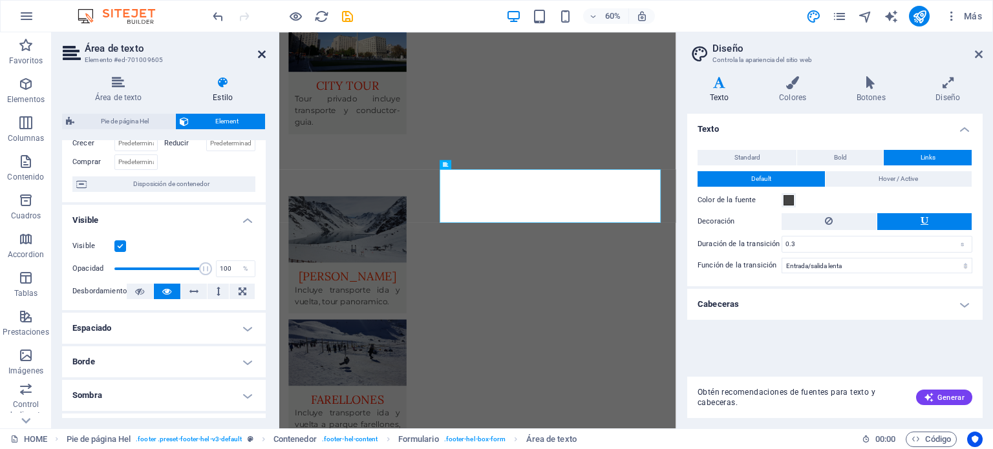
click at [262, 50] on icon at bounding box center [262, 54] width 8 height 10
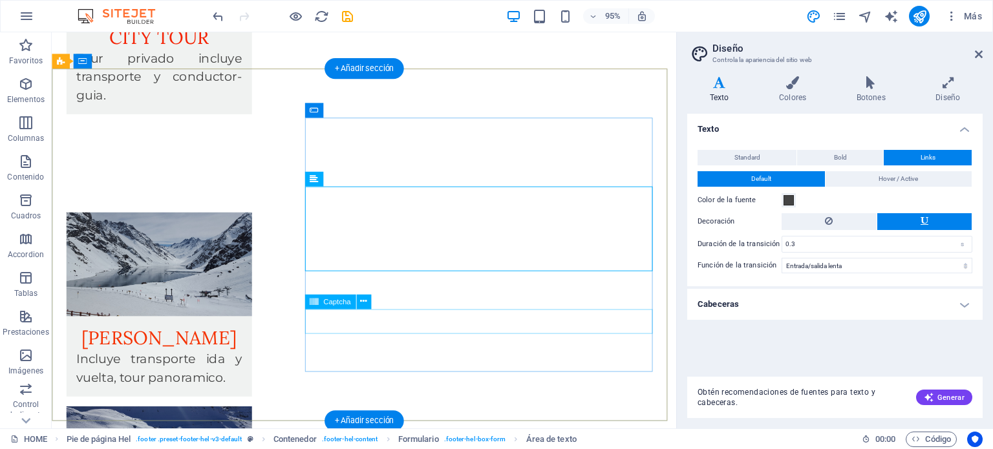
scroll to position [1921, 0]
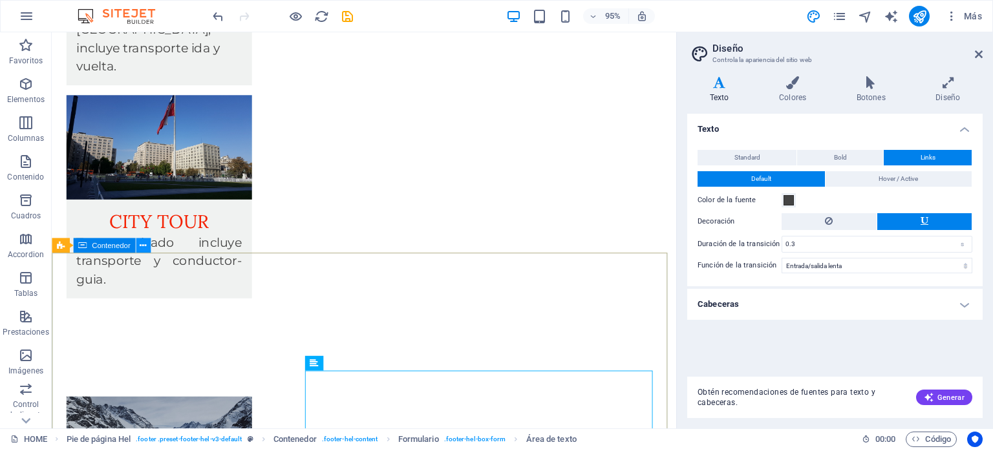
click at [140, 246] on icon at bounding box center [143, 245] width 6 height 13
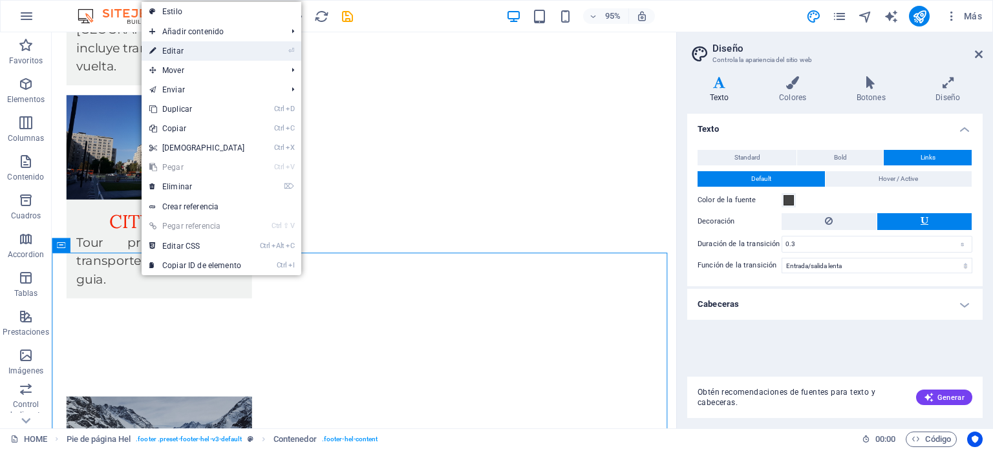
click at [176, 49] on link "⏎ Editar" at bounding box center [197, 50] width 111 height 19
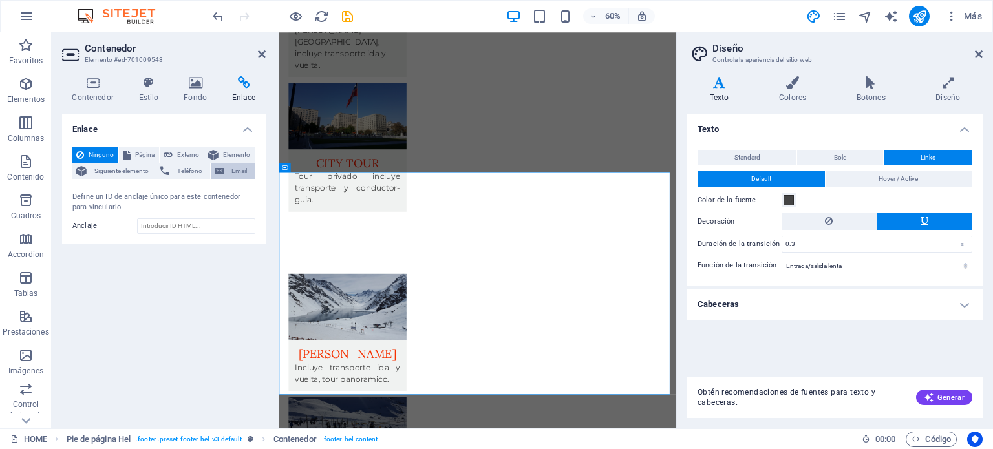
click at [230, 171] on span "Email" at bounding box center [239, 171] width 23 height 16
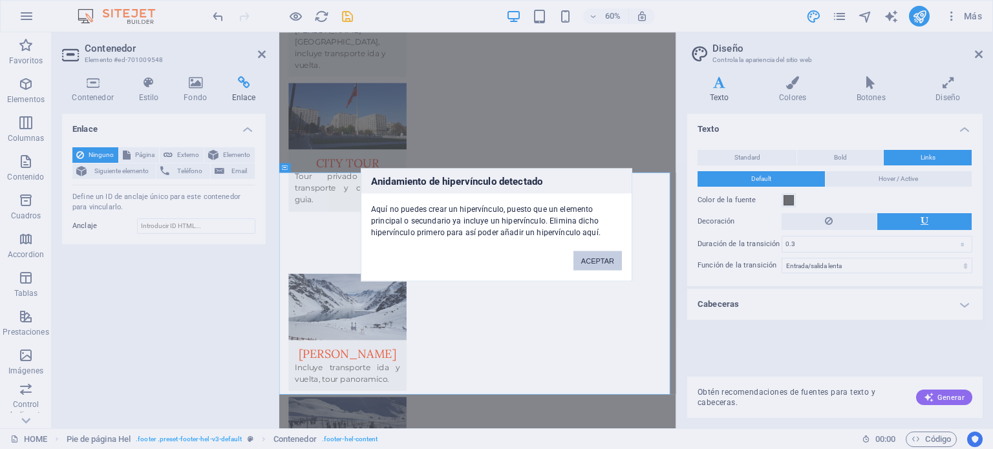
drag, startPoint x: 595, startPoint y: 258, endPoint x: 487, endPoint y: 387, distance: 168.4
click at [595, 258] on button "ACEPTAR" at bounding box center [597, 260] width 48 height 19
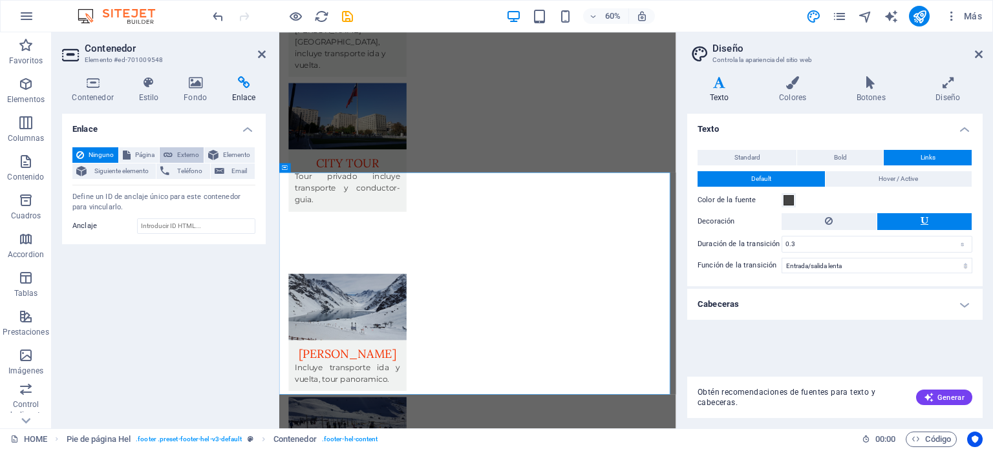
click at [196, 156] on span "Externo" at bounding box center [187, 155] width 23 height 16
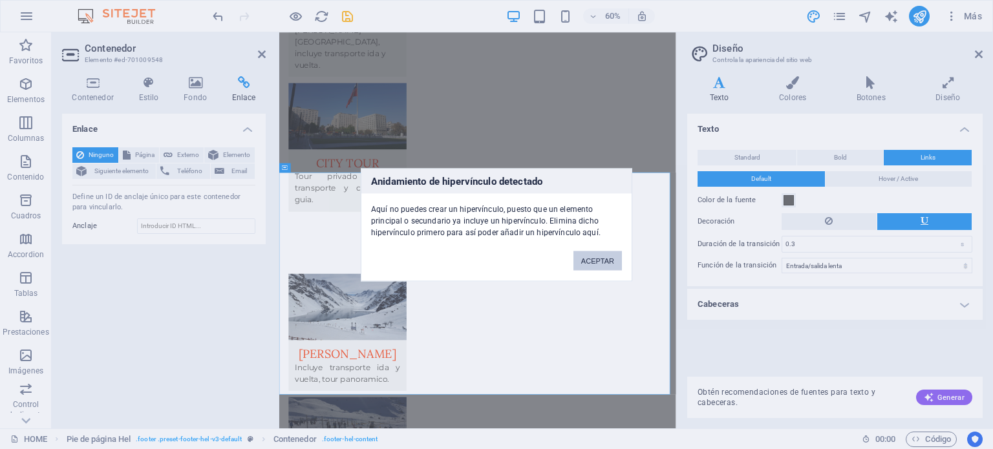
drag, startPoint x: 608, startPoint y: 259, endPoint x: 461, endPoint y: 357, distance: 177.1
click at [608, 259] on button "ACEPTAR" at bounding box center [597, 260] width 48 height 19
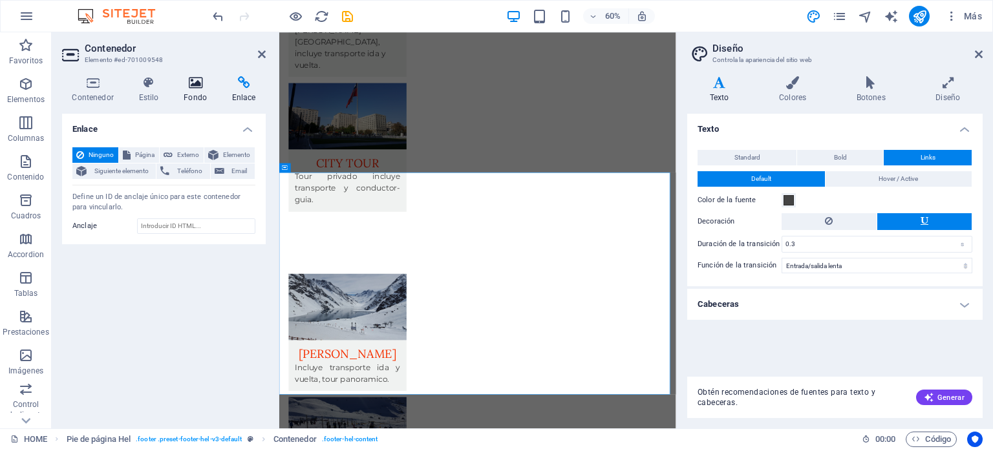
click at [202, 83] on icon at bounding box center [195, 82] width 43 height 13
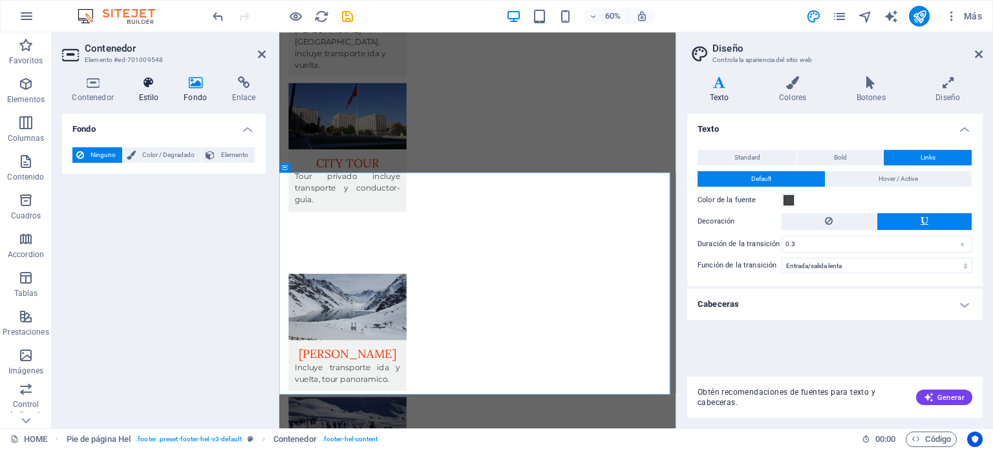
click at [155, 95] on h4 "Estilo" at bounding box center [151, 89] width 45 height 27
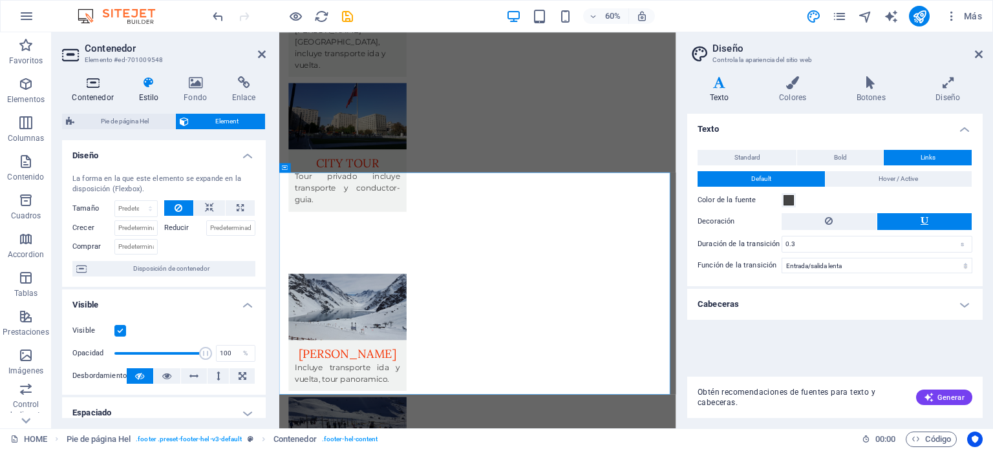
click at [94, 89] on icon at bounding box center [92, 82] width 61 height 13
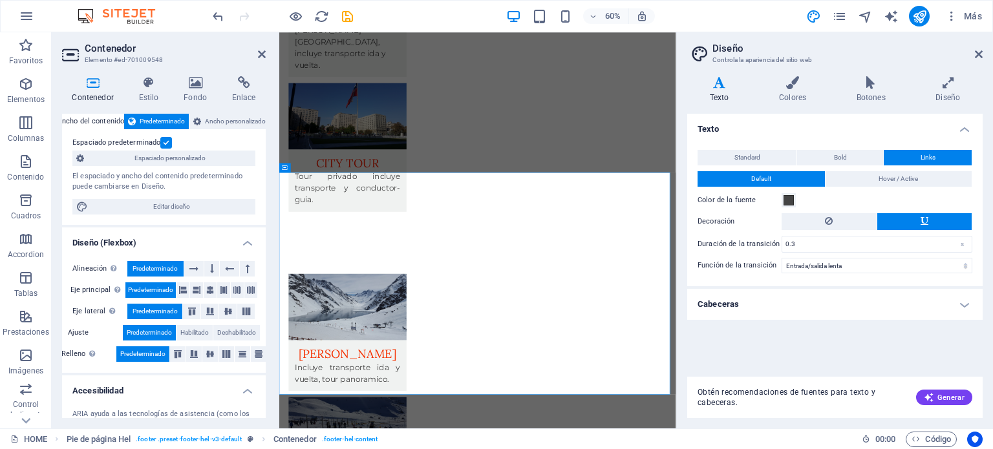
scroll to position [0, 0]
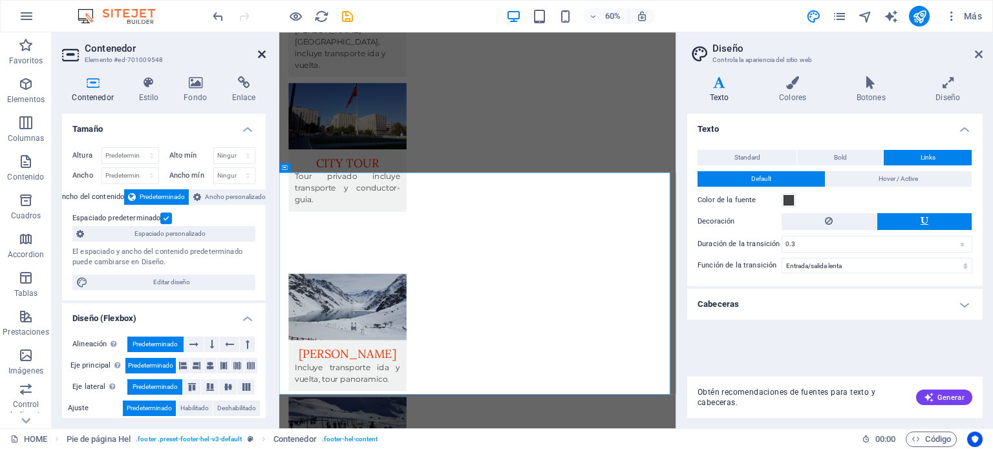
click at [258, 51] on icon at bounding box center [262, 54] width 8 height 10
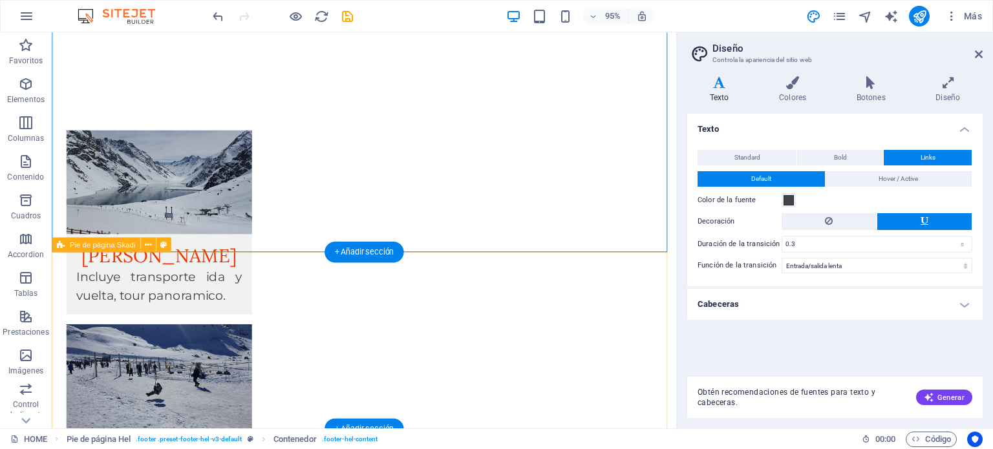
scroll to position [2163, 0]
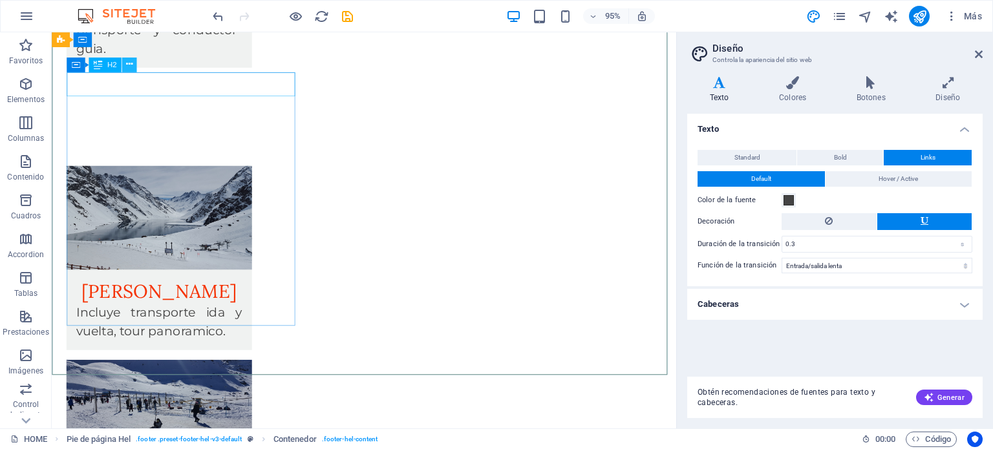
click at [131, 64] on icon at bounding box center [129, 64] width 6 height 13
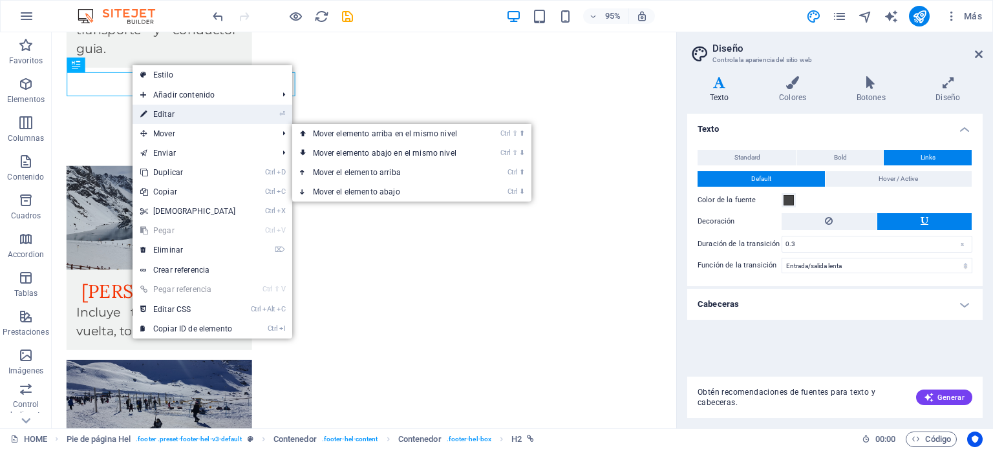
click at [177, 114] on link "⏎ Editar" at bounding box center [187, 114] width 111 height 19
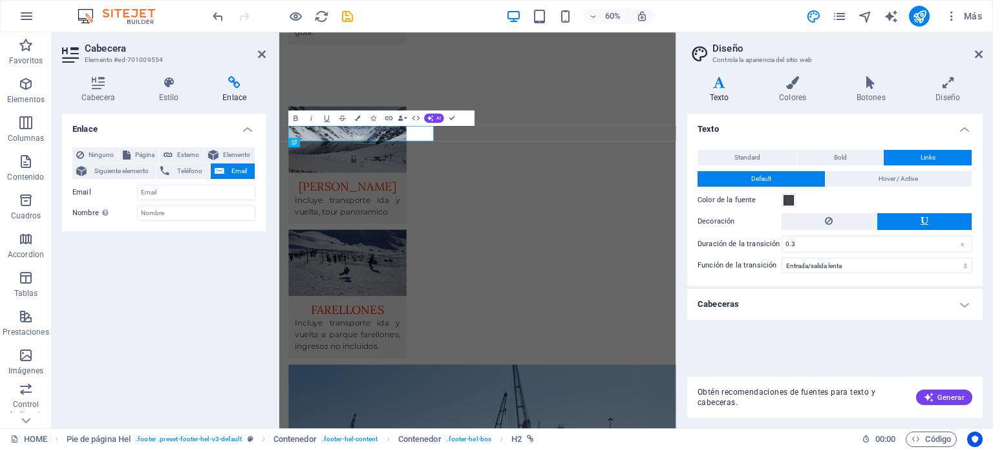
scroll to position [2014, 0]
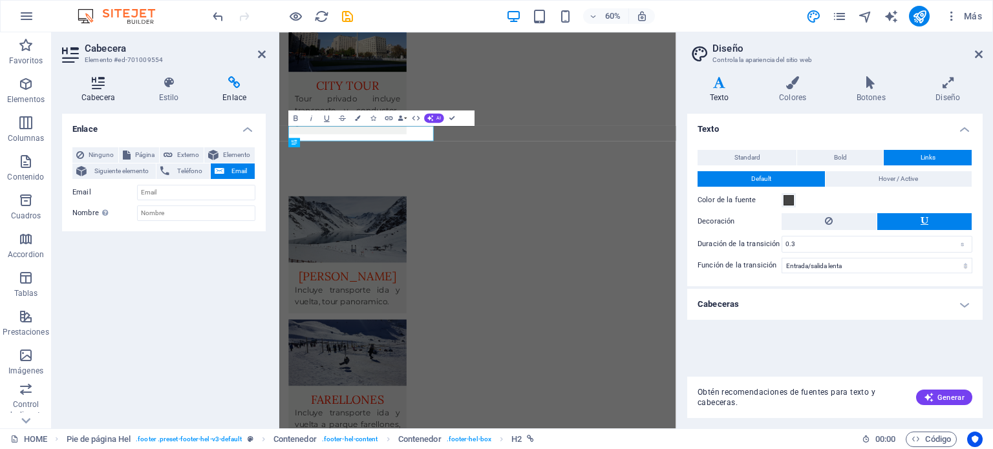
click at [103, 86] on icon at bounding box center [98, 82] width 72 height 13
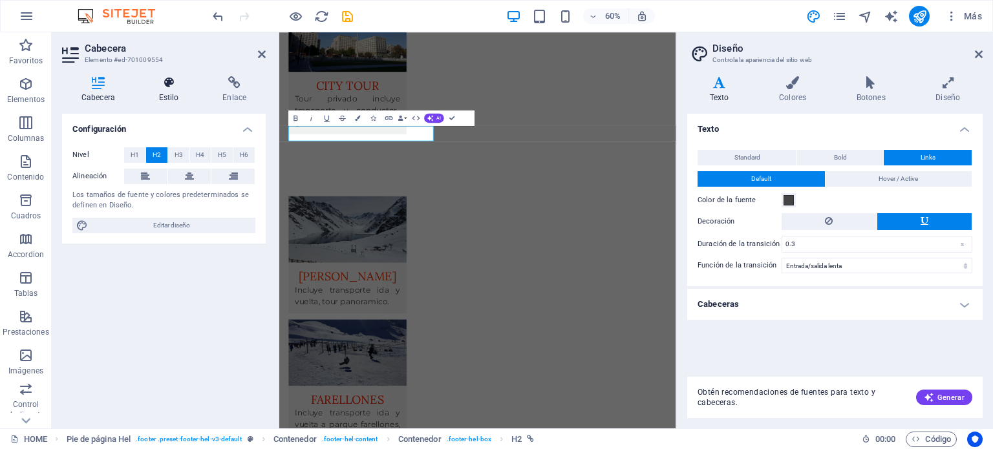
click at [163, 81] on icon at bounding box center [169, 82] width 59 height 13
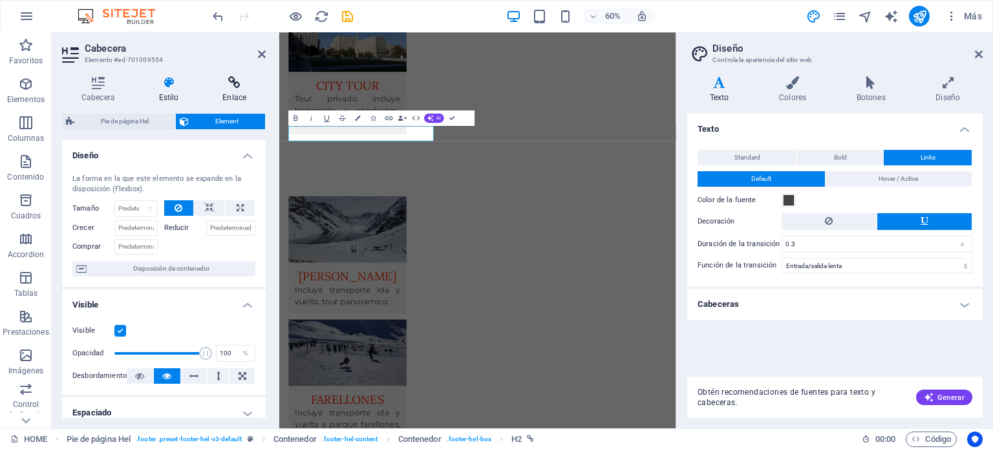
click at [237, 87] on icon at bounding box center [234, 82] width 63 height 13
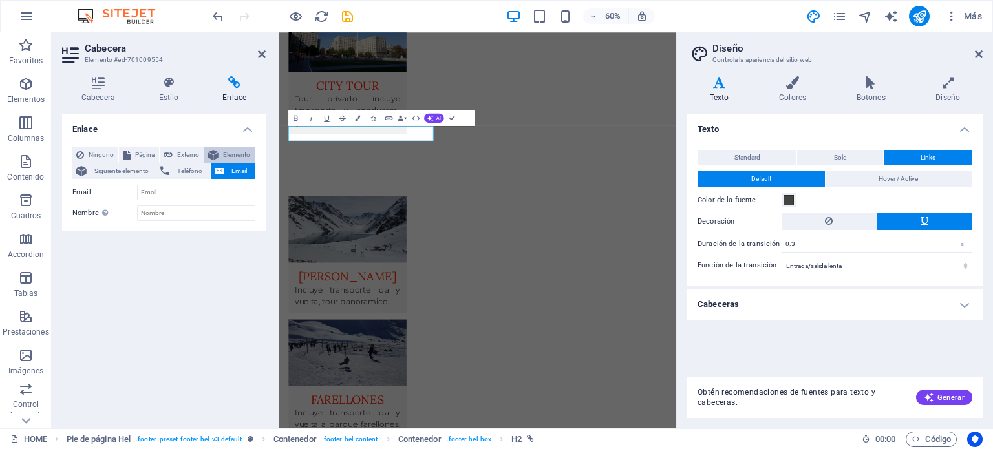
click at [226, 156] on span "Elemento" at bounding box center [236, 155] width 28 height 16
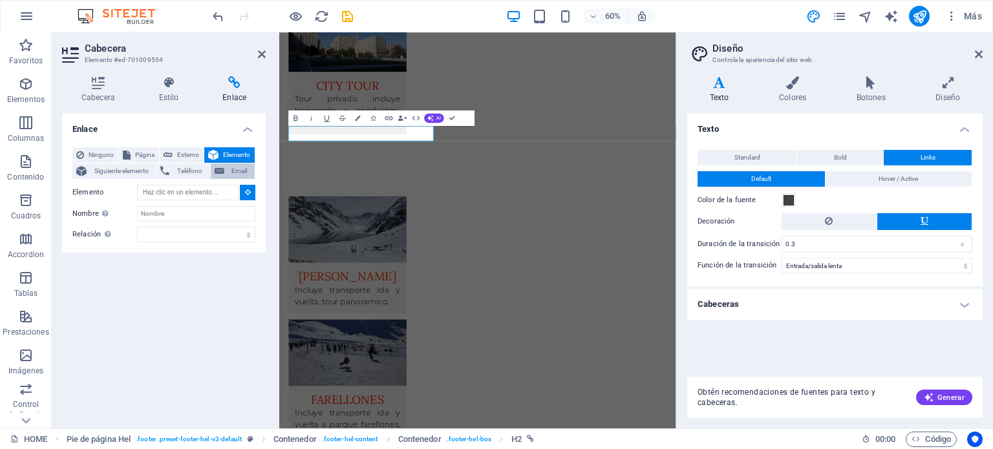
click at [221, 173] on icon at bounding box center [220, 171] width 10 height 16
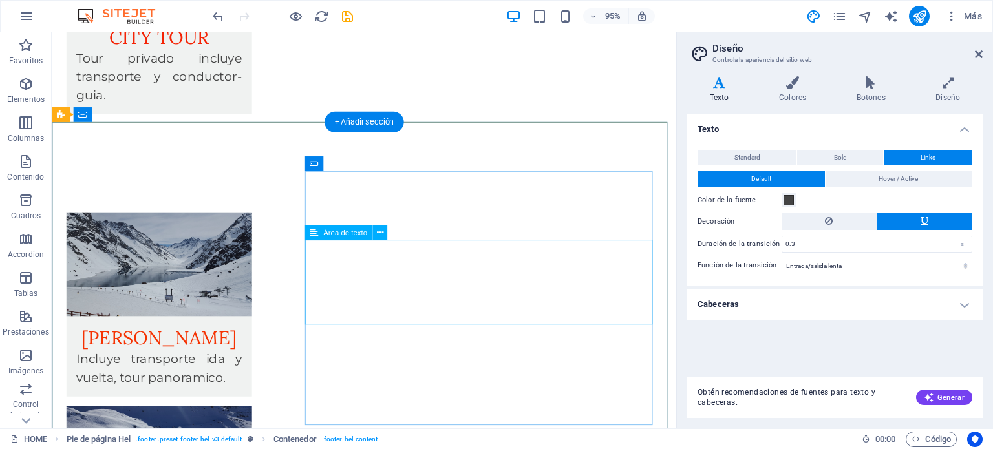
scroll to position [2178, 0]
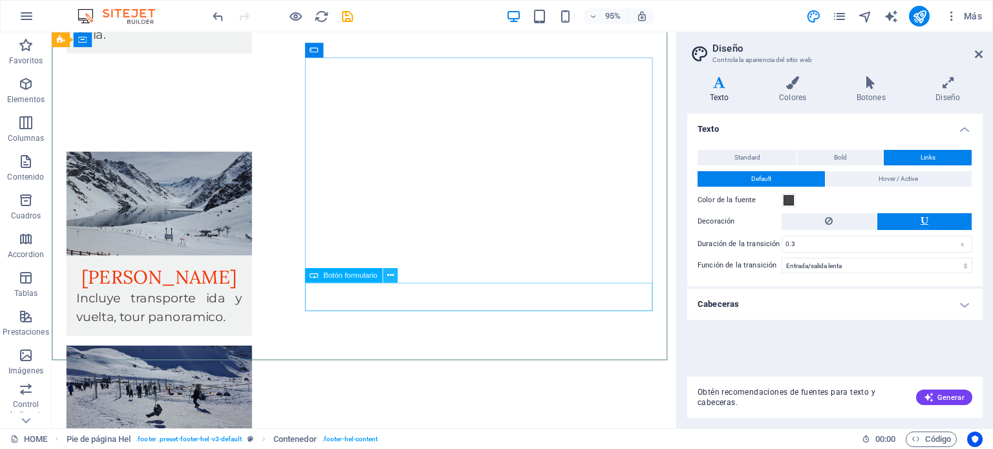
click at [388, 278] on icon at bounding box center [389, 275] width 6 height 13
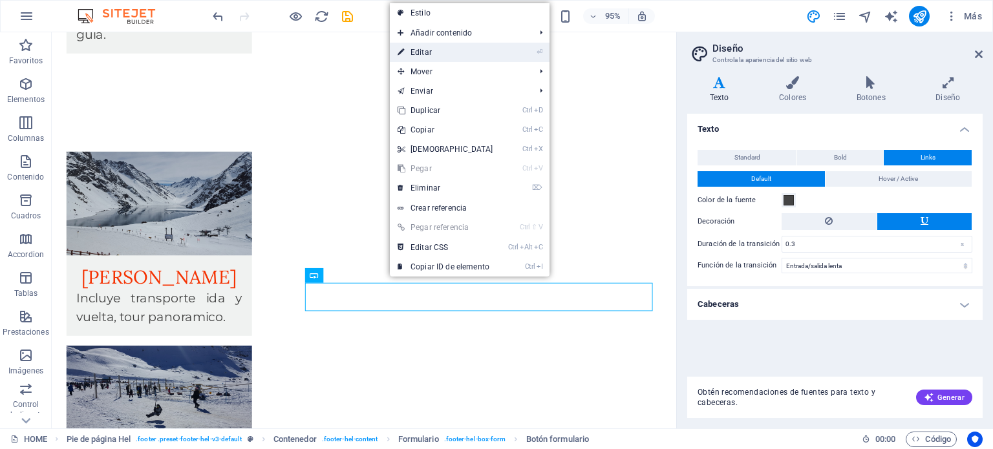
click at [427, 53] on link "⏎ Editar" at bounding box center [445, 52] width 111 height 19
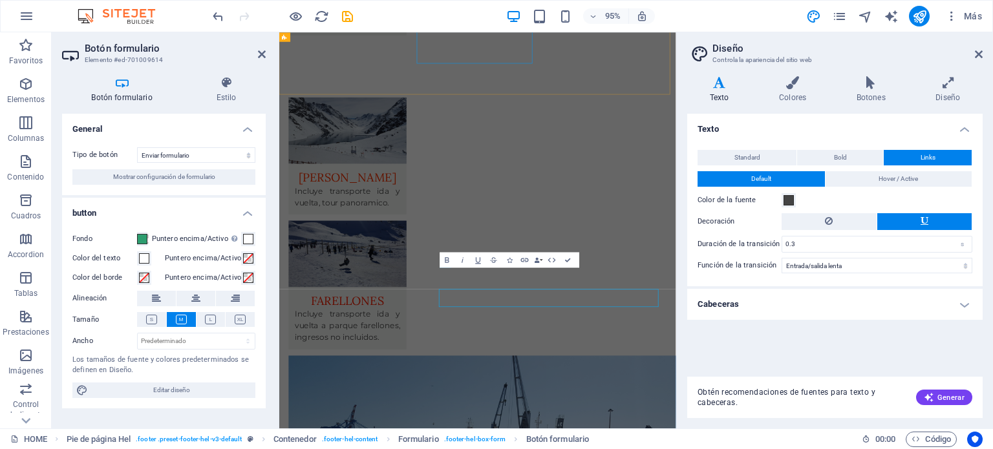
scroll to position [2014, 0]
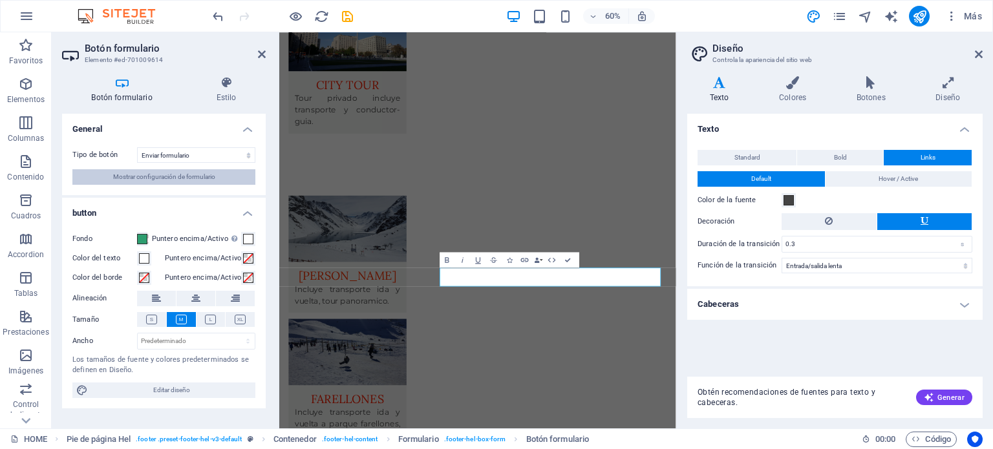
click at [189, 176] on span "Mostrar configuración de formulario" at bounding box center [164, 177] width 102 height 16
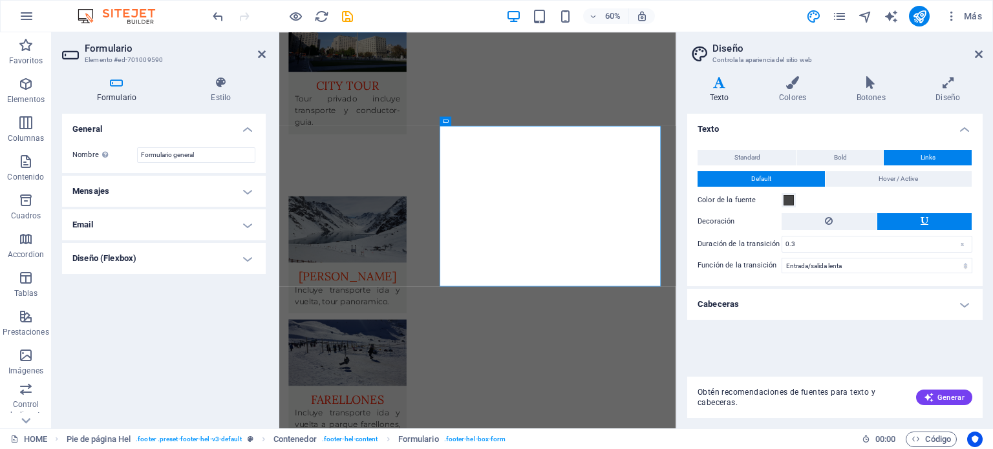
click at [246, 190] on h4 "Mensajes" at bounding box center [164, 191] width 204 height 31
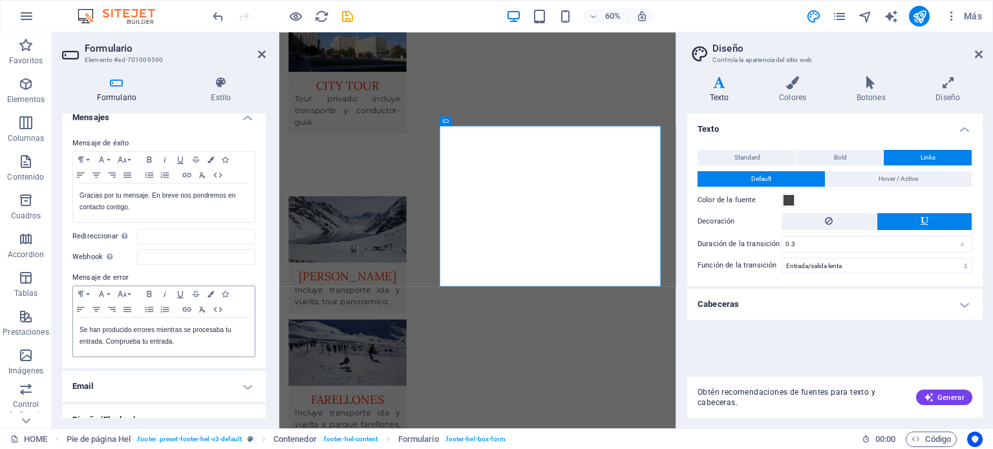
scroll to position [90, 0]
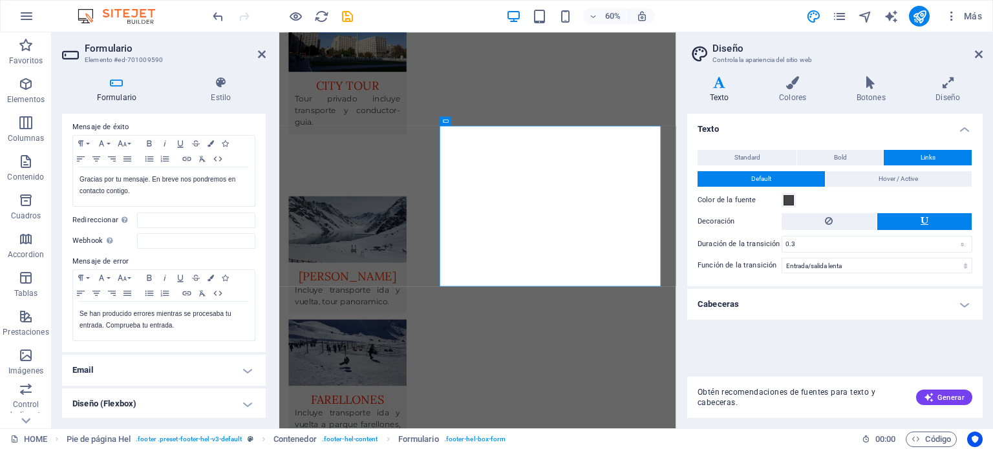
click at [245, 366] on h4 "Email" at bounding box center [164, 370] width 204 height 31
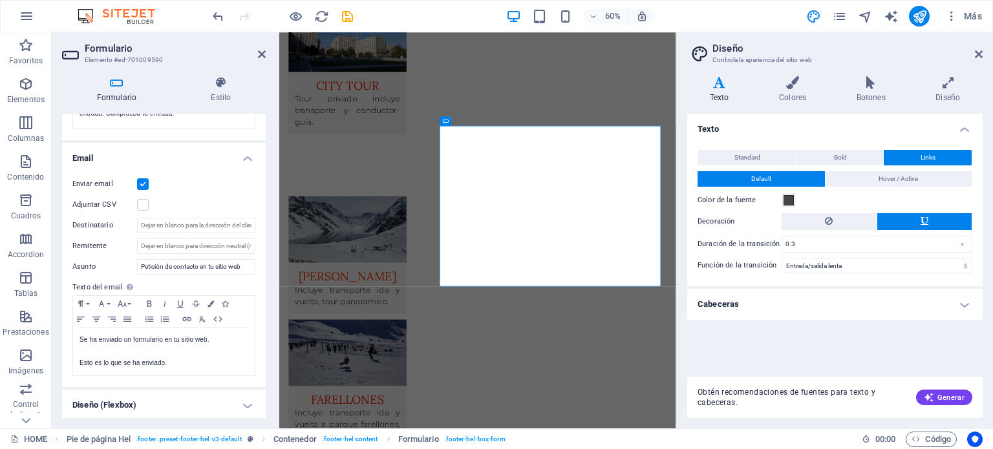
scroll to position [302, 0]
click at [209, 218] on input "Destinatario" at bounding box center [196, 225] width 118 height 16
type input "[EMAIL_ADDRESS][DOMAIN_NAME]"
click at [239, 186] on div "Enviar email" at bounding box center [163, 184] width 183 height 16
click at [246, 158] on h4 "Email" at bounding box center [164, 153] width 204 height 23
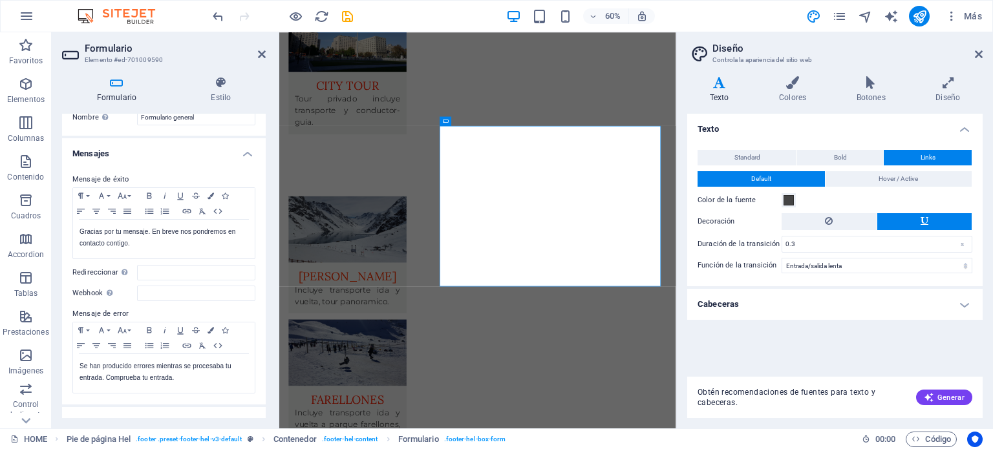
scroll to position [0, 0]
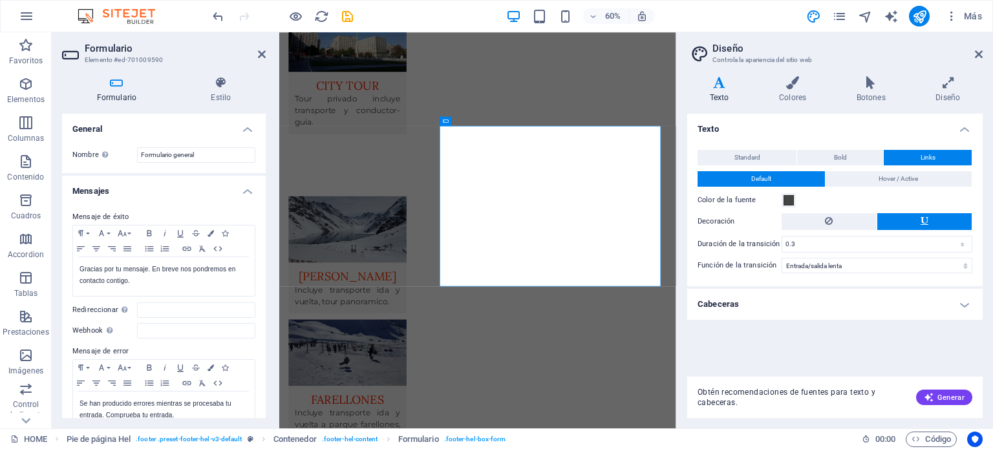
click at [248, 191] on h4 "Mensajes" at bounding box center [164, 187] width 204 height 23
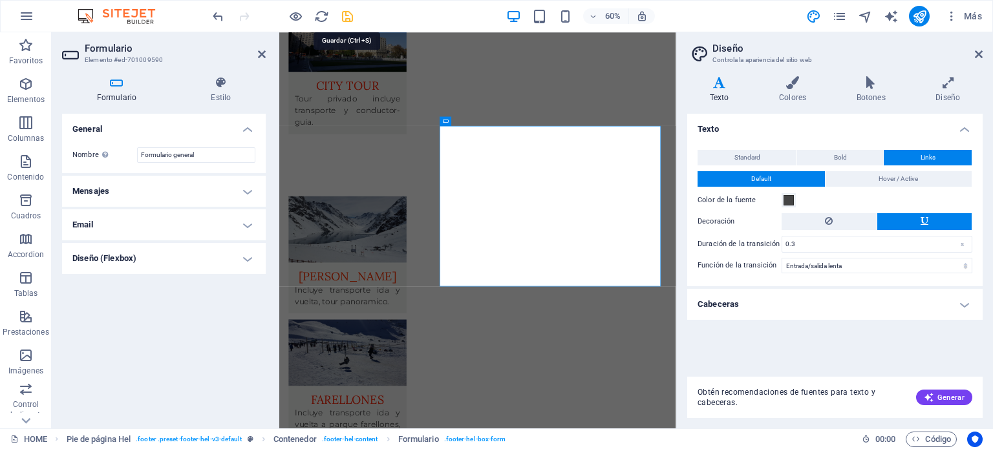
click at [344, 15] on icon "save" at bounding box center [347, 16] width 15 height 15
checkbox input "false"
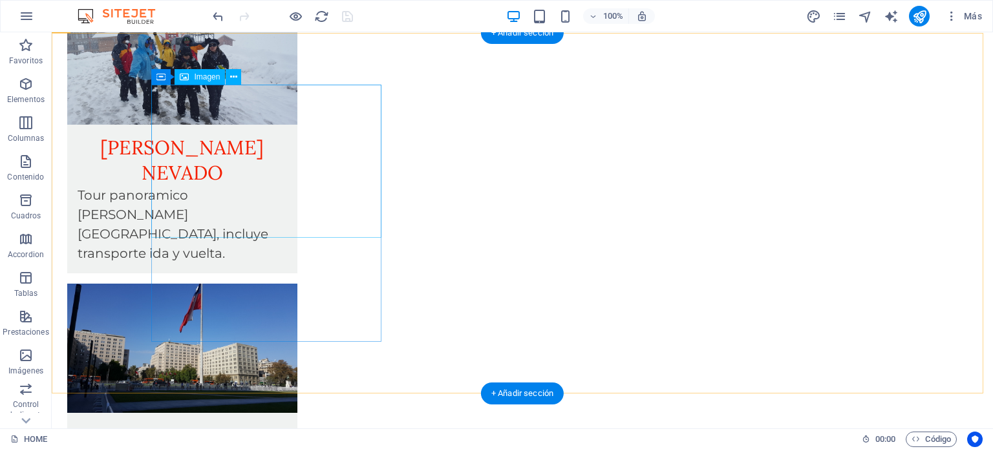
scroll to position [1616, 0]
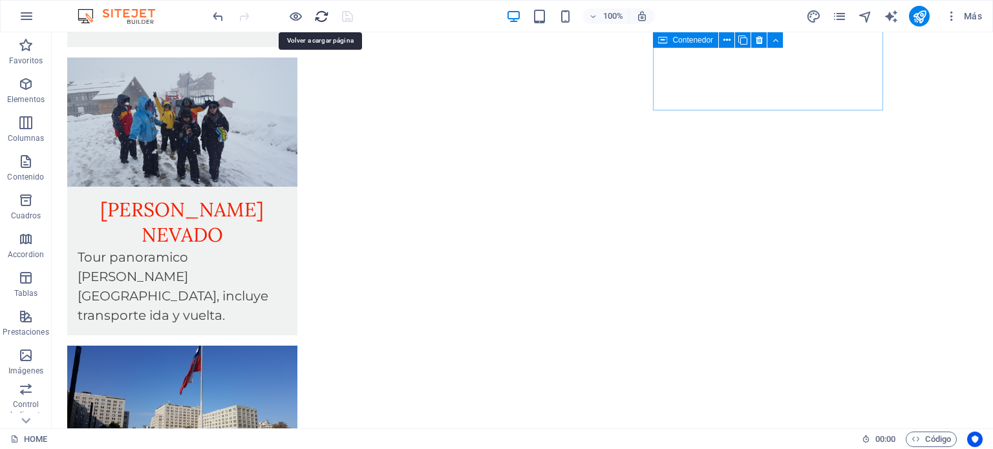
click at [317, 12] on icon "reload" at bounding box center [321, 16] width 15 height 15
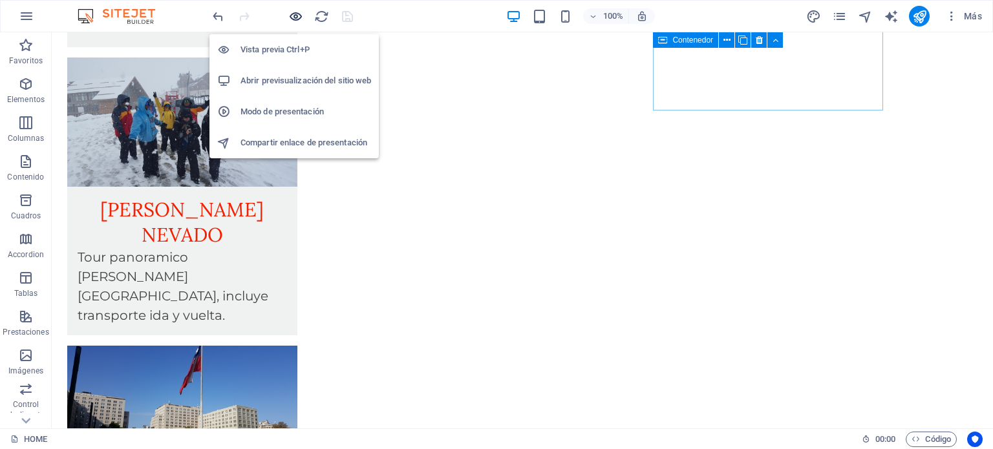
click at [292, 17] on icon "button" at bounding box center [295, 16] width 15 height 15
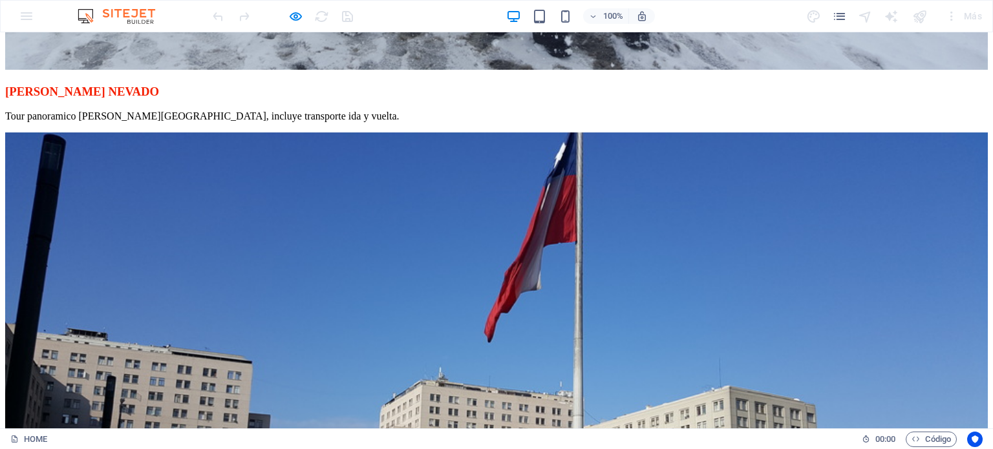
scroll to position [2068, 0]
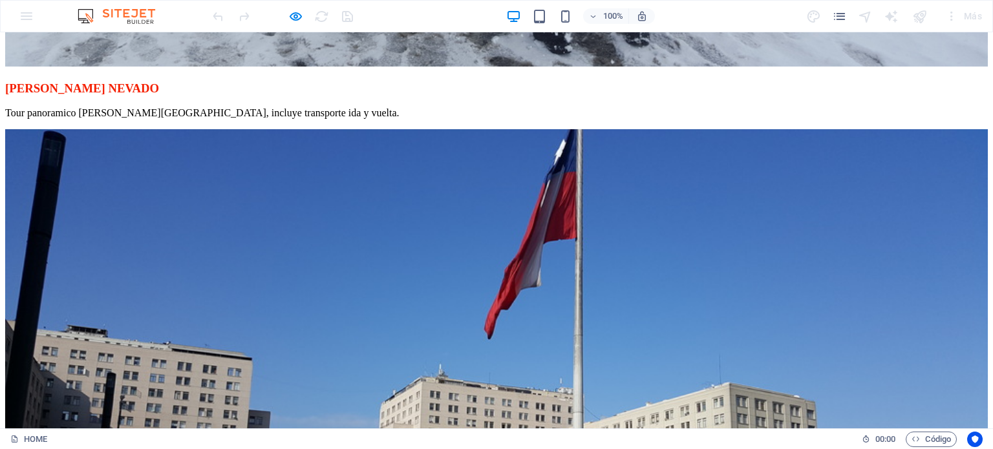
type textarea "hola"
checkbox input "true"
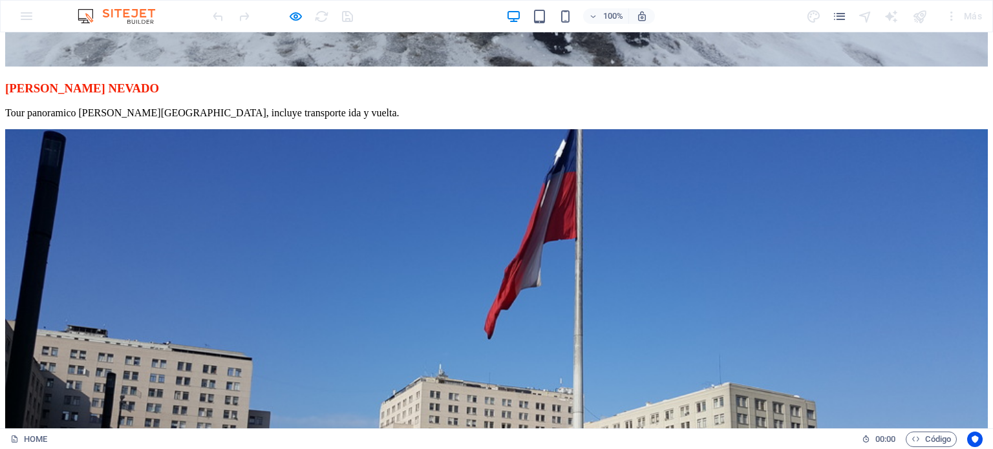
scroll to position [0, 6]
type input "823FD5"
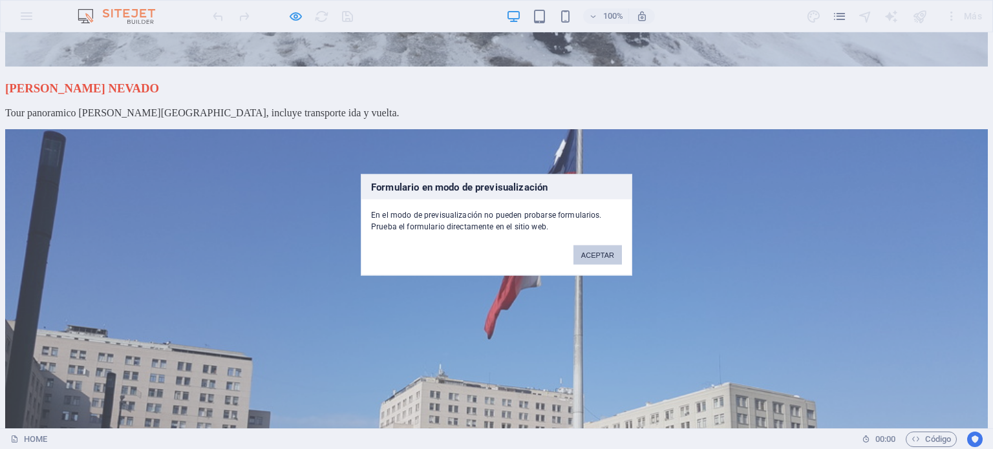
click at [605, 251] on button "ACEPTAR" at bounding box center [597, 254] width 48 height 19
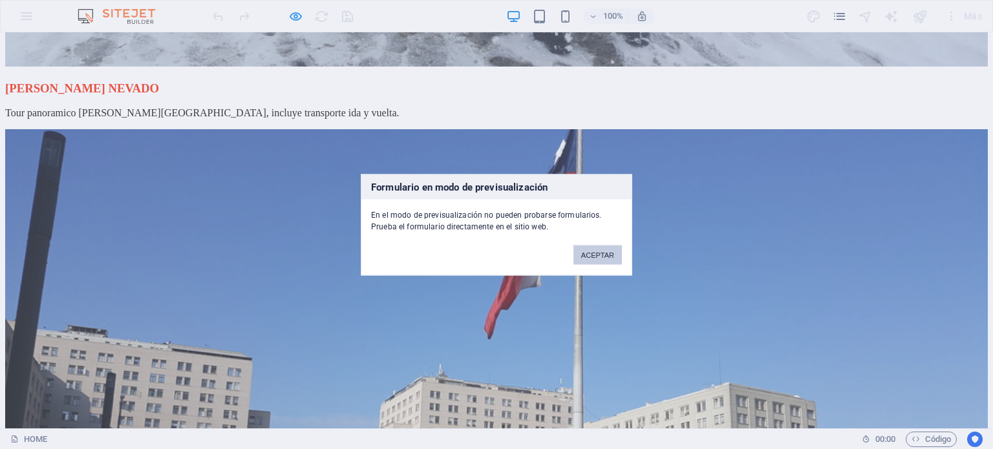
drag, startPoint x: 602, startPoint y: 255, endPoint x: 515, endPoint y: 140, distance: 144.9
click at [602, 255] on button "ACEPTAR" at bounding box center [597, 254] width 48 height 19
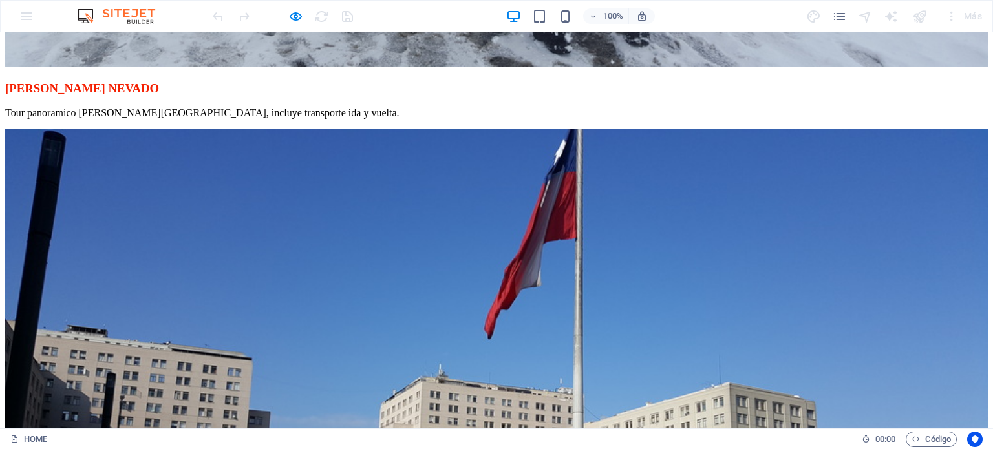
type input "[PERSON_NAME]"
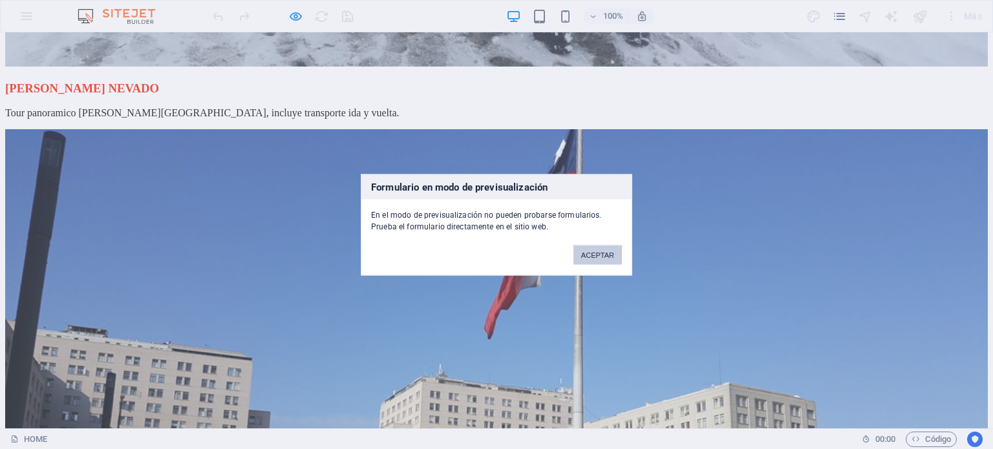
click at [592, 249] on button "ACEPTAR" at bounding box center [597, 254] width 48 height 19
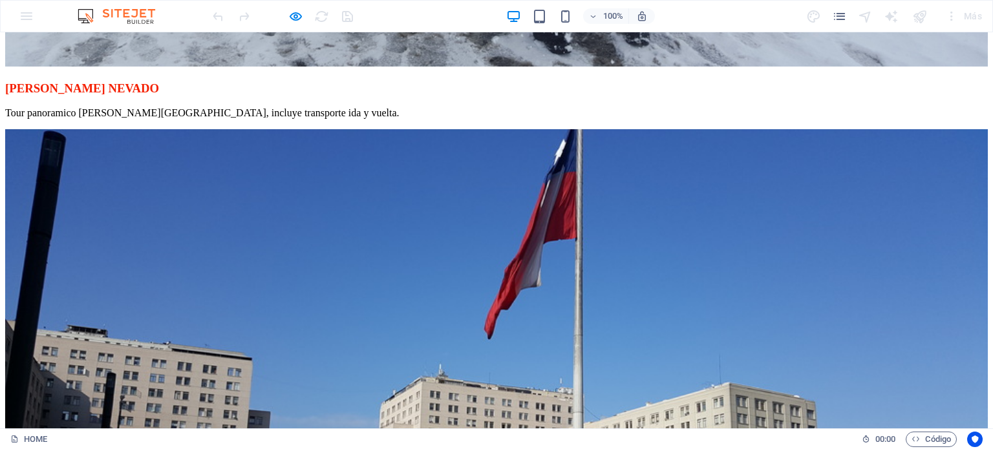
type input "[GEOGRAPHIC_DATA]"
type input "994462212"
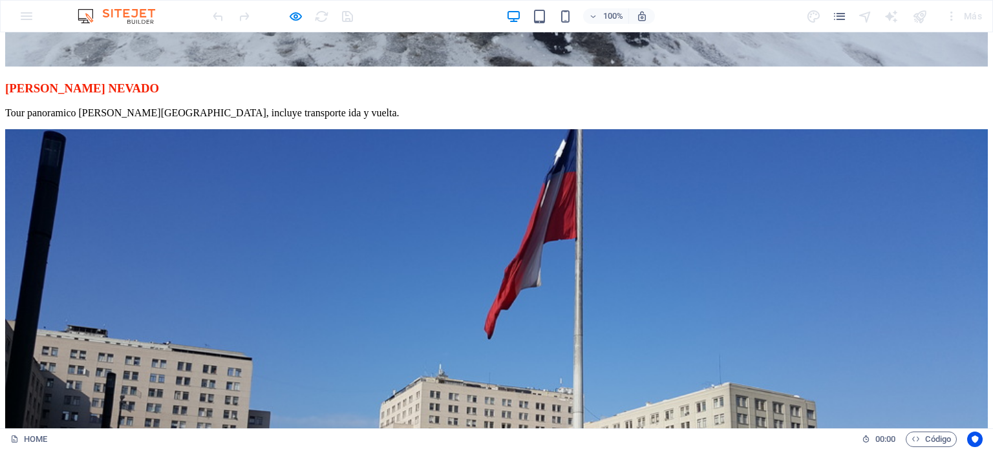
type input "[EMAIL_ADDRESS][DOMAIN_NAME]"
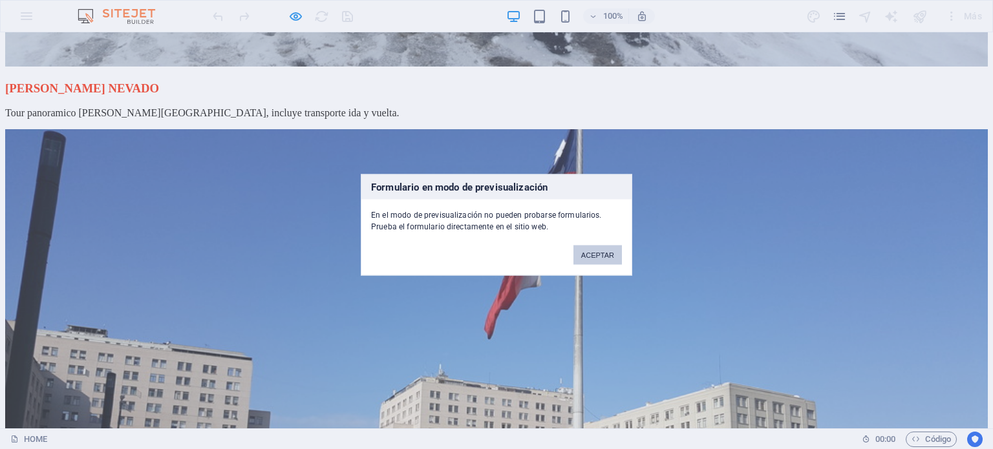
click at [582, 247] on button "ACEPTAR" at bounding box center [597, 254] width 48 height 19
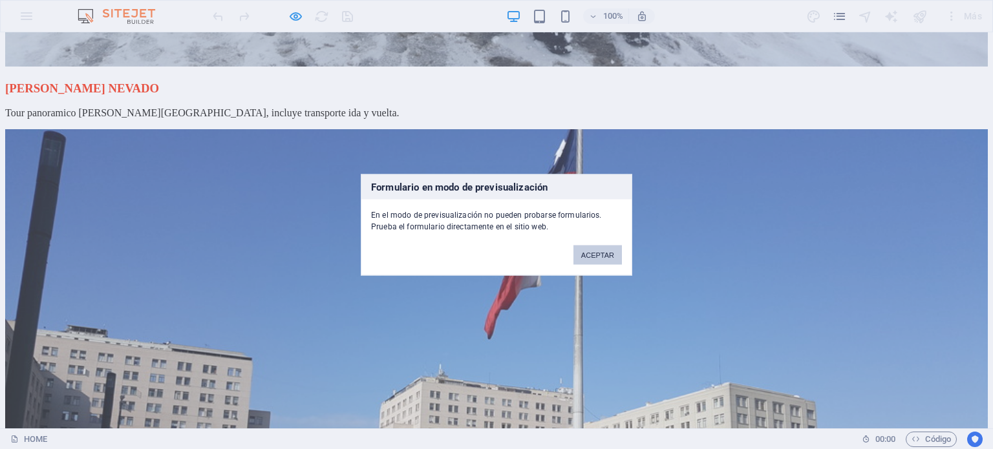
click at [602, 248] on button "ACEPTAR" at bounding box center [597, 254] width 48 height 19
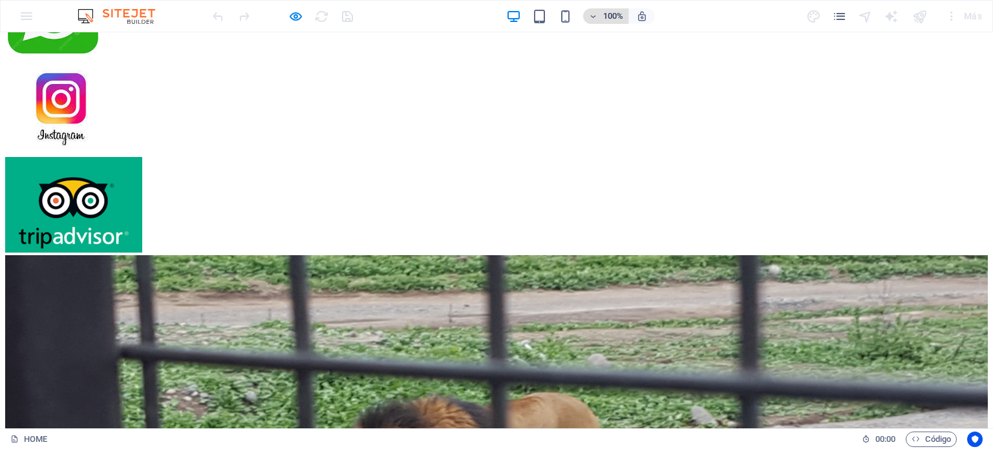
scroll to position [711, 0]
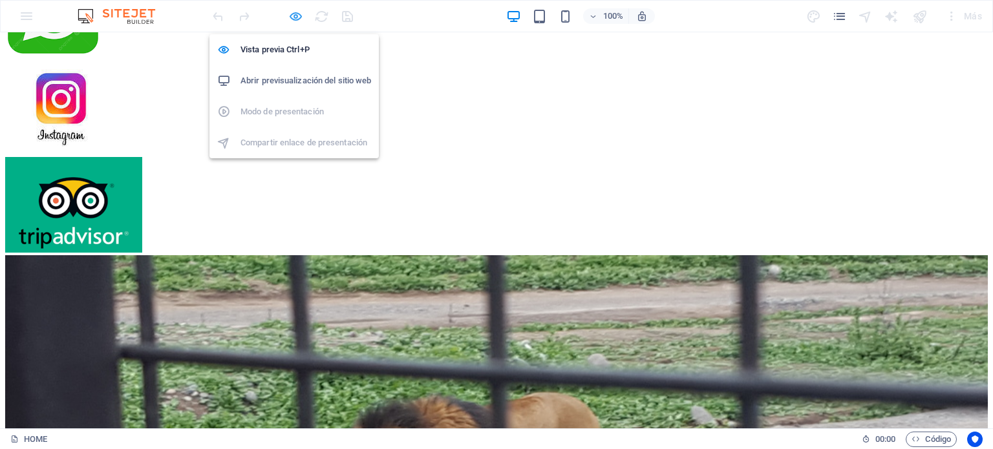
click at [294, 16] on icon "button" at bounding box center [295, 16] width 15 height 15
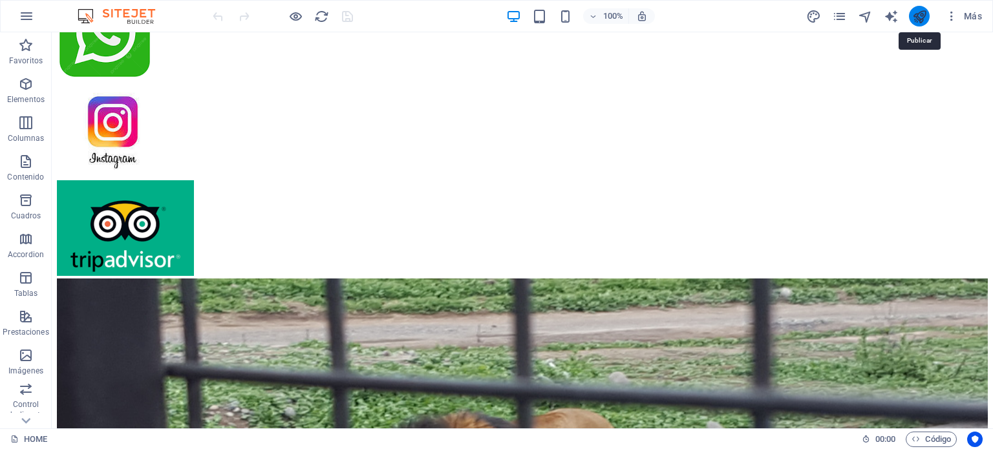
click at [915, 16] on icon "publish" at bounding box center [919, 16] width 15 height 15
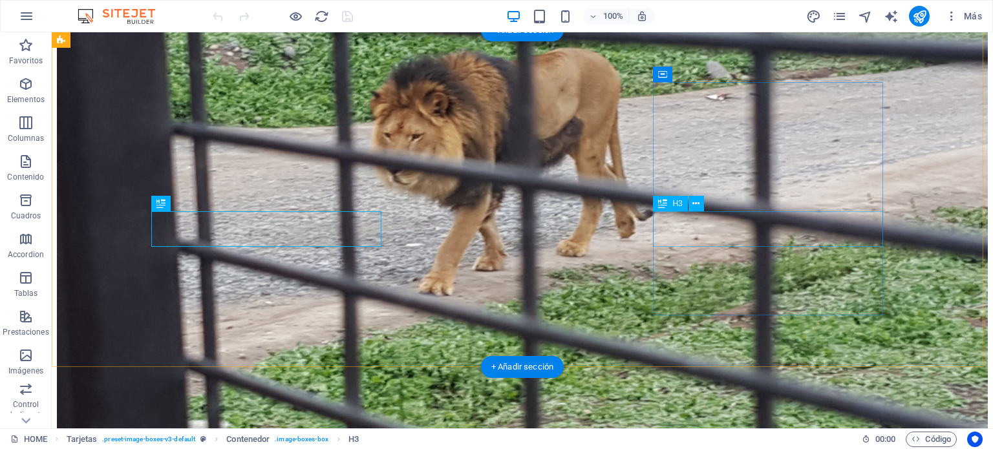
scroll to position [1007, 0]
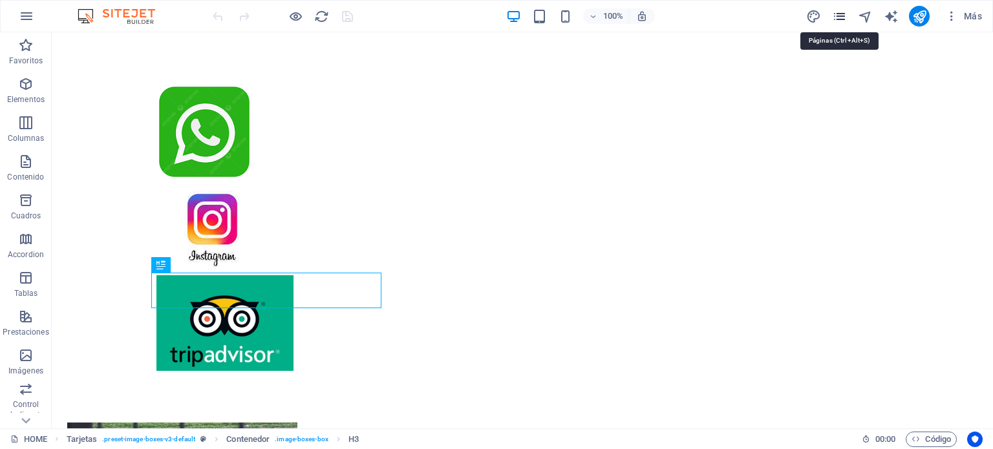
click at [840, 10] on icon "pages" at bounding box center [839, 16] width 15 height 15
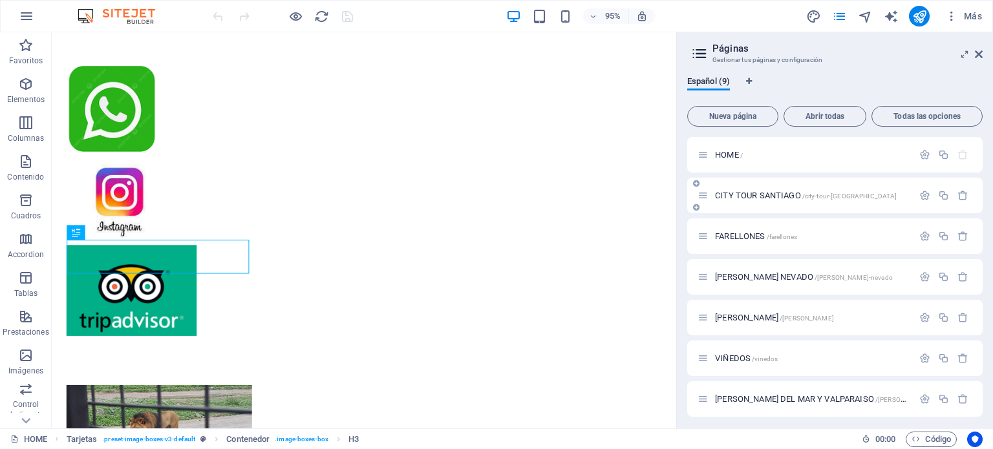
click at [805, 198] on span "/city-tour-santiago" at bounding box center [849, 196] width 95 height 7
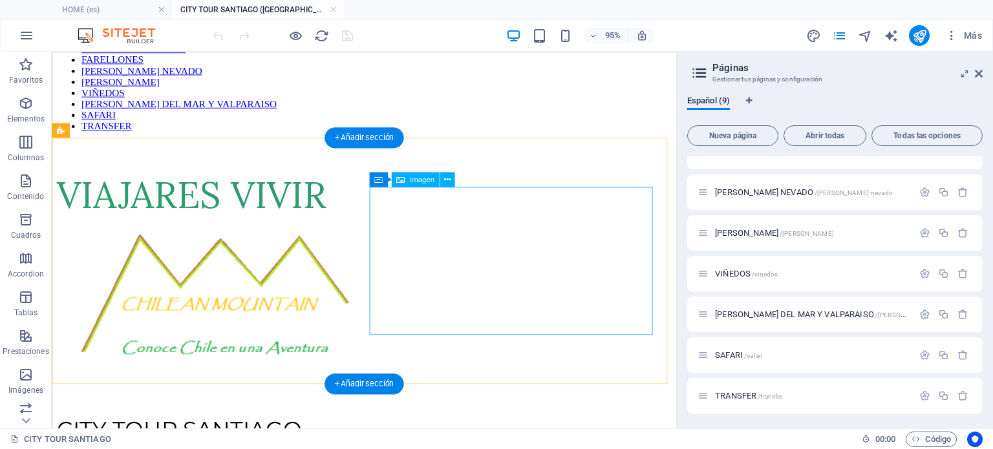
scroll to position [194, 0]
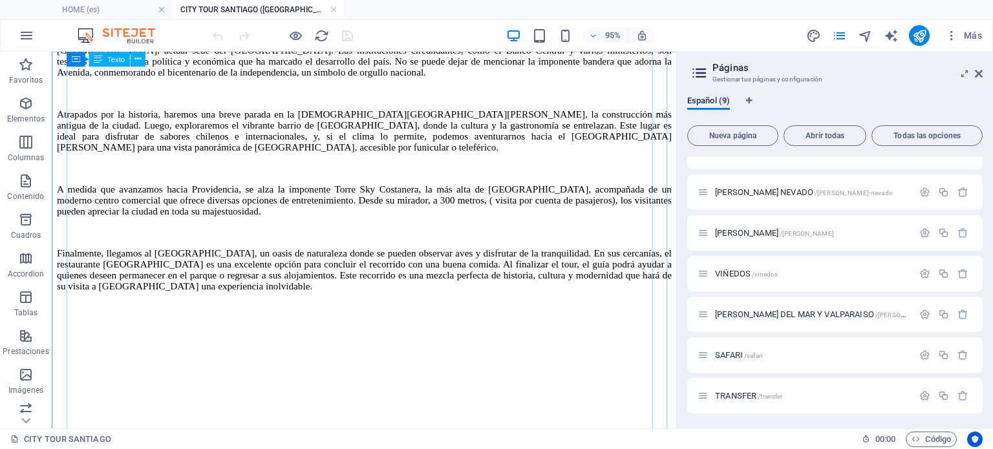
scroll to position [584, 0]
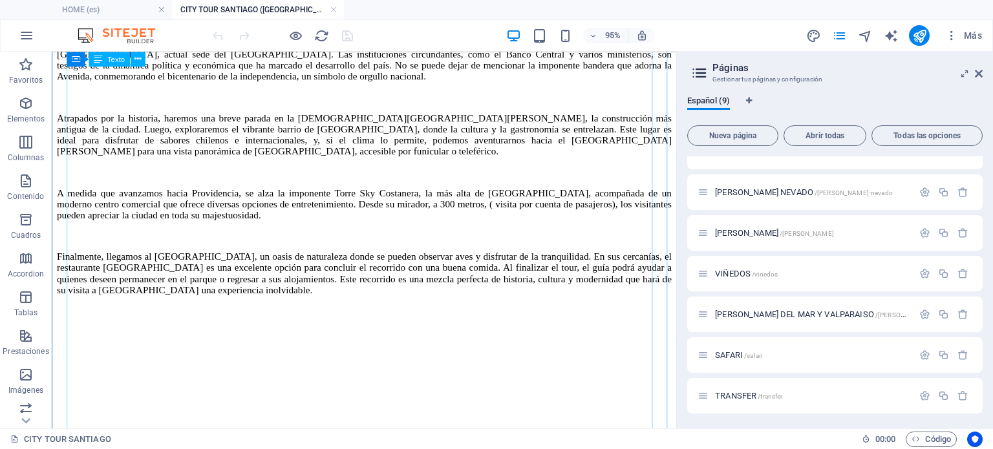
click at [614, 260] on div "Embárquese en un viaje a través del rico pasado y presente de Santiago Centro, …" at bounding box center [380, 127] width 647 height 362
drag, startPoint x: 506, startPoint y: 239, endPoint x: 447, endPoint y: 230, distance: 59.5
click at [504, 239] on div "Embárquese en un viaje a través del rico pasado y presente de Santiago Centro, …" at bounding box center [380, 127] width 647 height 362
drag, startPoint x: 197, startPoint y: 211, endPoint x: 180, endPoint y: 210, distance: 16.9
click at [196, 211] on div "Embárquese en un viaje a través del rico pasado y presente de Santiago Centro, …" at bounding box center [380, 127] width 647 height 362
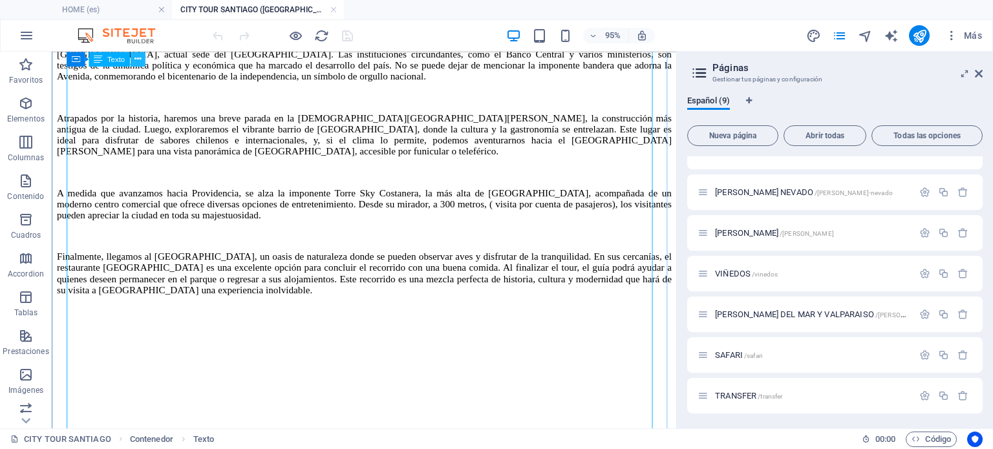
click at [135, 54] on icon at bounding box center [137, 58] width 6 height 13
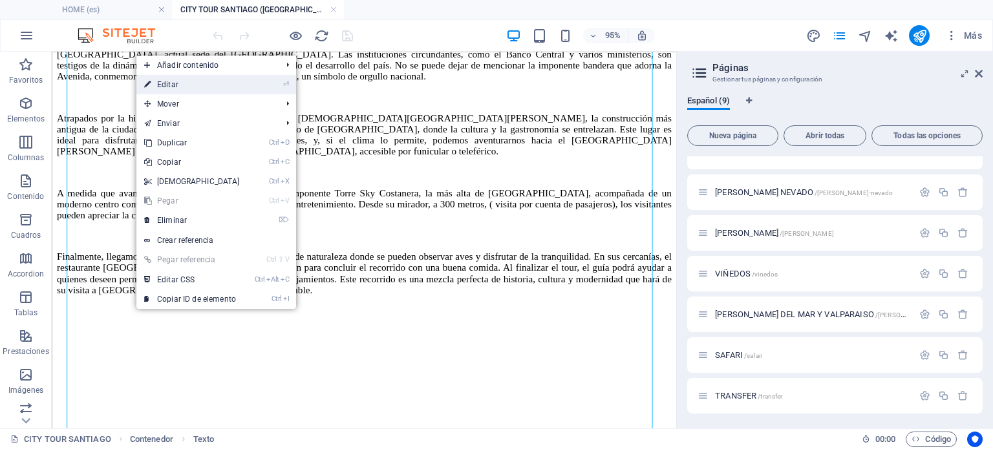
click at [181, 85] on link "⏎ Editar" at bounding box center [191, 84] width 111 height 19
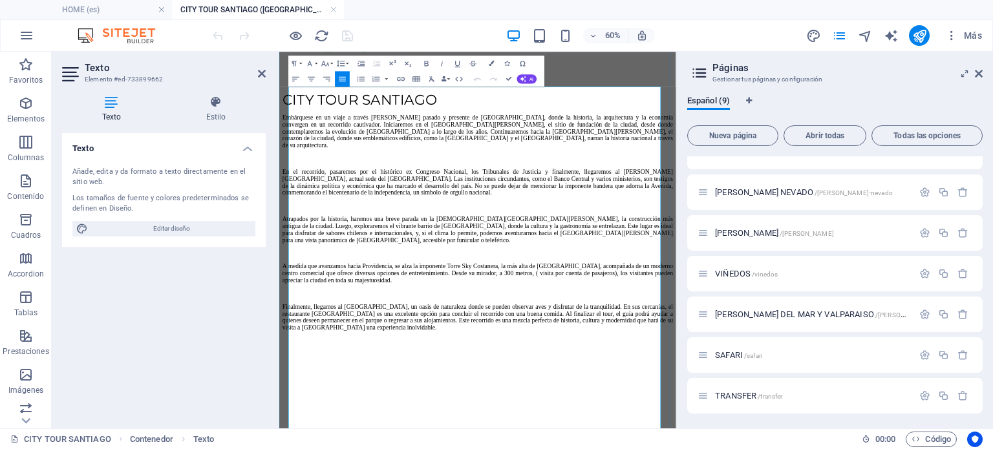
scroll to position [381, 0]
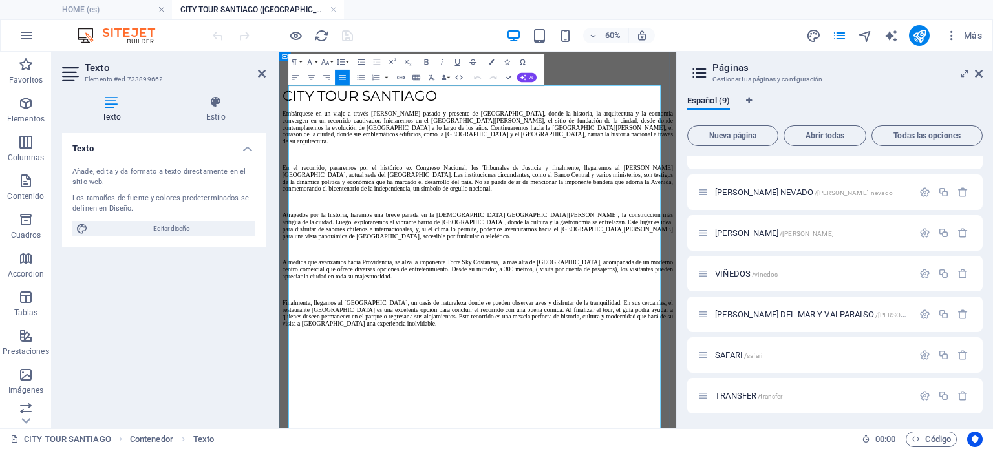
click at [849, 365] on p "Atrapados por la historia, haremos una breve parada en la Iglesia de San Franci…" at bounding box center [609, 342] width 651 height 47
click at [187, 315] on div "Texto Añade, edita y da formato a texto directamente en el sitio web. Los tamañ…" at bounding box center [164, 275] width 204 height 285
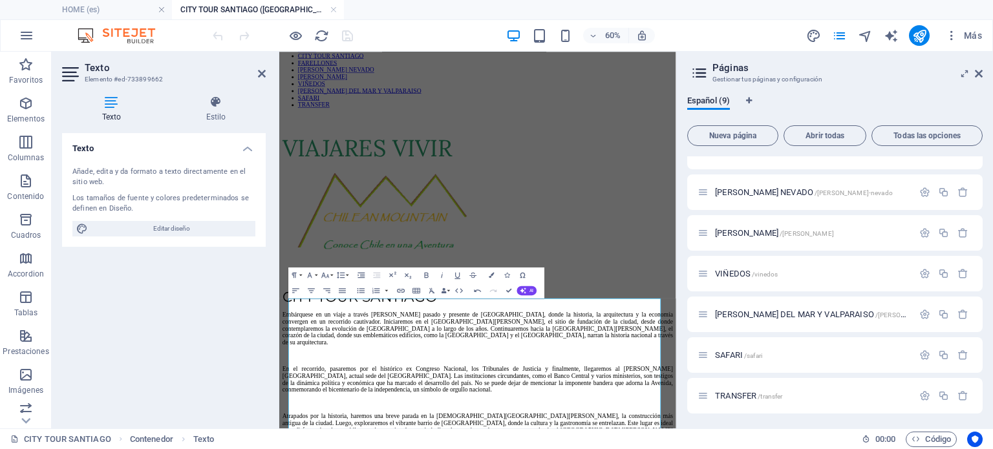
scroll to position [0, 0]
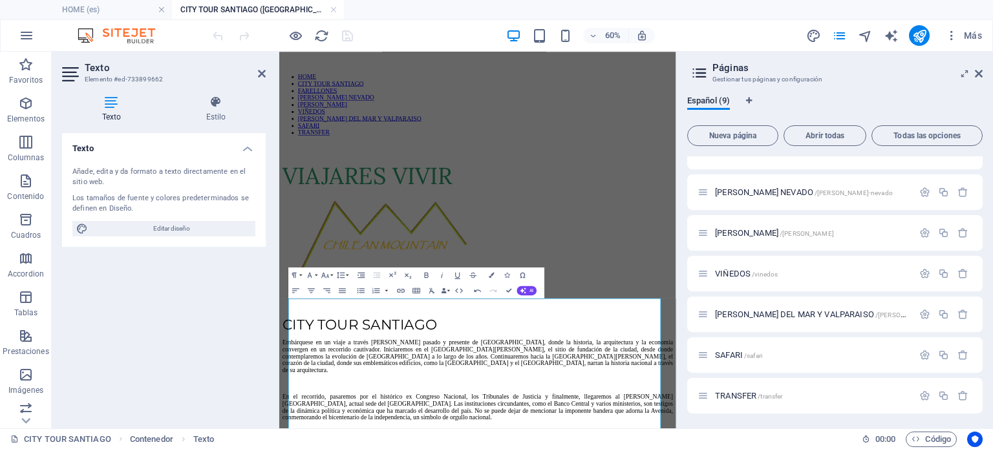
drag, startPoint x: 936, startPoint y: 252, endPoint x: 956, endPoint y: 132, distance: 121.1
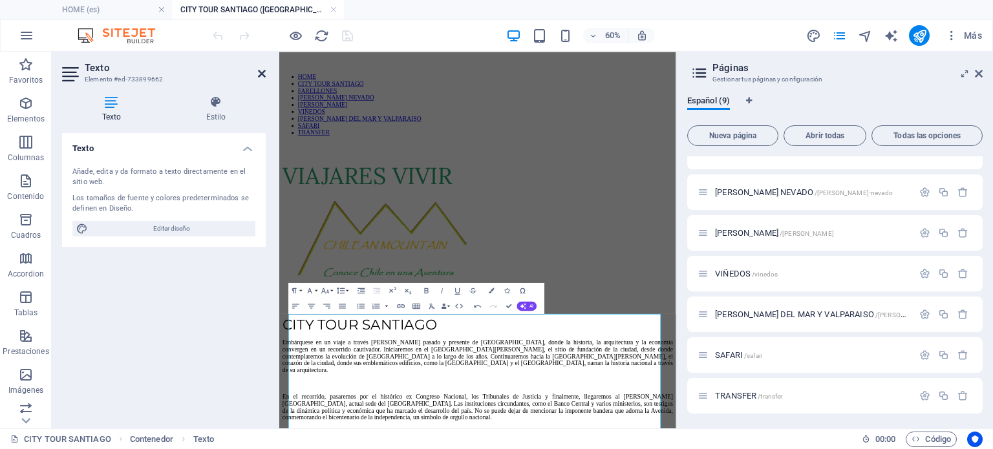
click at [262, 70] on icon at bounding box center [262, 74] width 8 height 10
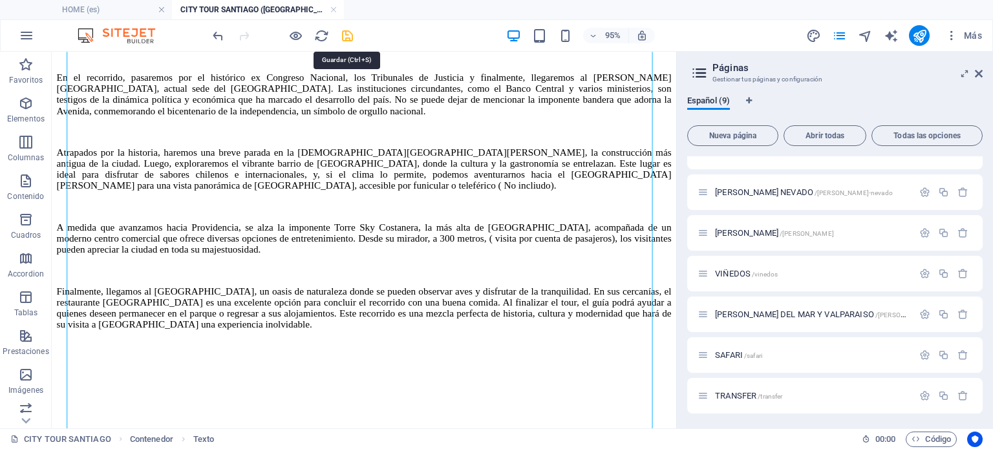
click at [350, 32] on icon "save" at bounding box center [347, 35] width 15 height 15
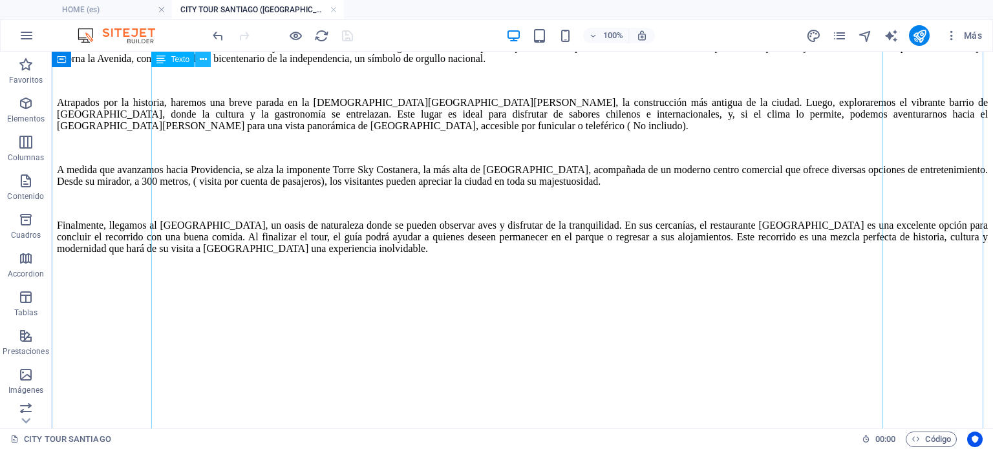
click at [204, 62] on icon at bounding box center [203, 60] width 7 height 14
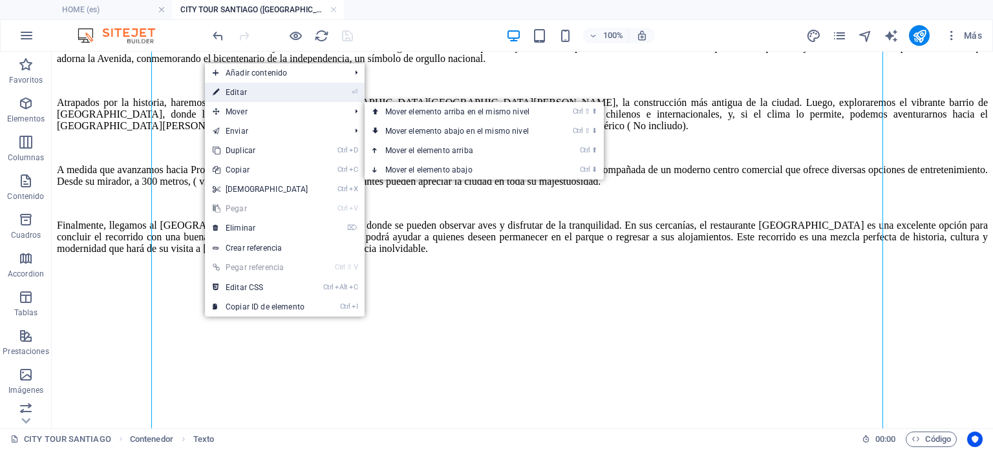
click at [249, 92] on link "⏎ Editar" at bounding box center [260, 92] width 111 height 19
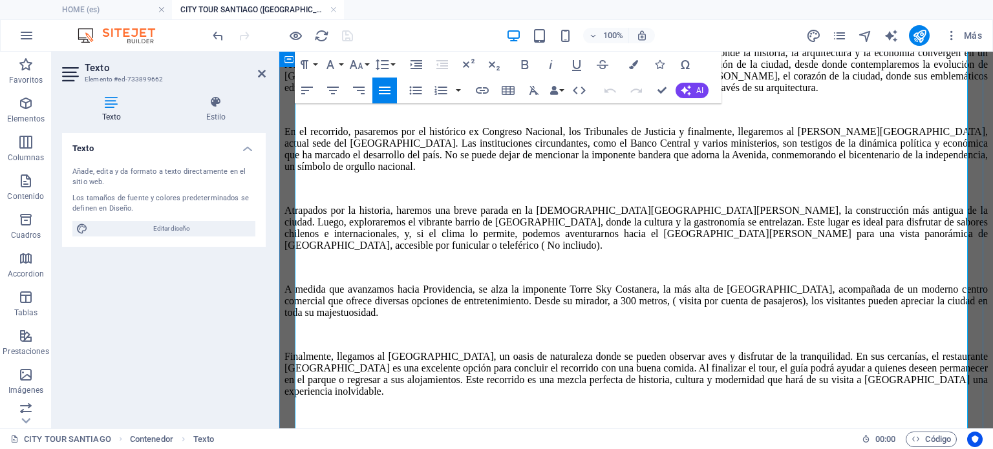
scroll to position [585, 0]
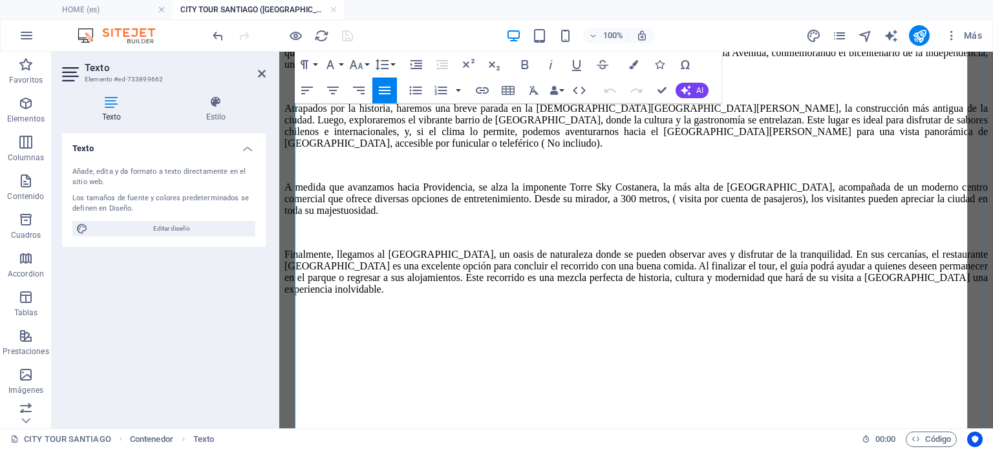
click at [648, 149] on p "Atrapados por la historia, haremos una breve parada en la Iglesia de San Franci…" at bounding box center [635, 126] width 703 height 47
click at [118, 289] on div "Texto Añade, edita y da formato a texto directamente en el sitio web. Los tamañ…" at bounding box center [164, 275] width 204 height 285
click at [258, 71] on icon at bounding box center [262, 74] width 8 height 10
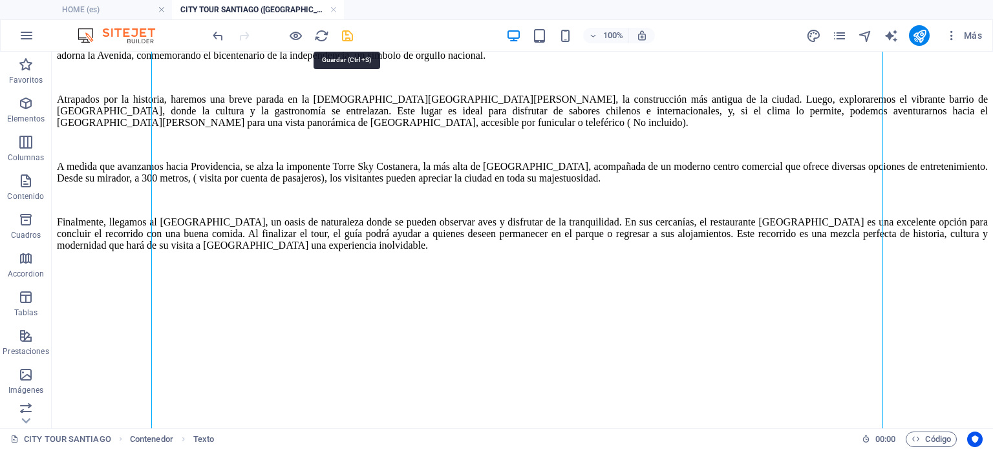
click at [347, 36] on icon "save" at bounding box center [347, 35] width 15 height 15
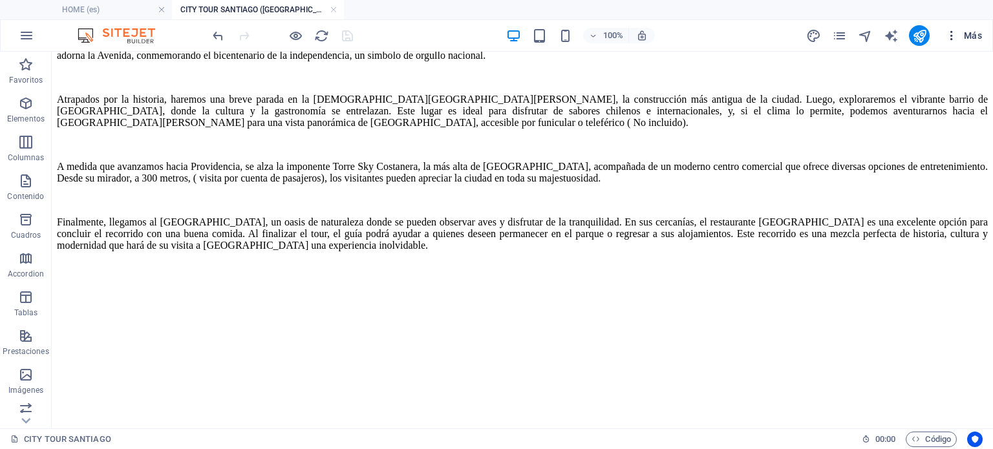
click at [975, 34] on span "Más" at bounding box center [963, 35] width 37 height 13
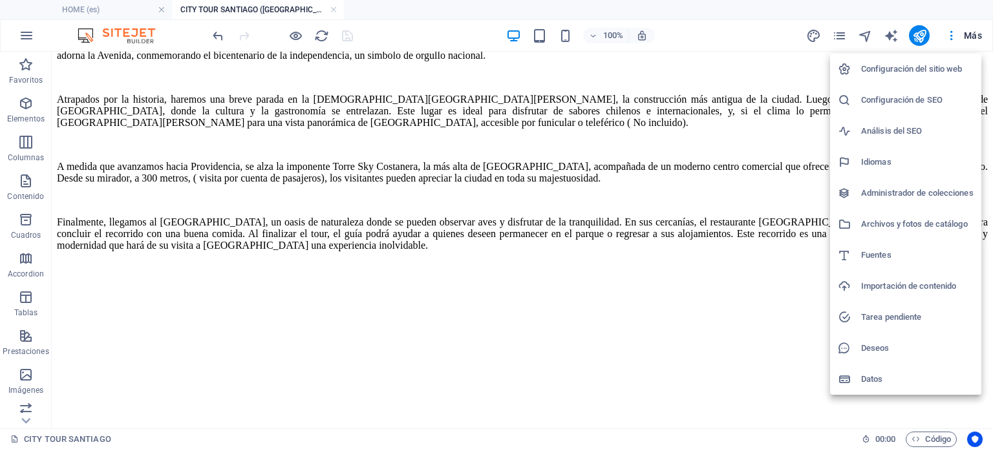
click at [920, 67] on h6 "Configuración del sitio web" at bounding box center [917, 69] width 112 height 16
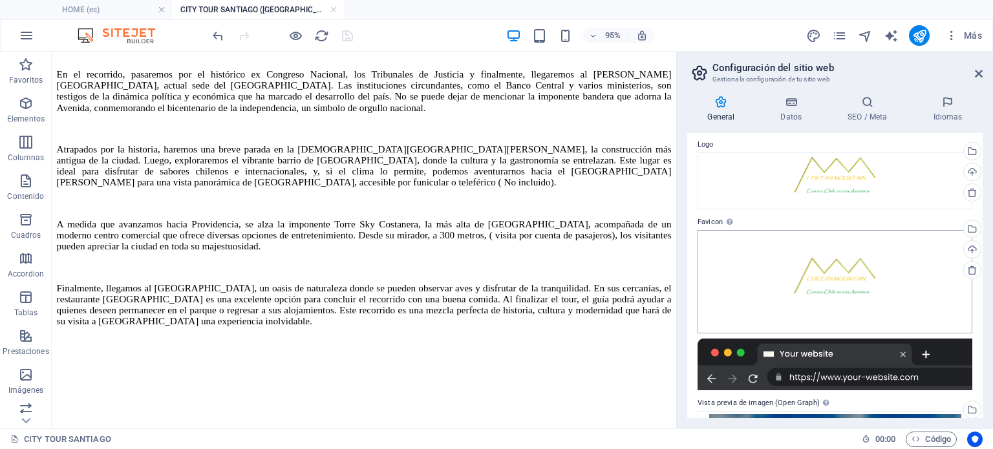
scroll to position [65, 0]
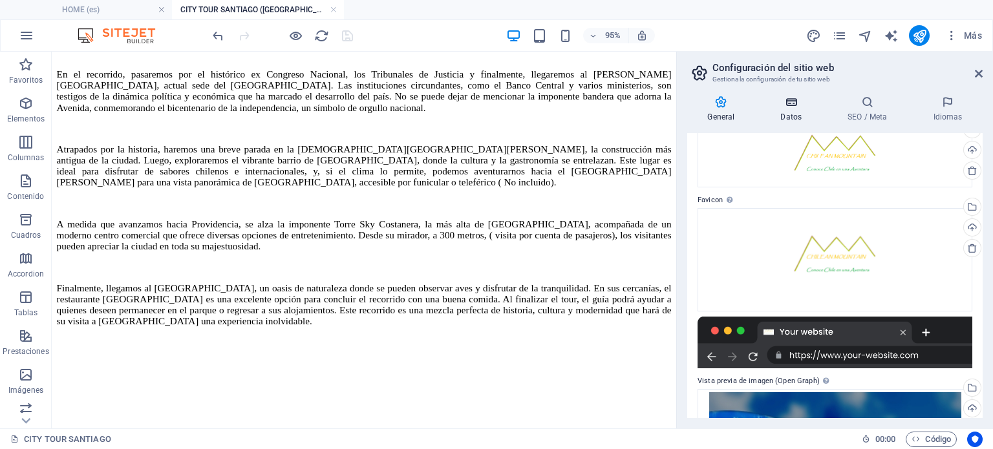
click at [788, 101] on icon at bounding box center [791, 102] width 62 height 13
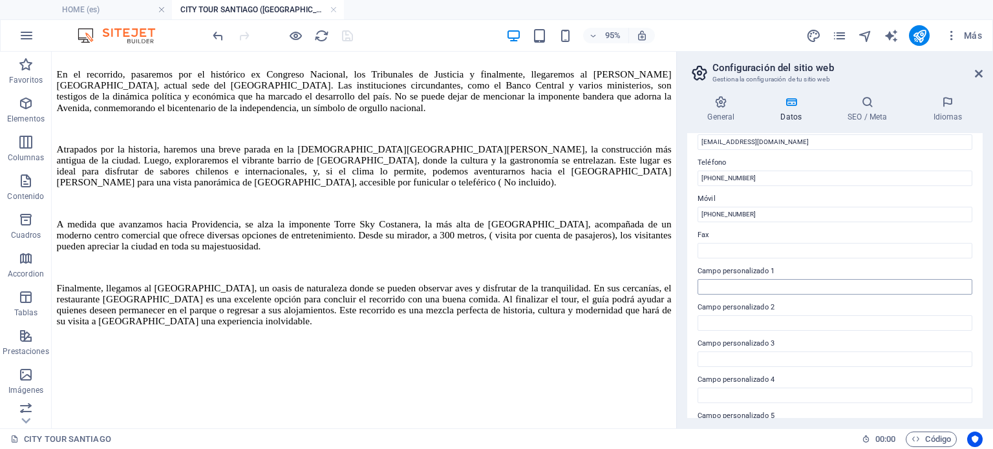
scroll to position [323, 0]
